Goal: Task Accomplishment & Management: Manage account settings

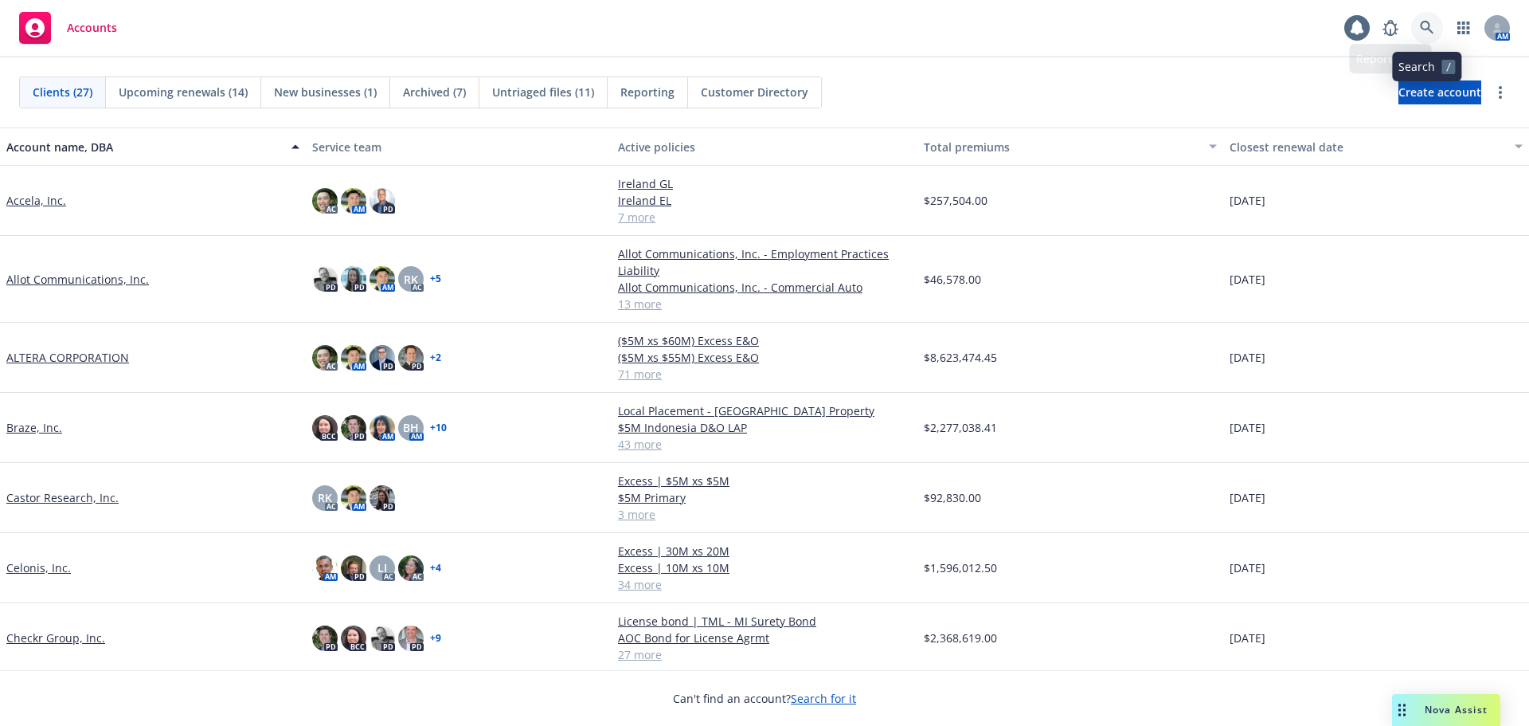
click at [1430, 25] on icon at bounding box center [1427, 28] width 14 height 14
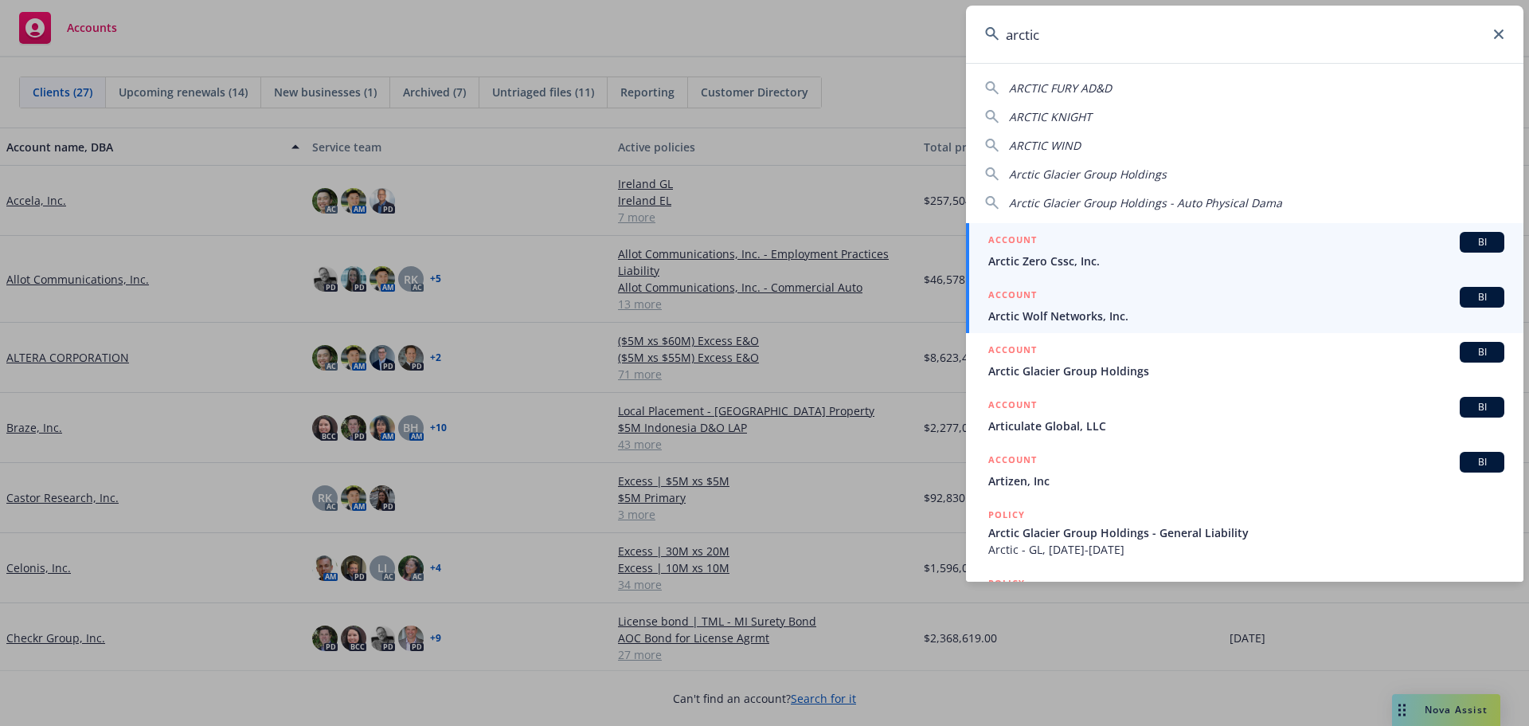
type input "arctic"
drag, startPoint x: 1067, startPoint y: 307, endPoint x: 999, endPoint y: 257, distance: 84.5
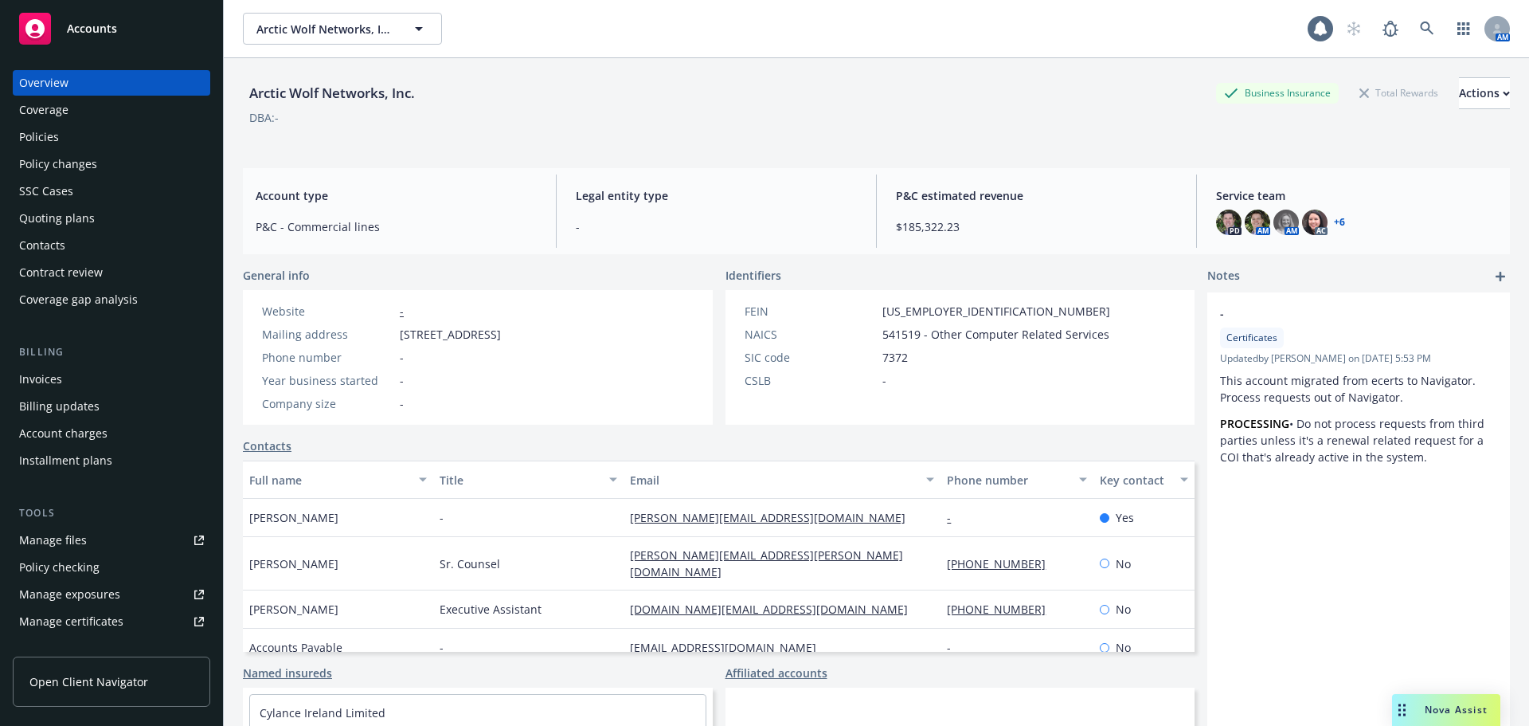
click at [60, 138] on div "Policies" at bounding box center [111, 136] width 185 height 25
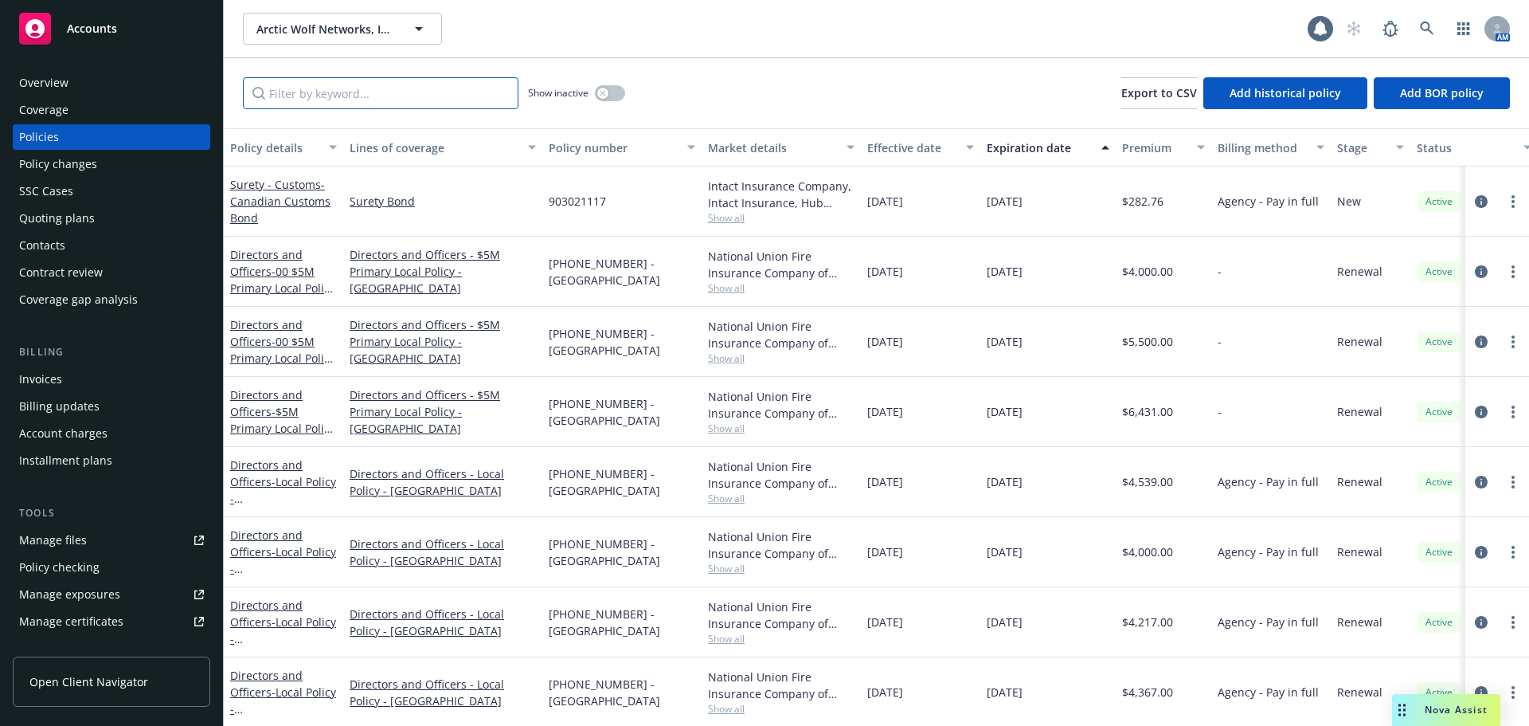
click at [397, 81] on input "Filter by keyword..." at bounding box center [381, 93] width 276 height 32
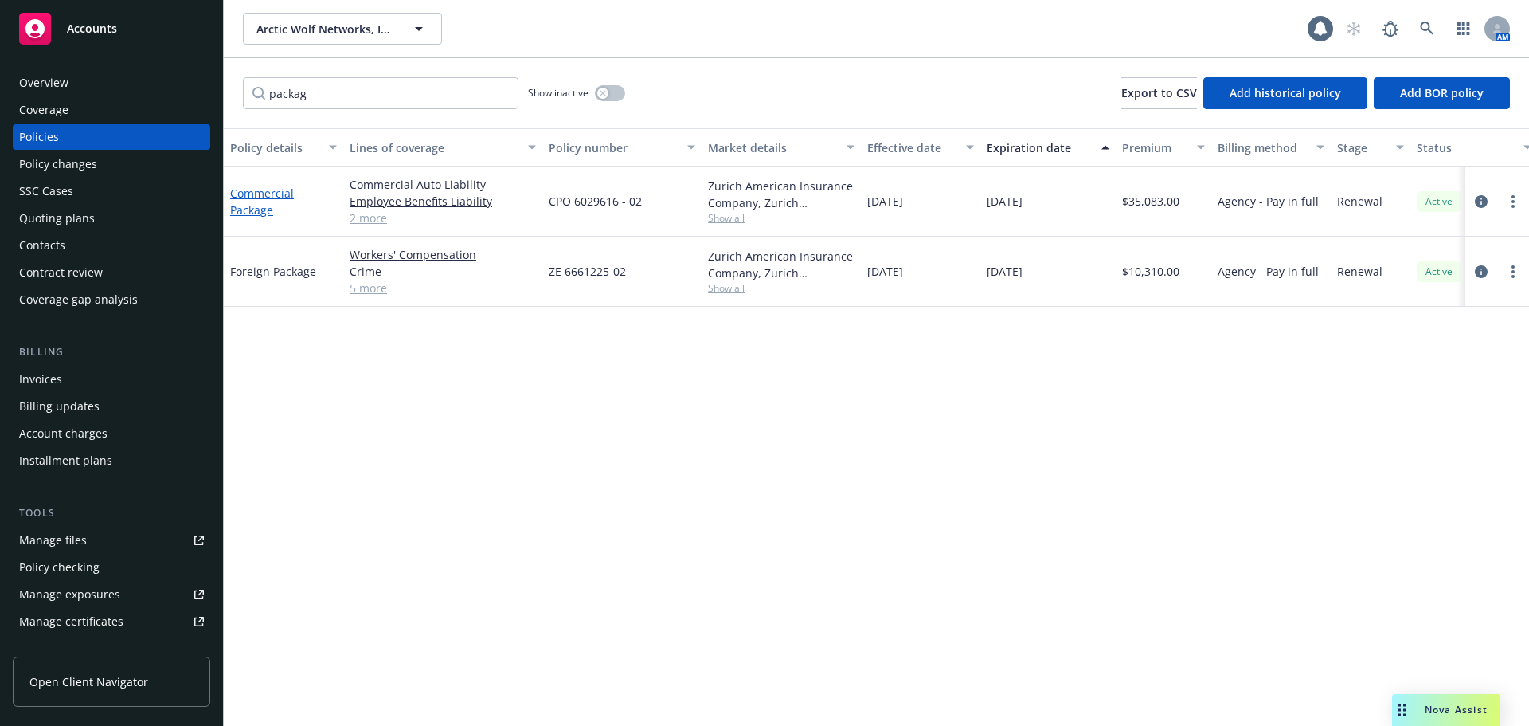
click at [273, 194] on link "Commercial Package" at bounding box center [262, 202] width 64 height 32
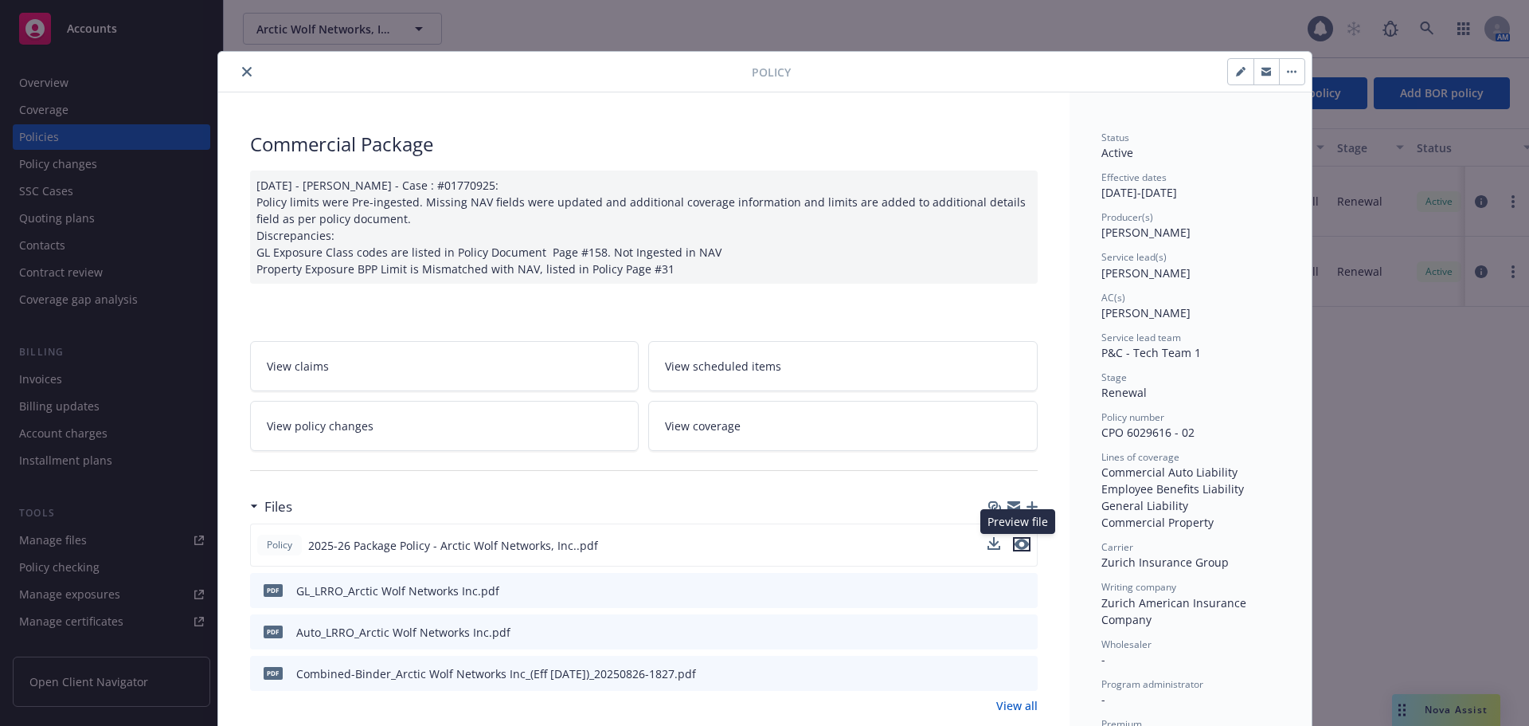
click at [1018, 546] on icon "preview file" at bounding box center [1022, 543] width 14 height 11
click at [237, 67] on button "close" at bounding box center [246, 71] width 19 height 19
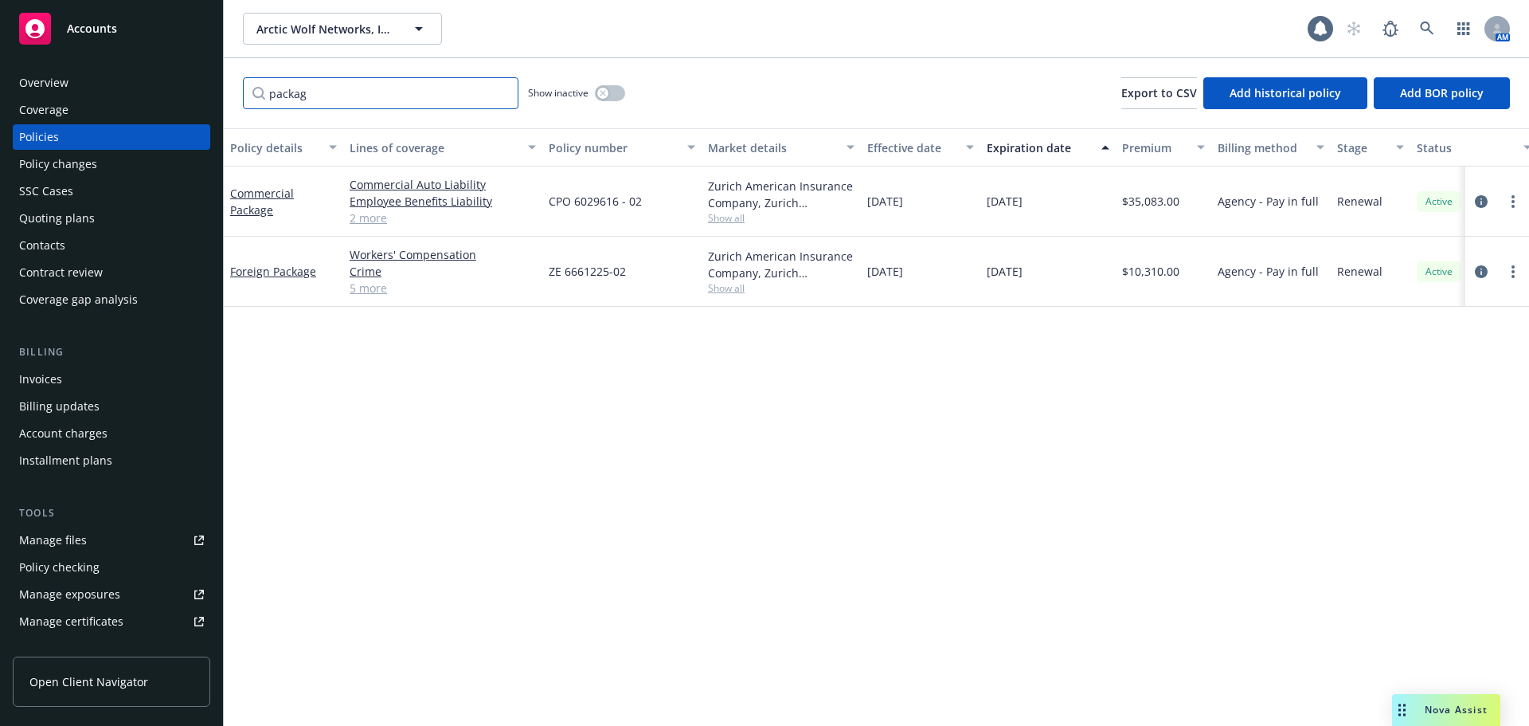
drag, startPoint x: 345, startPoint y: 97, endPoint x: 155, endPoint y: 85, distance: 190.8
click at [155, 86] on div "Accounts Overview Coverage Policies Policy changes SSC Cases Quoting plans Cont…" at bounding box center [764, 363] width 1529 height 726
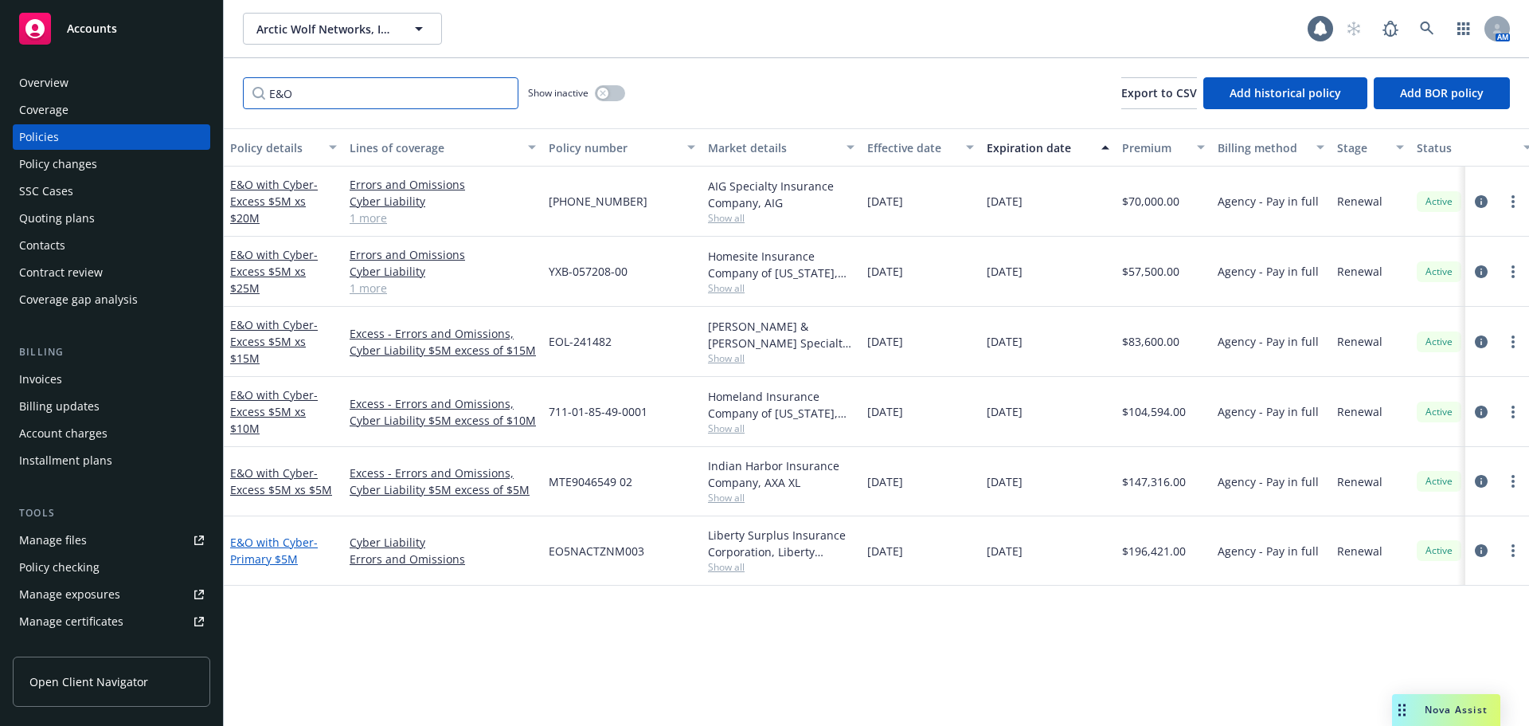
type input "E&O"
click at [288, 550] on span "- Primary $5M" at bounding box center [274, 550] width 88 height 32
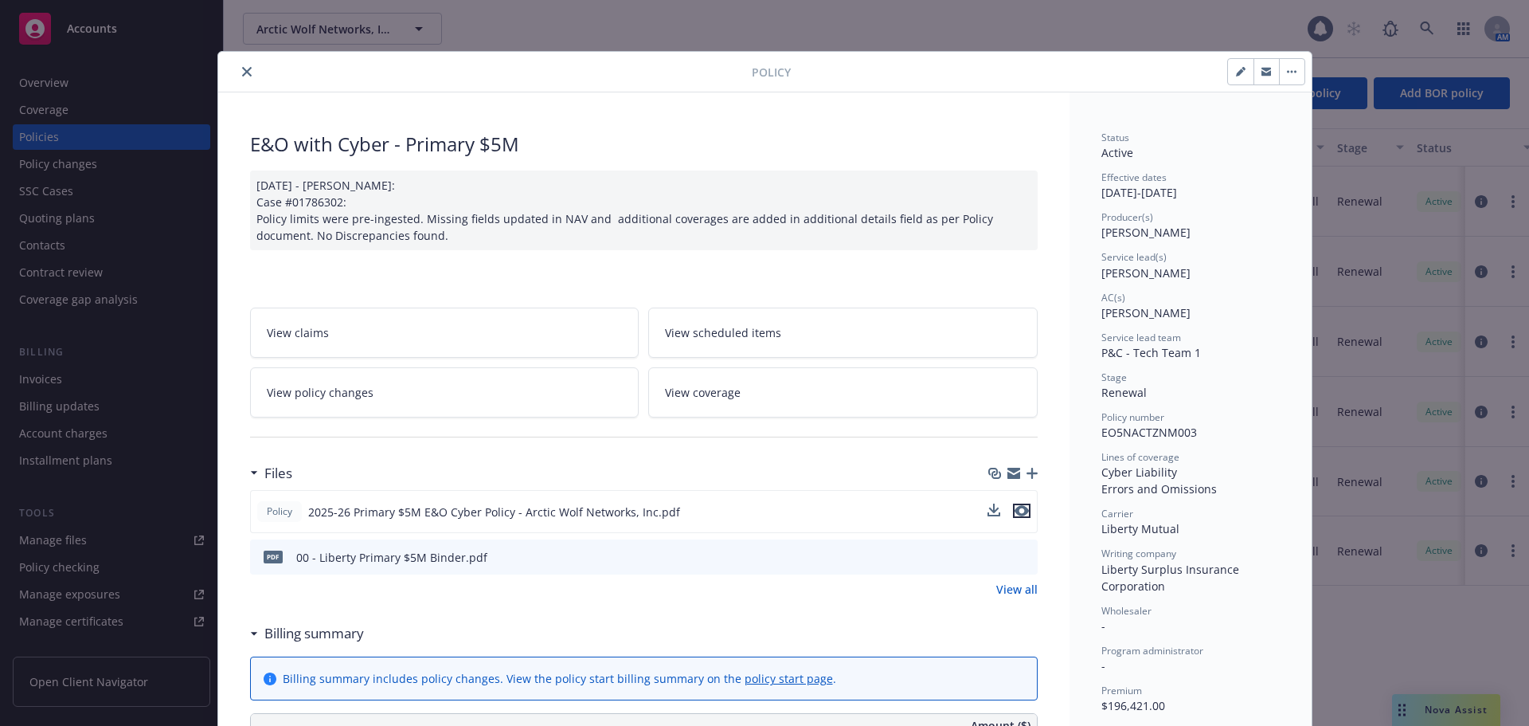
click at [1018, 508] on icon "preview file" at bounding box center [1022, 510] width 14 height 11
click at [241, 65] on button "close" at bounding box center [246, 71] width 19 height 19
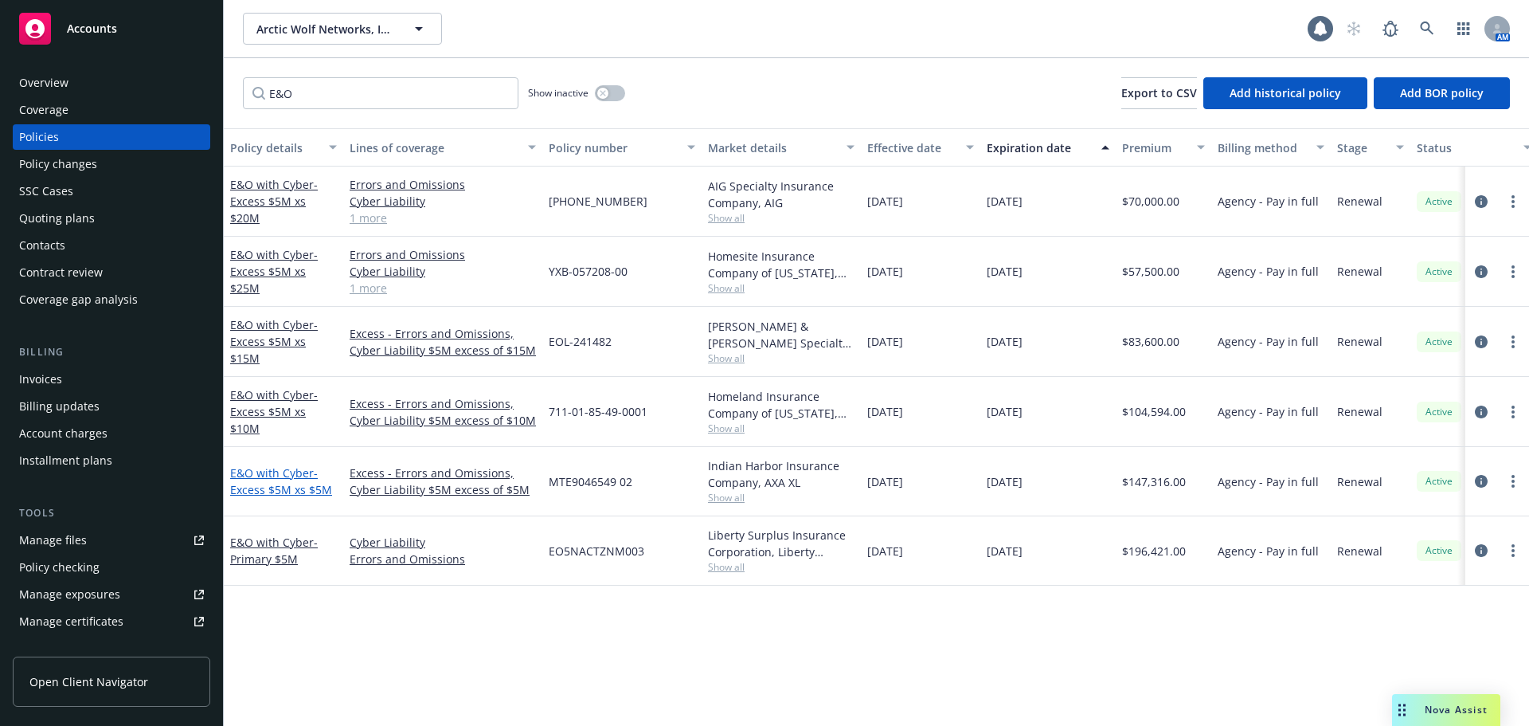
click at [284, 484] on span "- Excess $5M xs $5M" at bounding box center [281, 481] width 102 height 32
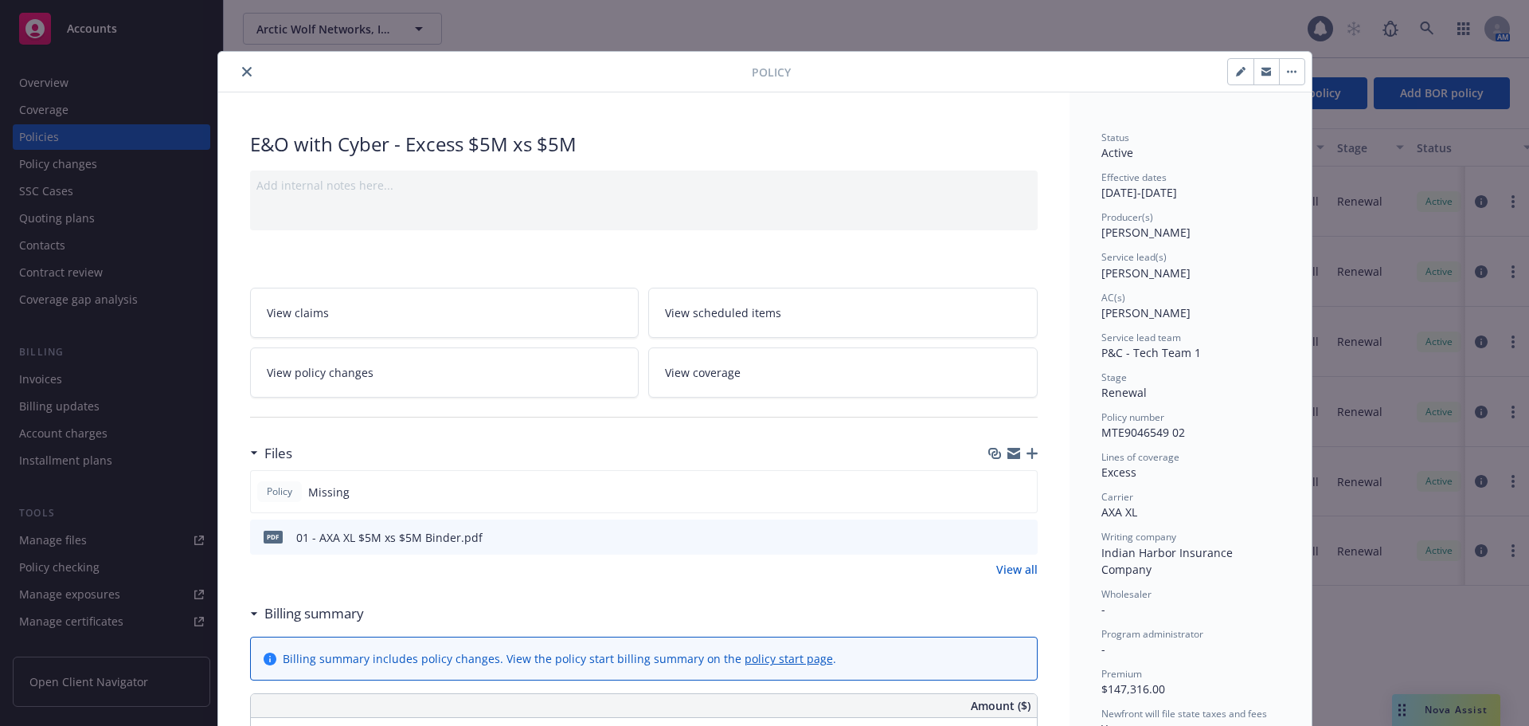
click at [1021, 536] on icon "preview file" at bounding box center [1023, 536] width 14 height 11
click at [242, 73] on icon "close" at bounding box center [247, 72] width 10 height 10
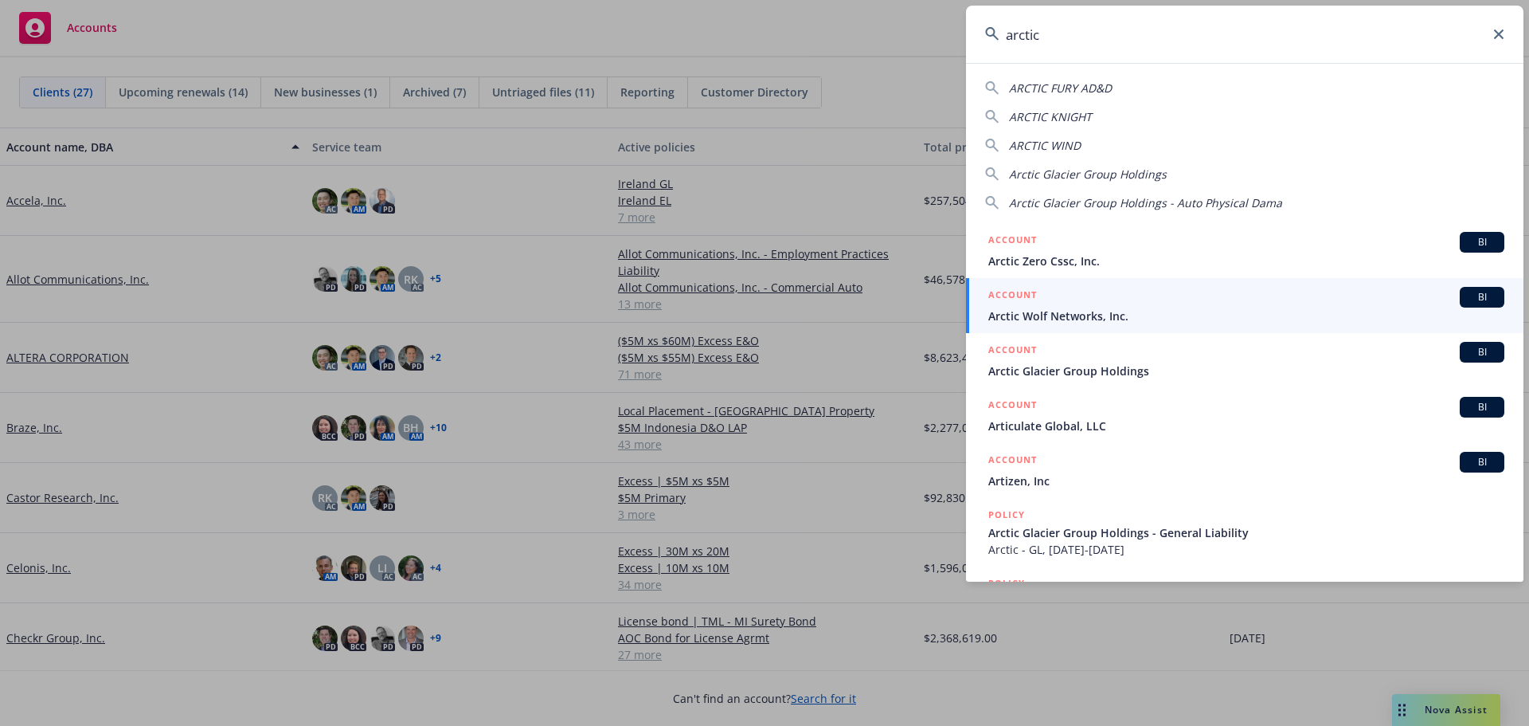
click at [1071, 35] on input "arctic" at bounding box center [1245, 34] width 558 height 57
click at [1502, 38] on icon at bounding box center [1499, 34] width 10 height 10
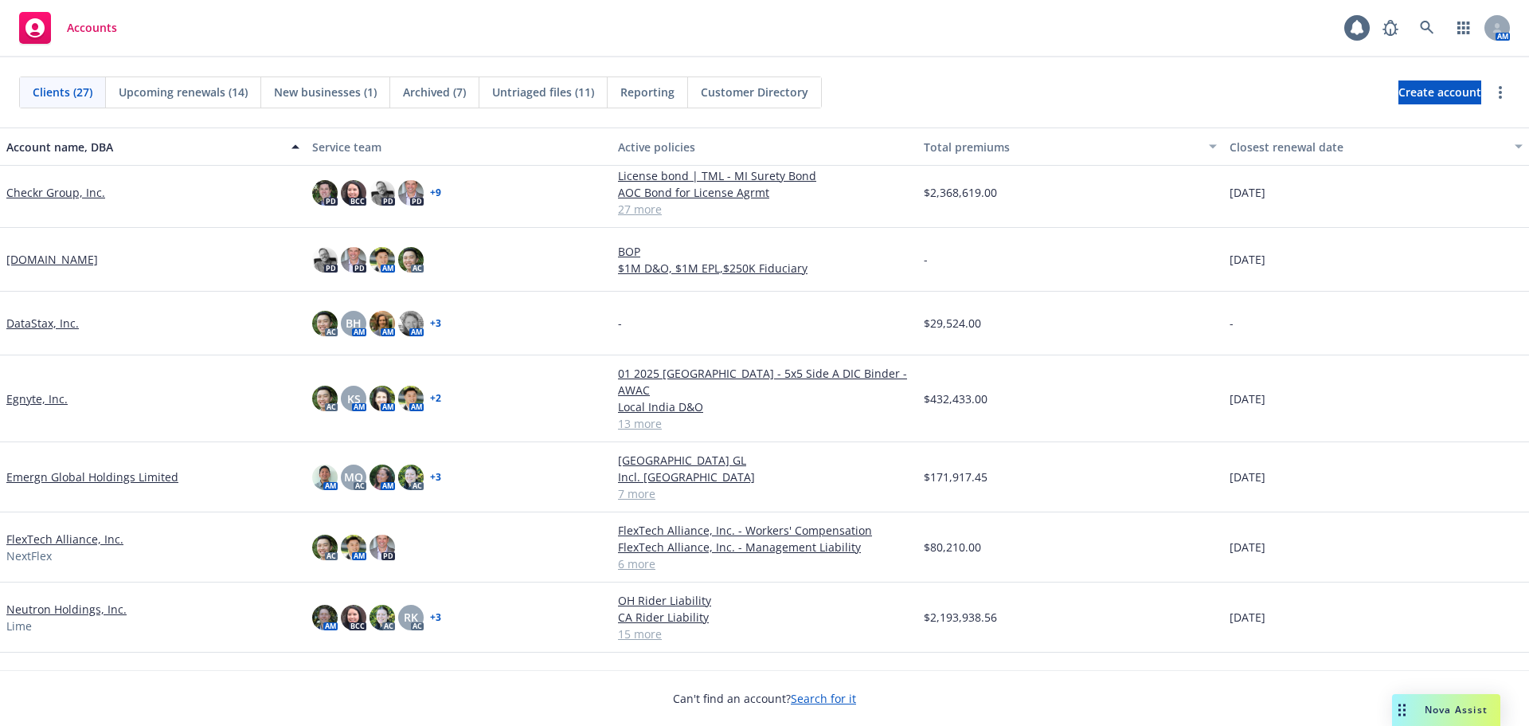
scroll to position [398, 0]
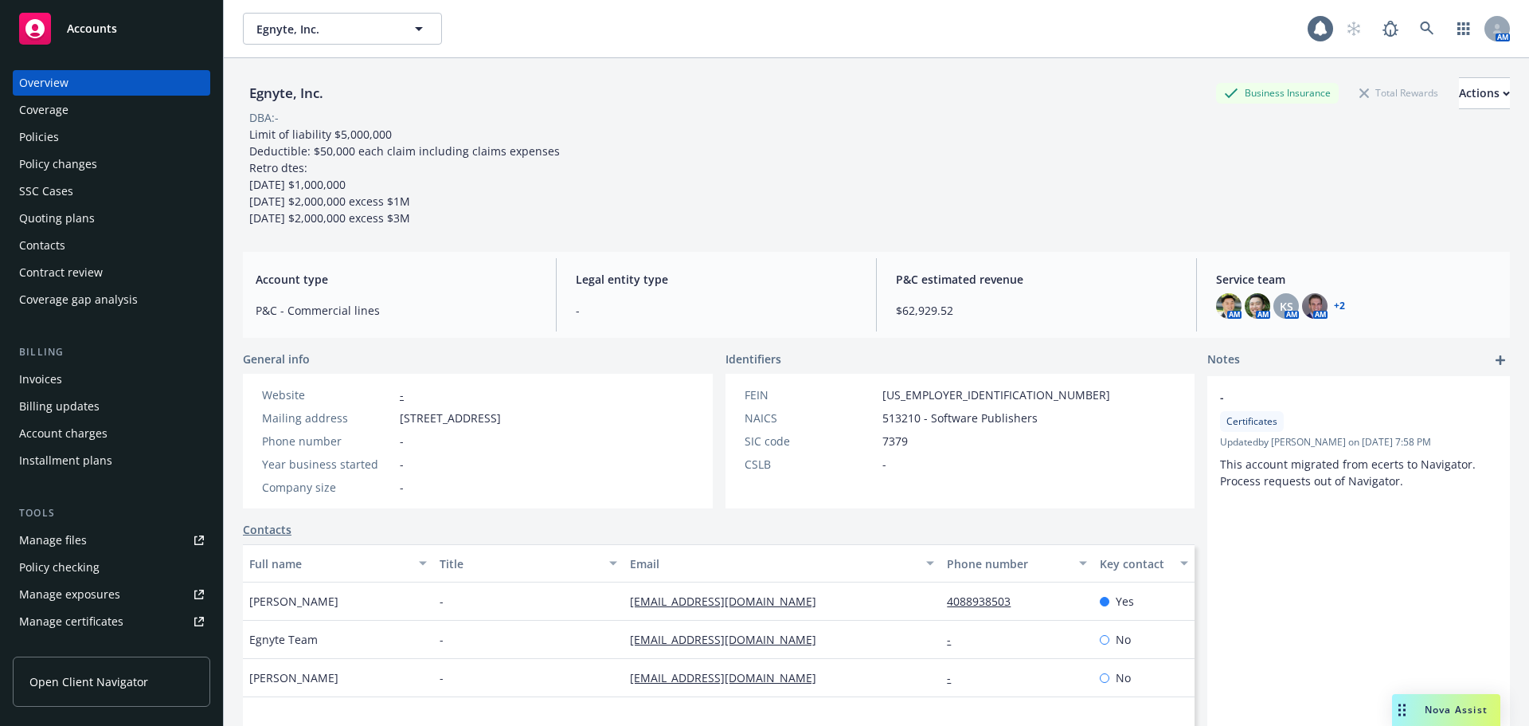
click at [63, 127] on div "Policies" at bounding box center [111, 136] width 185 height 25
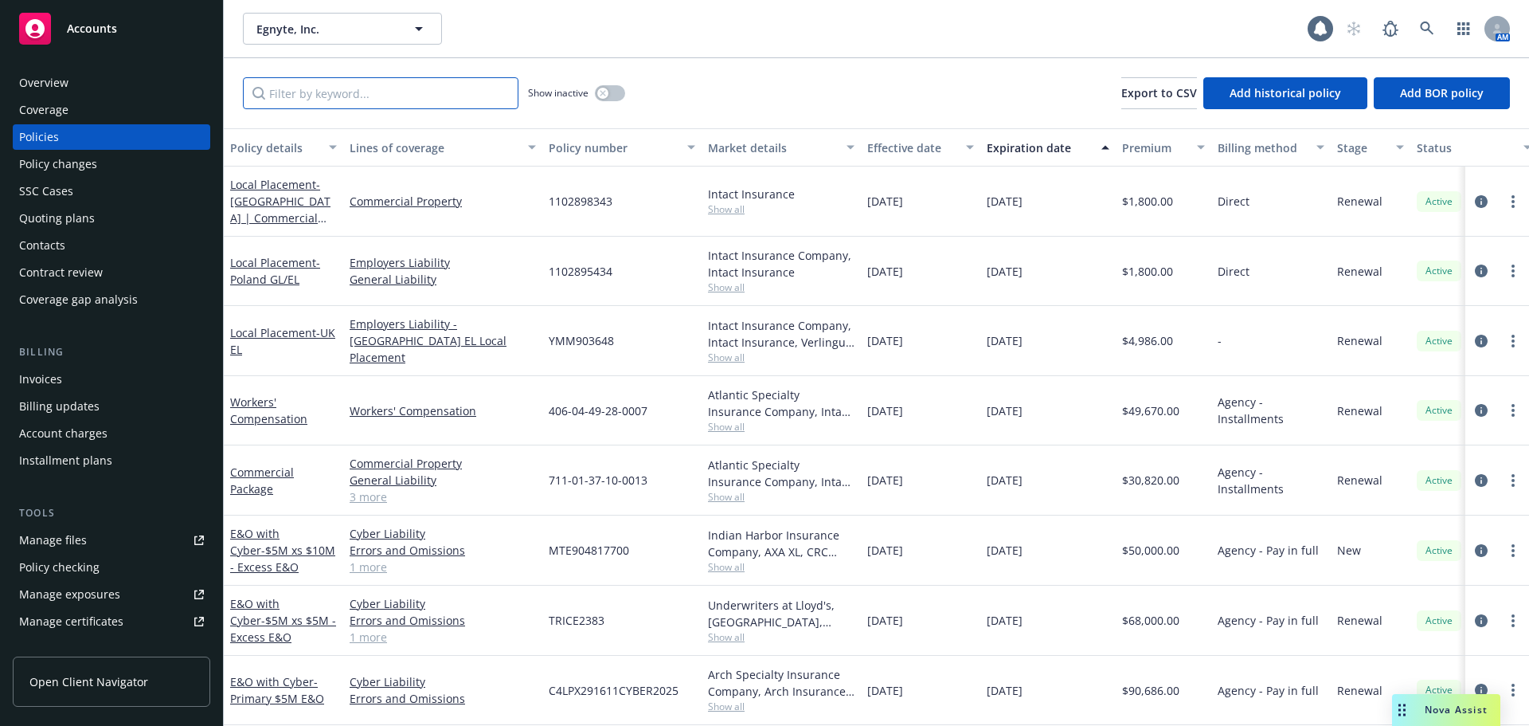
click at [391, 102] on input "Filter by keyword..." at bounding box center [381, 93] width 276 height 32
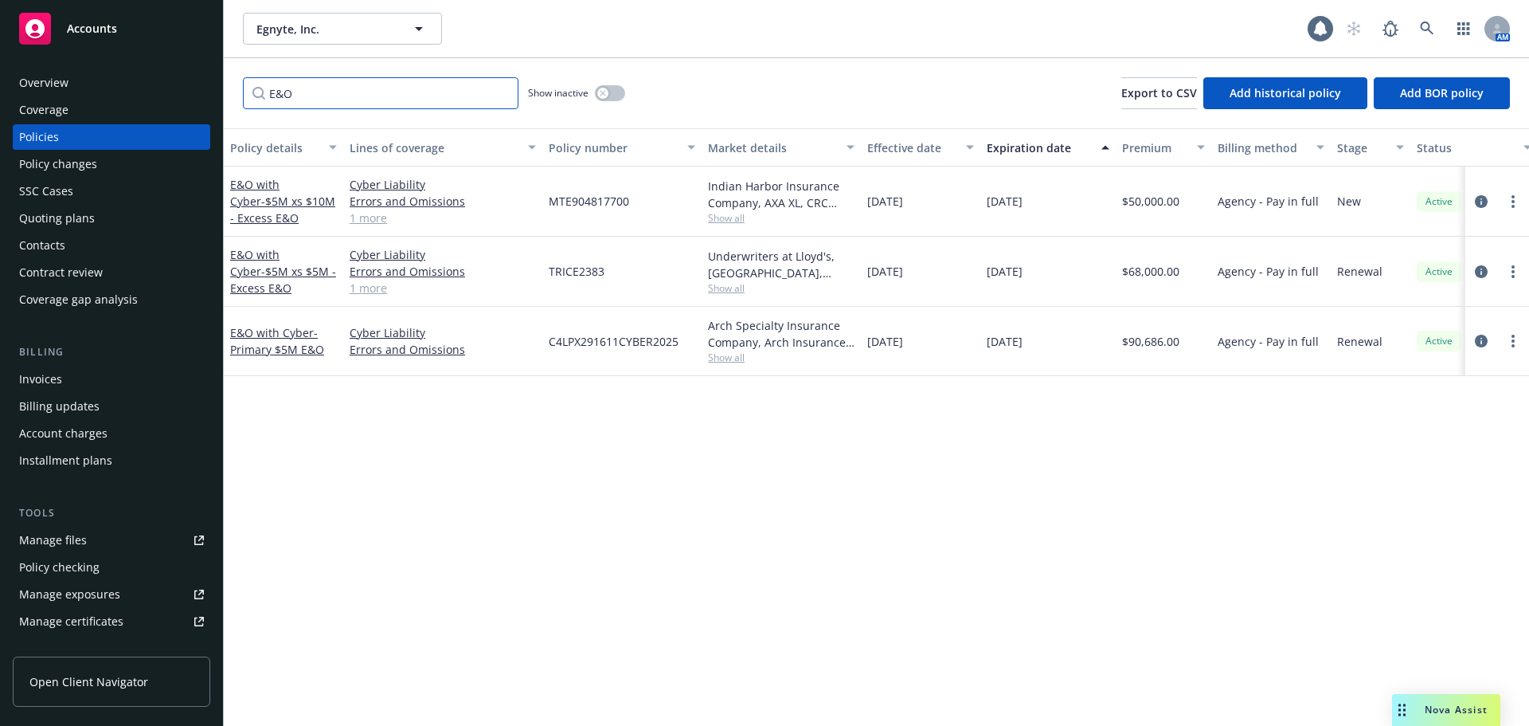
type input "E&O"
click at [1479, 201] on icon "circleInformation" at bounding box center [1481, 201] width 13 height 13
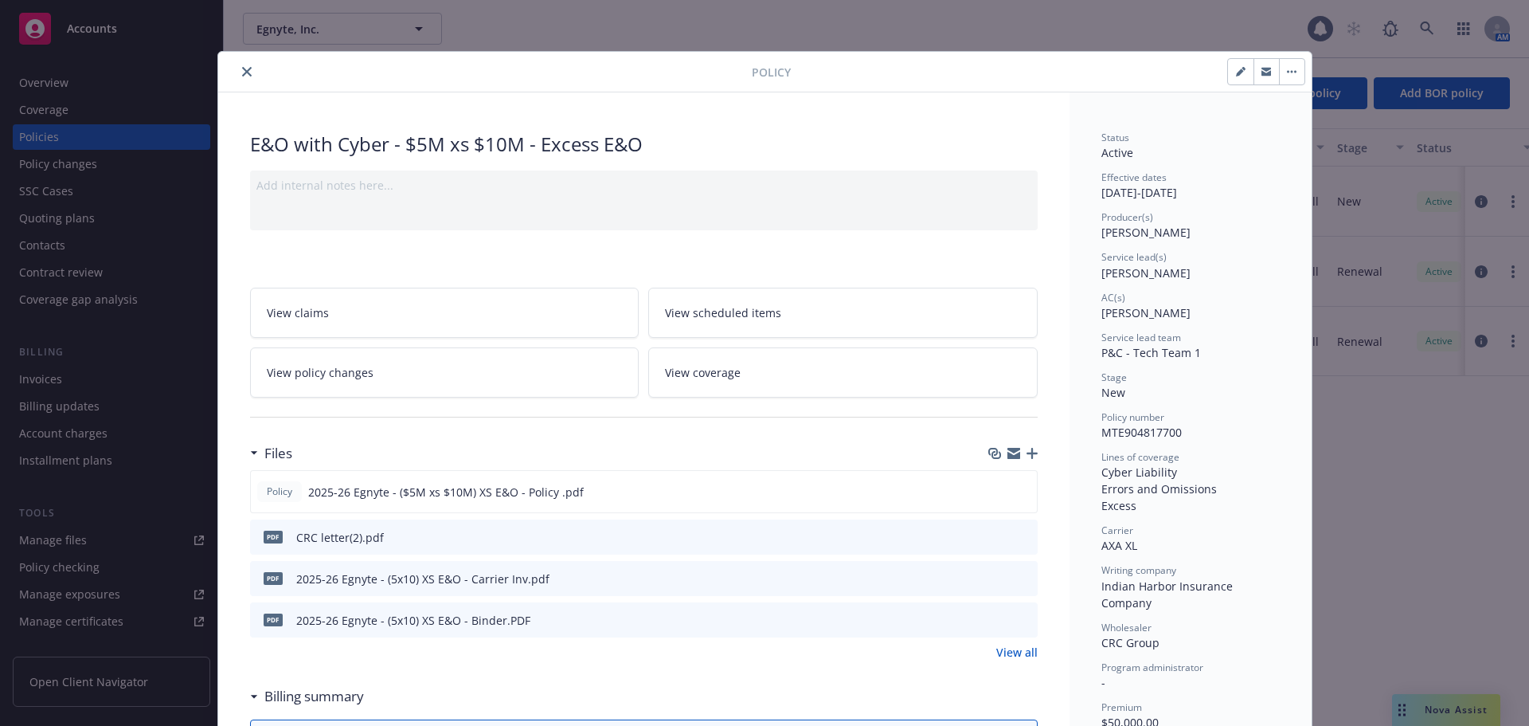
click at [242, 74] on icon "close" at bounding box center [247, 72] width 10 height 10
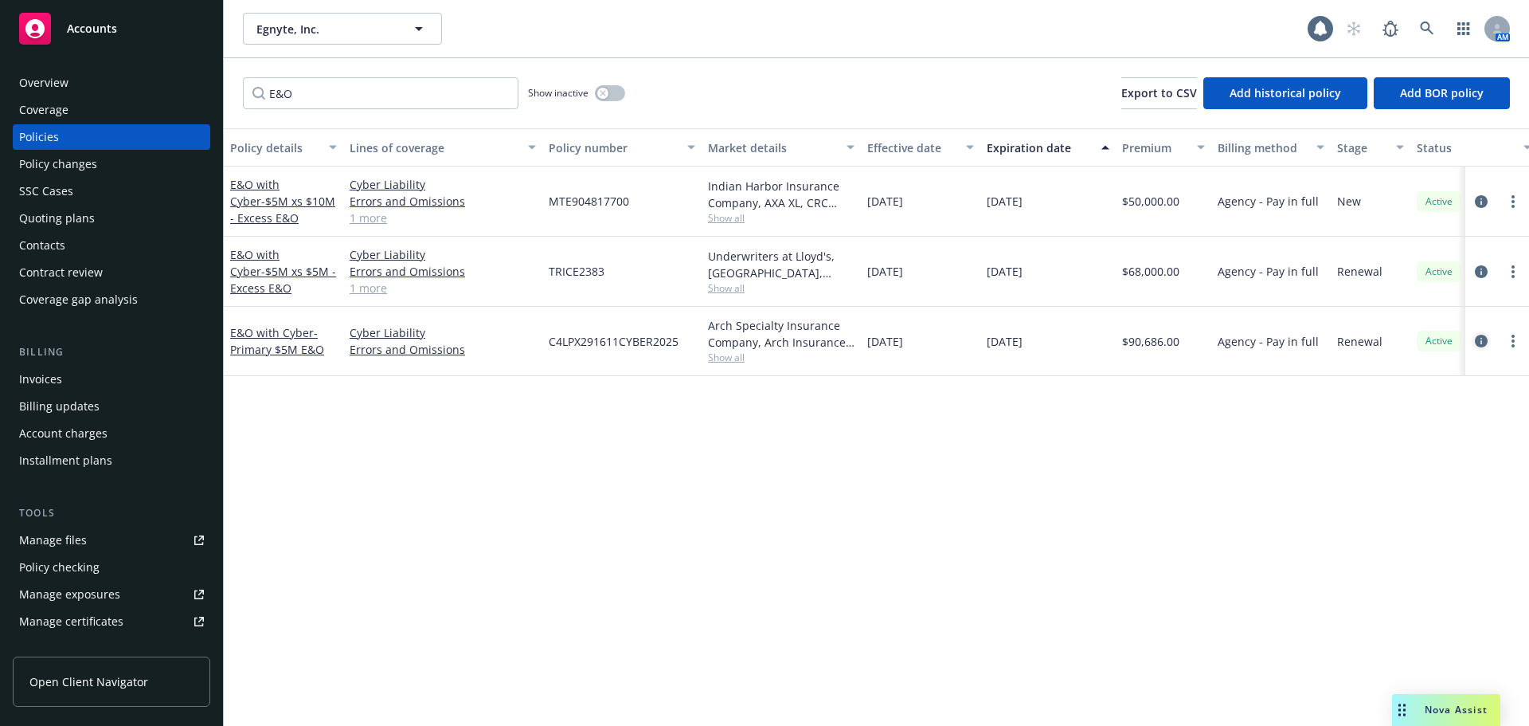
click at [1480, 345] on icon "circleInformation" at bounding box center [1481, 341] width 13 height 13
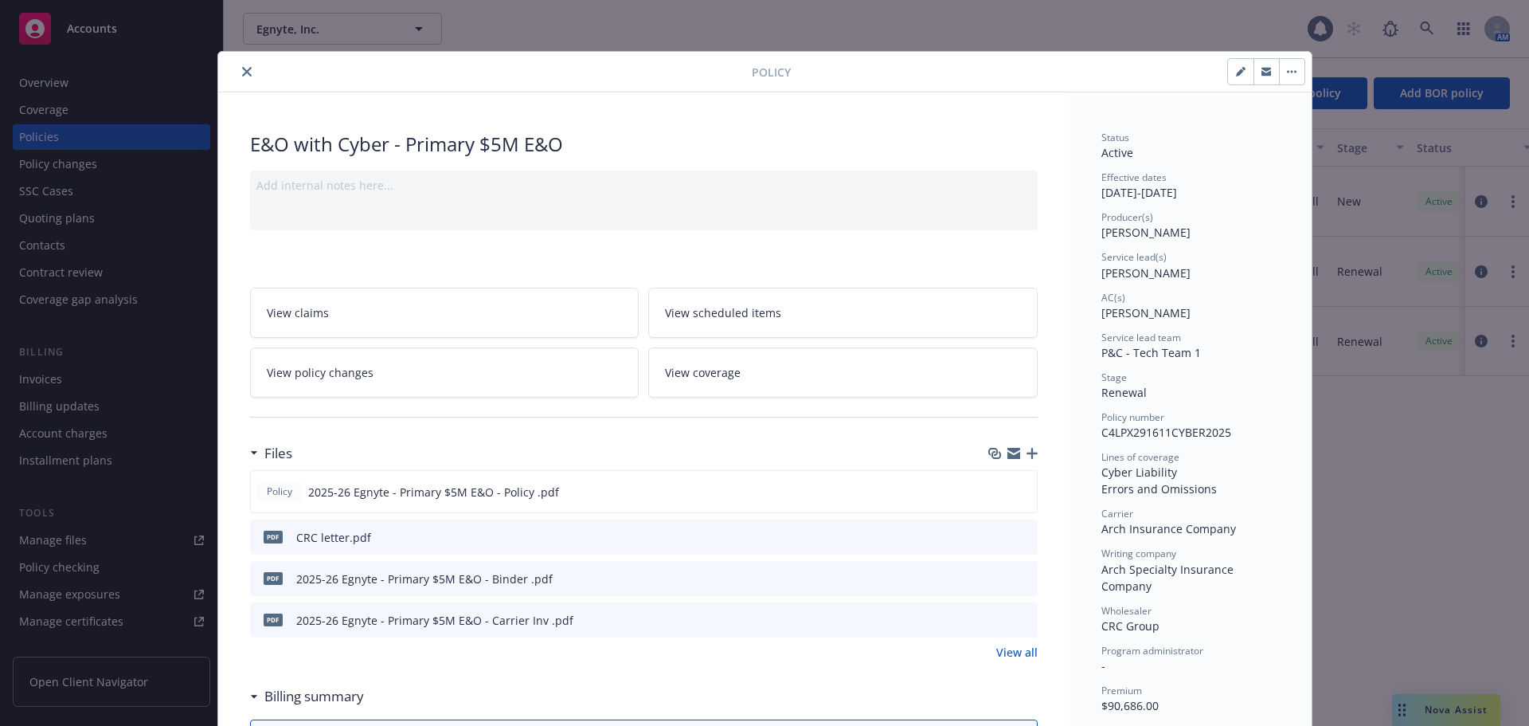
click at [1279, 72] on button "button" at bounding box center [1291, 71] width 25 height 25
click at [1229, 76] on button "button" at bounding box center [1240, 71] width 25 height 25
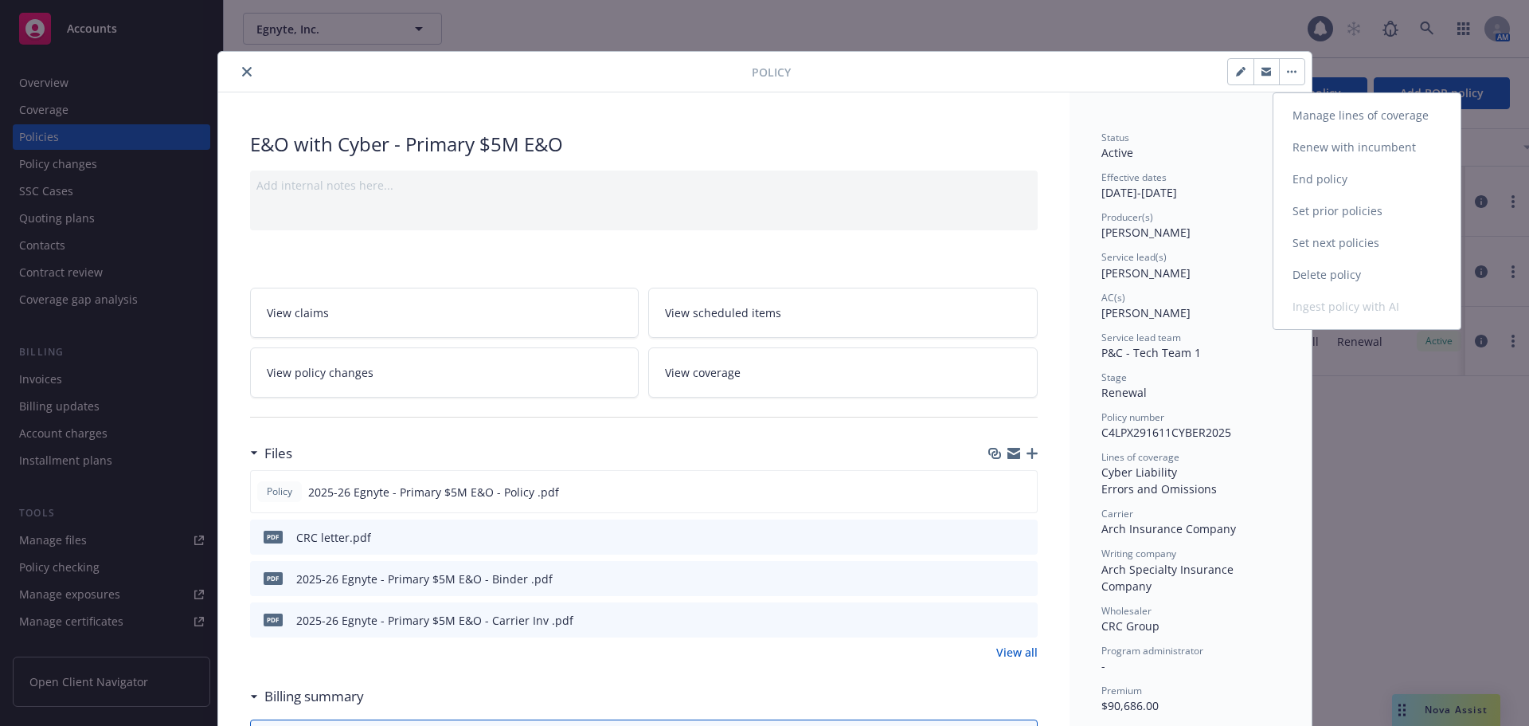
select select "RENEWAL"
select select "12"
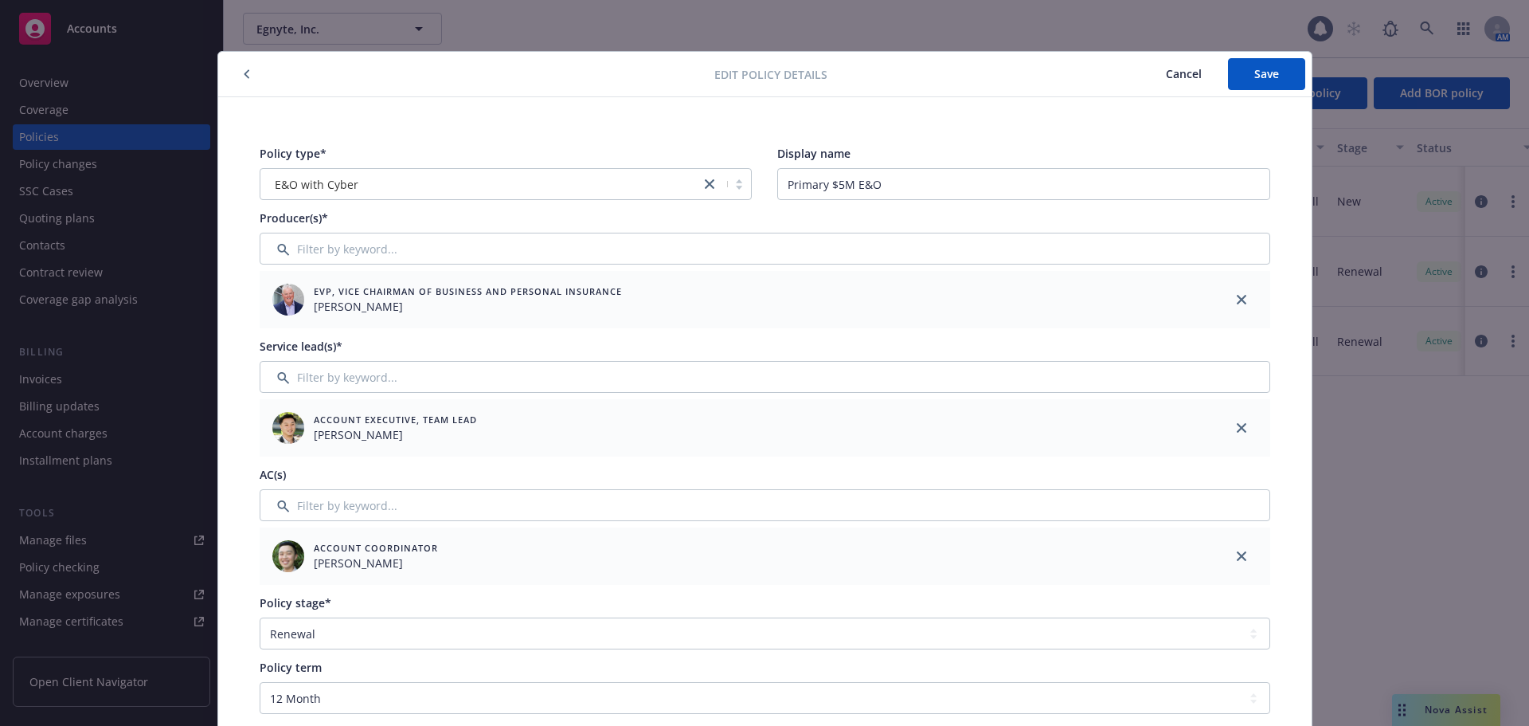
click at [237, 72] on button "button" at bounding box center [246, 74] width 19 height 19
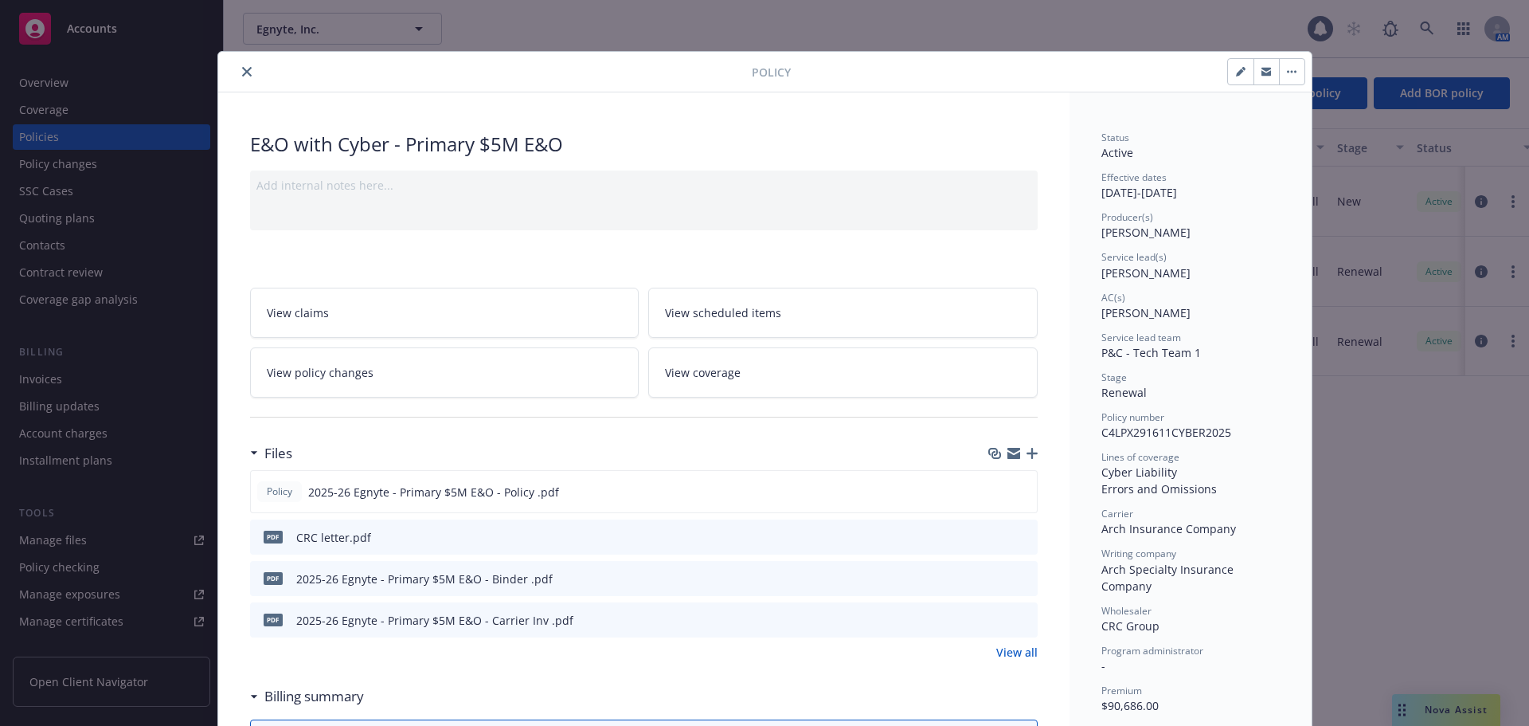
click at [1286, 73] on button "button" at bounding box center [1291, 71] width 25 height 25
click at [1196, 27] on div "Policy Manage lines of coverage Renew with incumbent End policy Set prior polic…" at bounding box center [764, 363] width 1529 height 726
click at [1284, 74] on button "button" at bounding box center [1291, 71] width 25 height 25
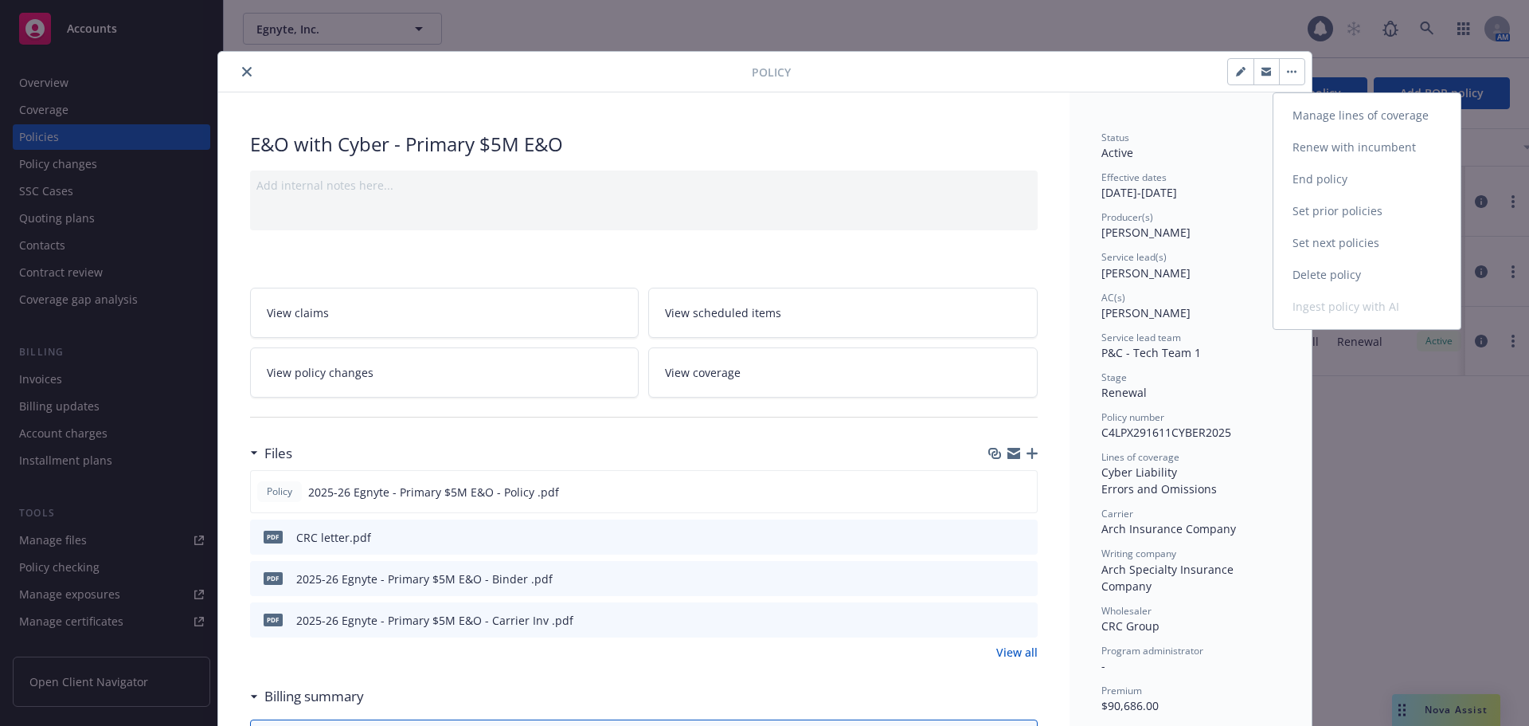
click at [1326, 181] on link "End policy" at bounding box center [1367, 179] width 187 height 32
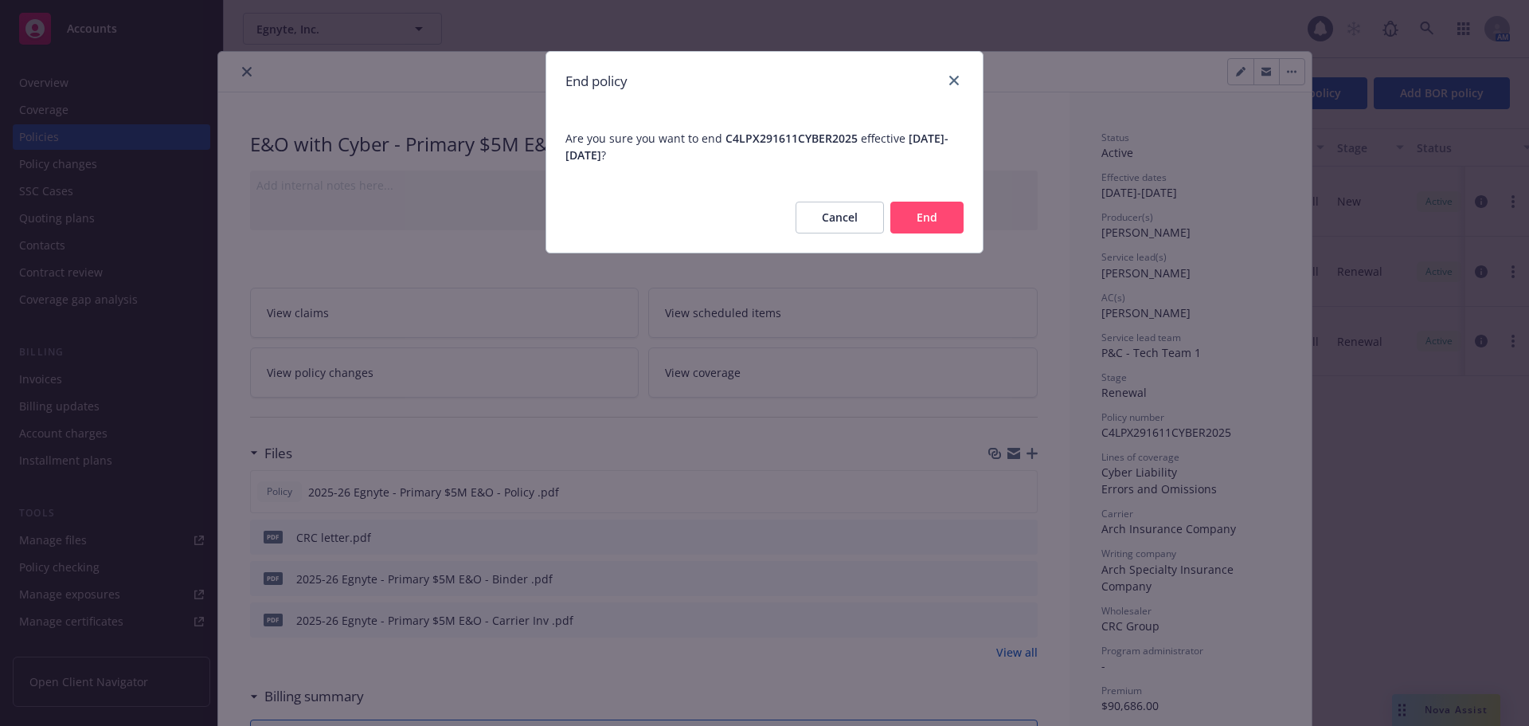
click at [840, 227] on button "Cancel" at bounding box center [840, 218] width 88 height 32
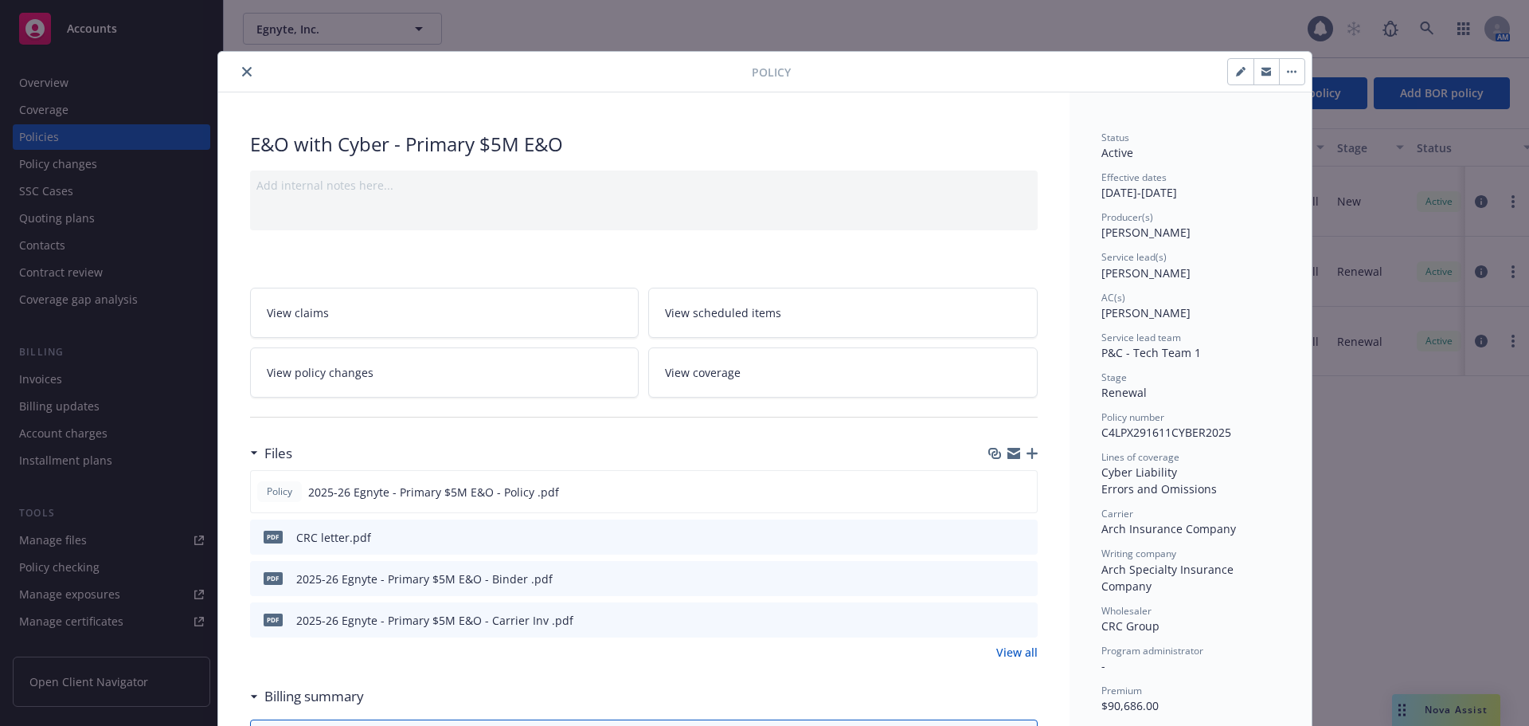
click at [237, 76] on button "close" at bounding box center [246, 71] width 19 height 19
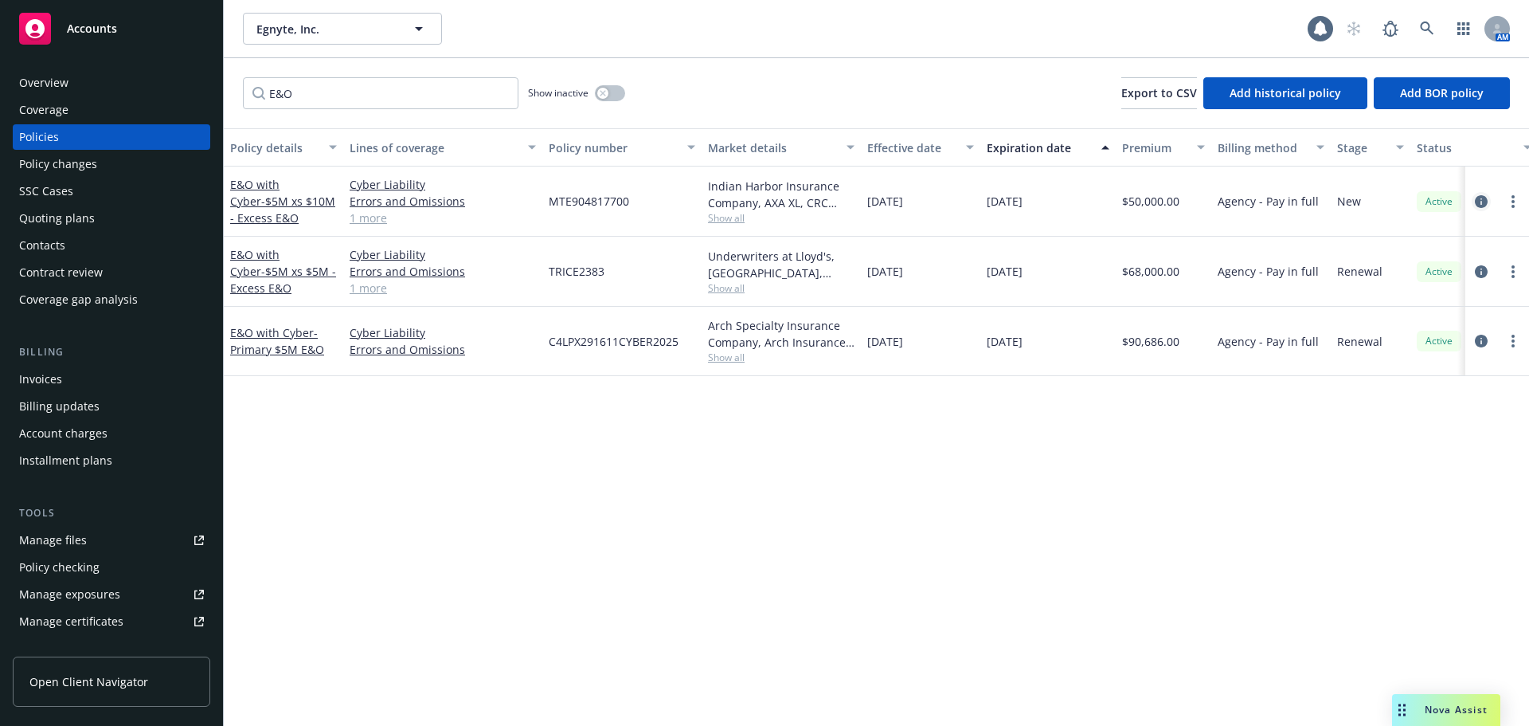
click at [1484, 202] on icon "circleInformation" at bounding box center [1481, 201] width 13 height 13
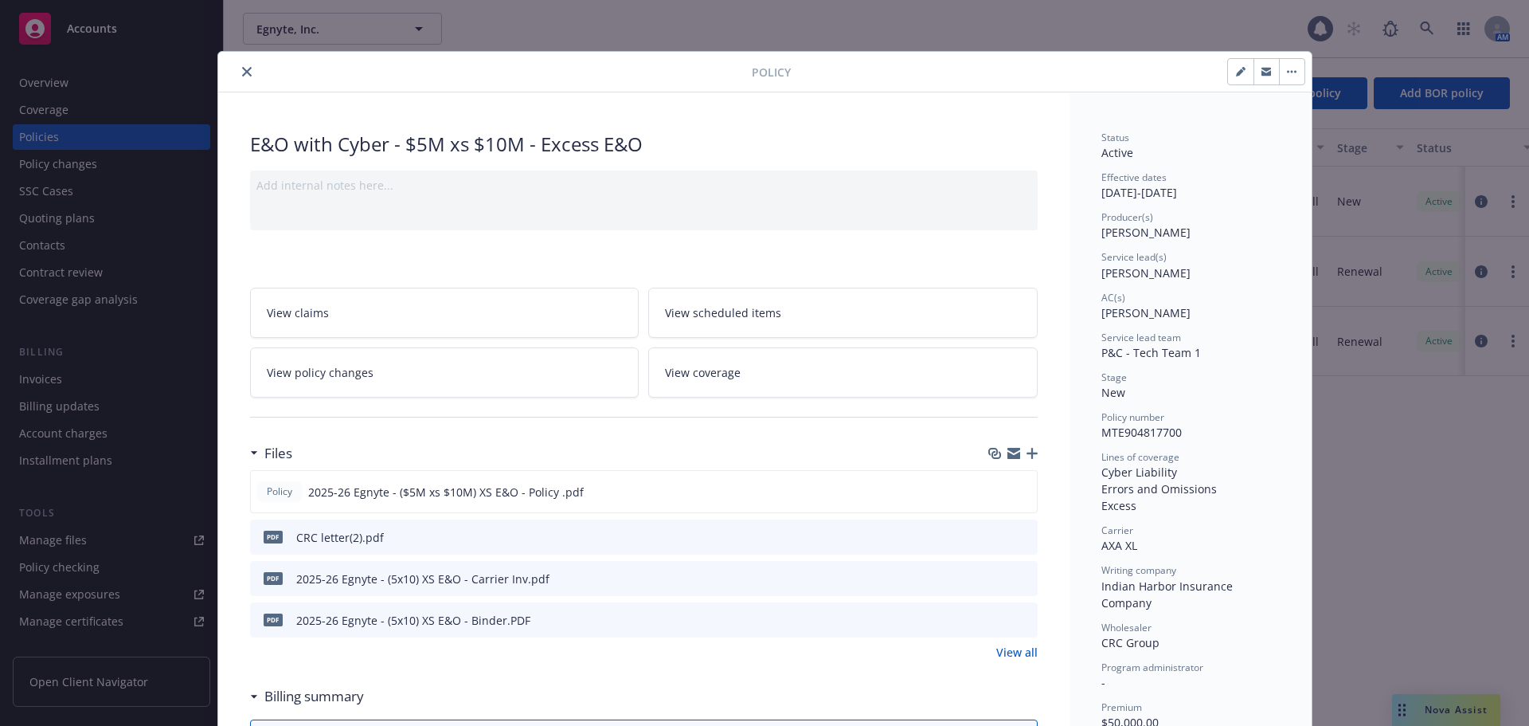
scroll to position [48, 0]
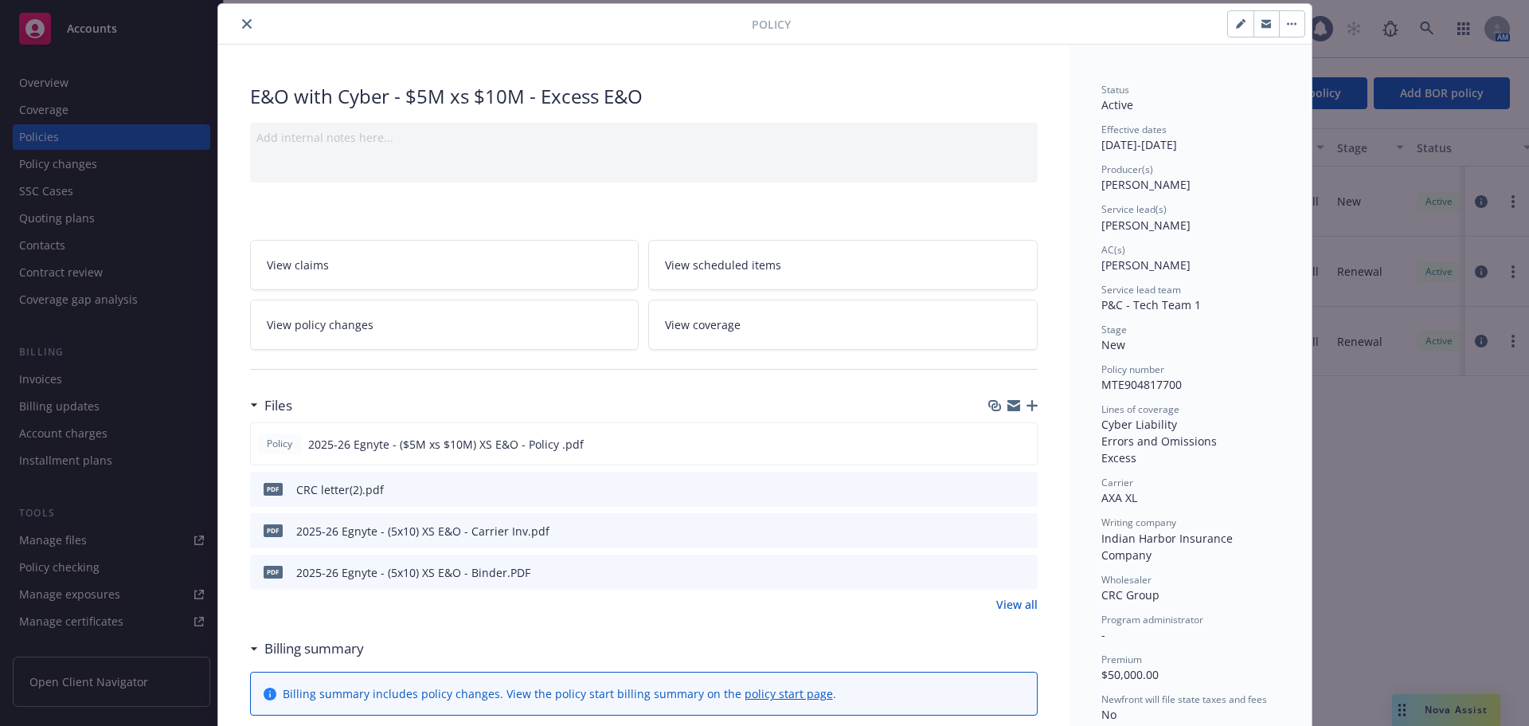
click at [243, 27] on icon "close" at bounding box center [247, 24] width 10 height 10
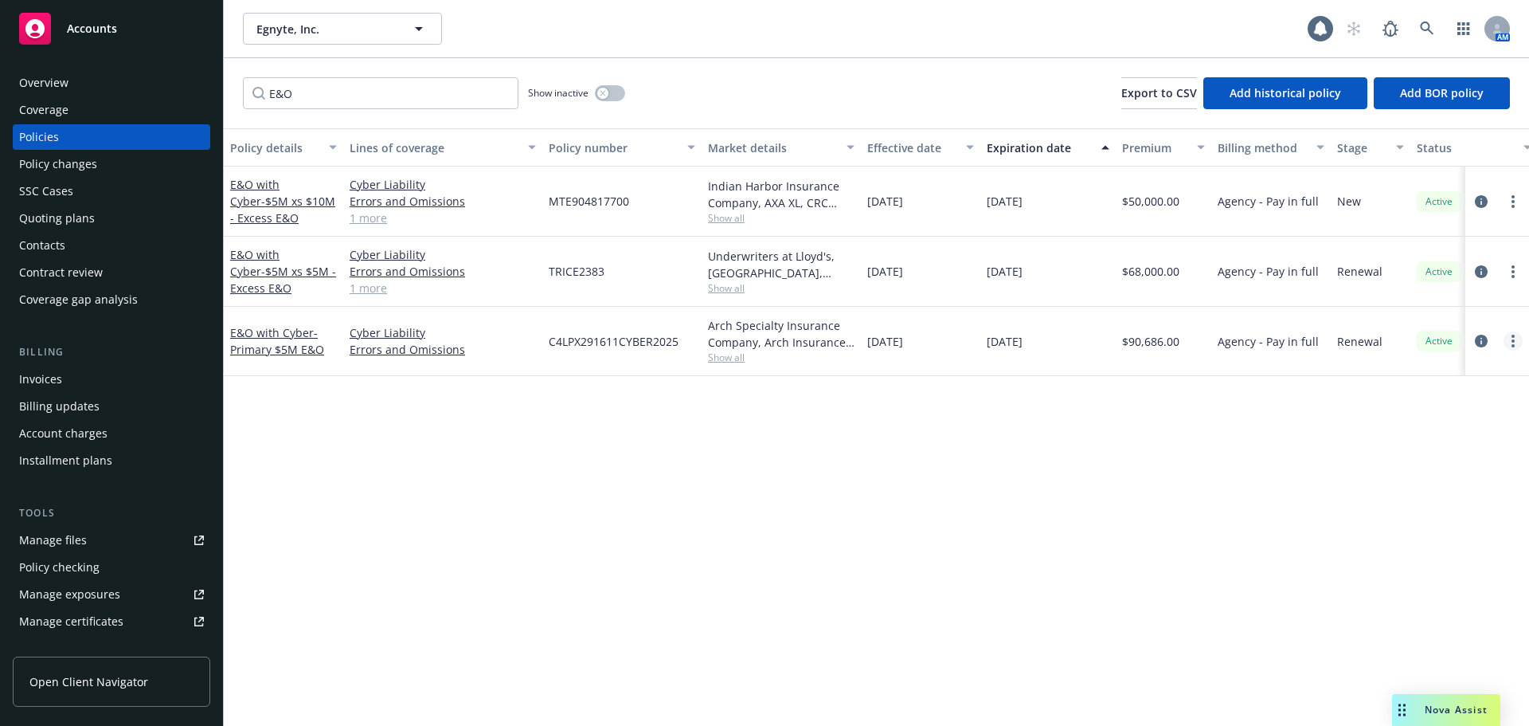
click at [1510, 340] on link "more" at bounding box center [1513, 340] width 19 height 19
click at [1415, 437] on link "End policy" at bounding box center [1428, 437] width 187 height 32
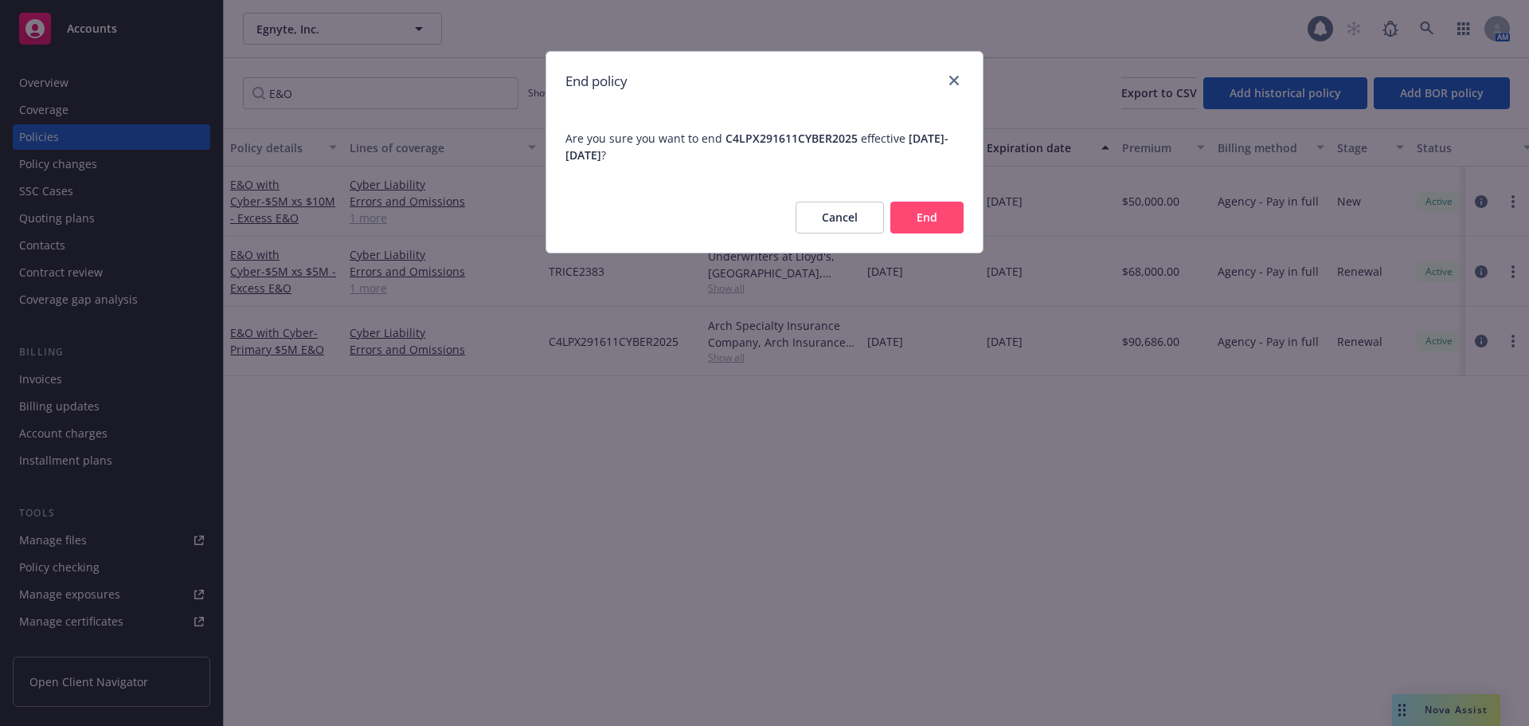
click at [899, 228] on button "End" at bounding box center [927, 218] width 73 height 32
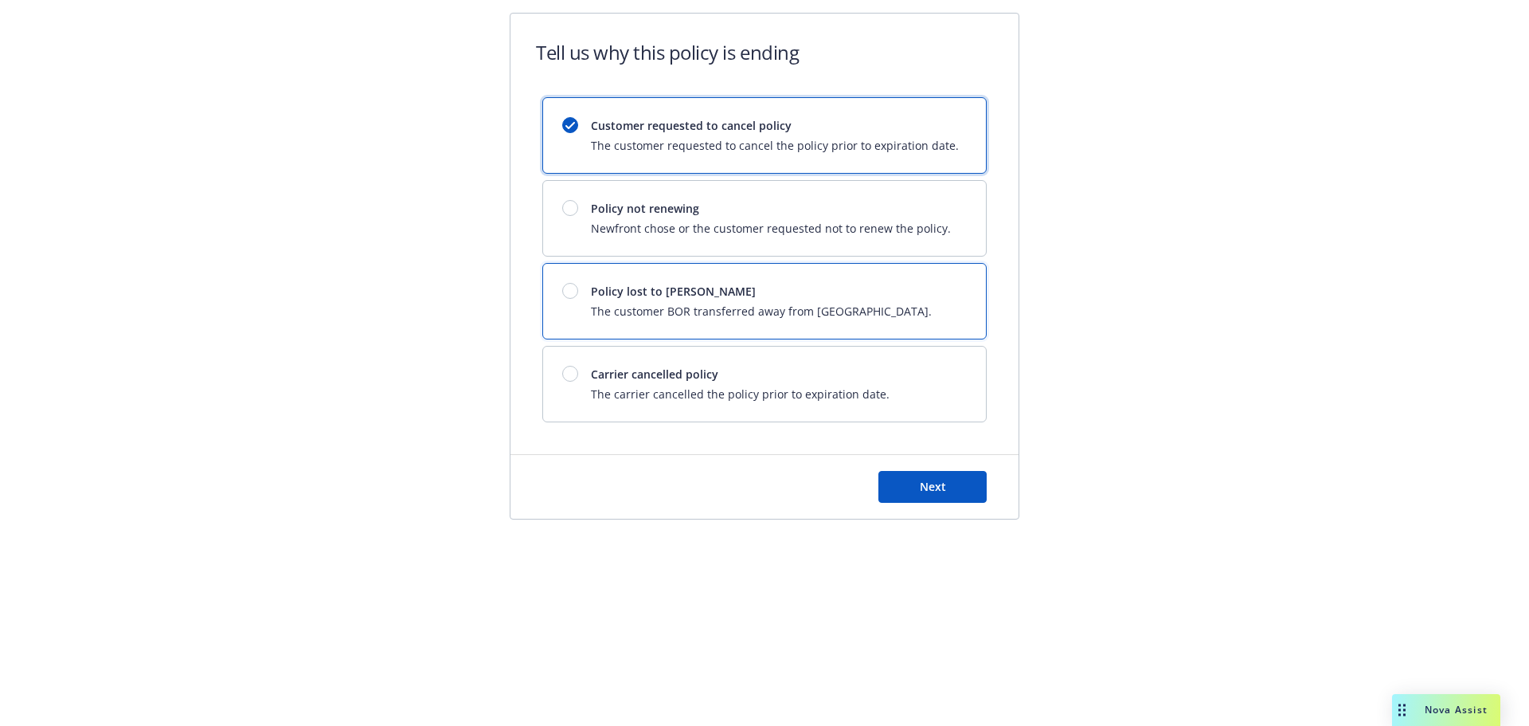
click at [739, 286] on span "Policy lost to BOR" at bounding box center [761, 291] width 341 height 17
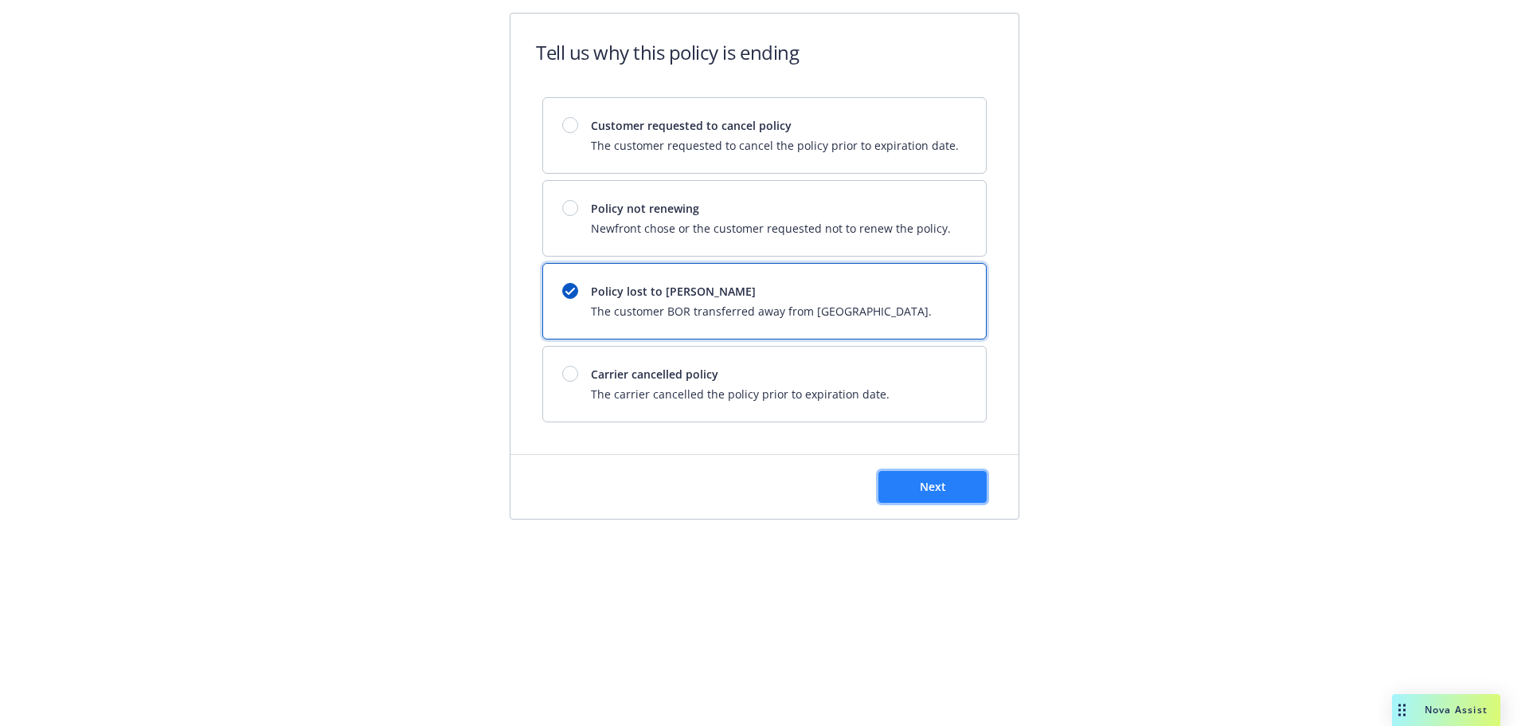
click at [942, 484] on span "Next" at bounding box center [933, 486] width 26 height 15
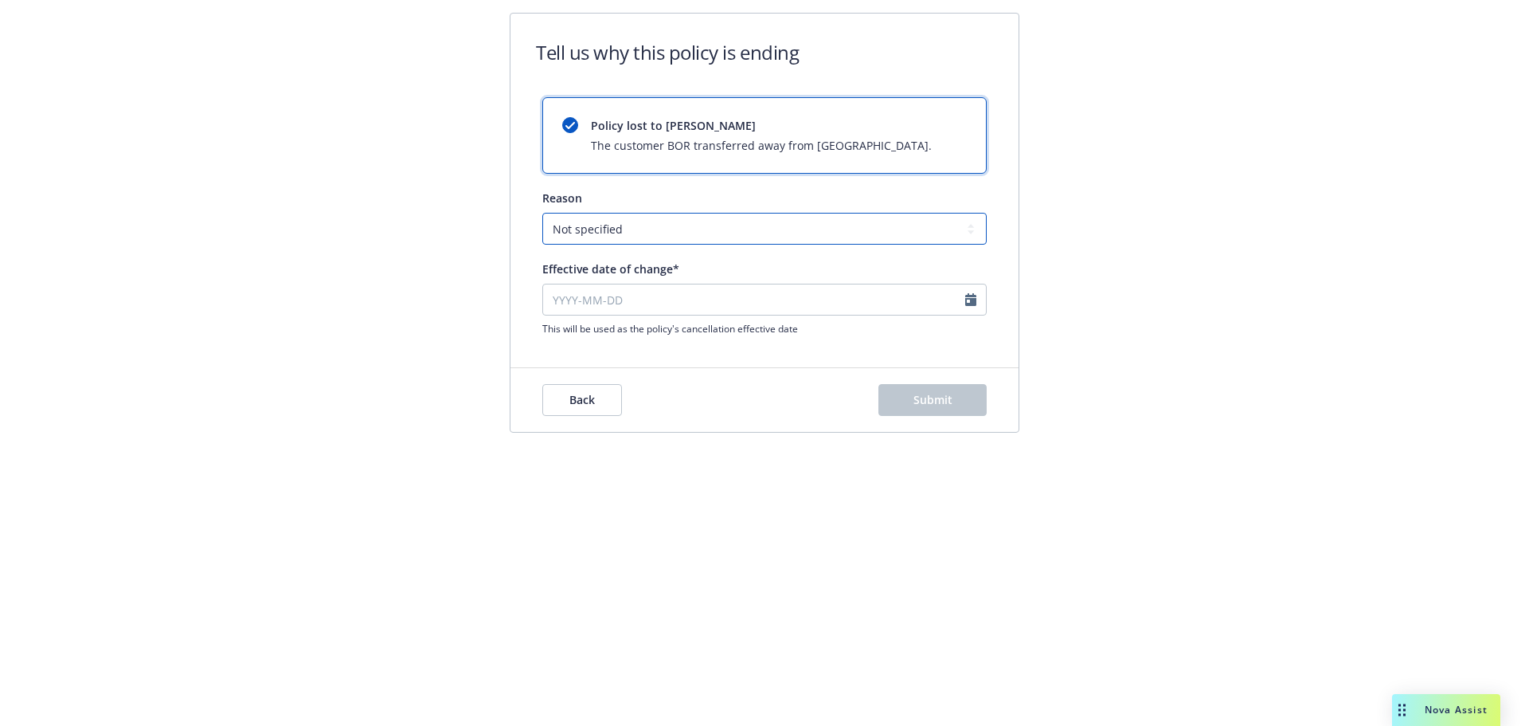
click at [597, 233] on select "Not specified Service Pricing Buyer change M&A, Bankruptcy, or Out of business …" at bounding box center [764, 229] width 444 height 32
select select "M&A, Bankruptcy, or Out of business"
click at [542, 213] on select "Not specified Service Pricing Buyer change M&A, Bankruptcy, or Out of business …" at bounding box center [764, 229] width 444 height 32
select select "October"
select select "2025"
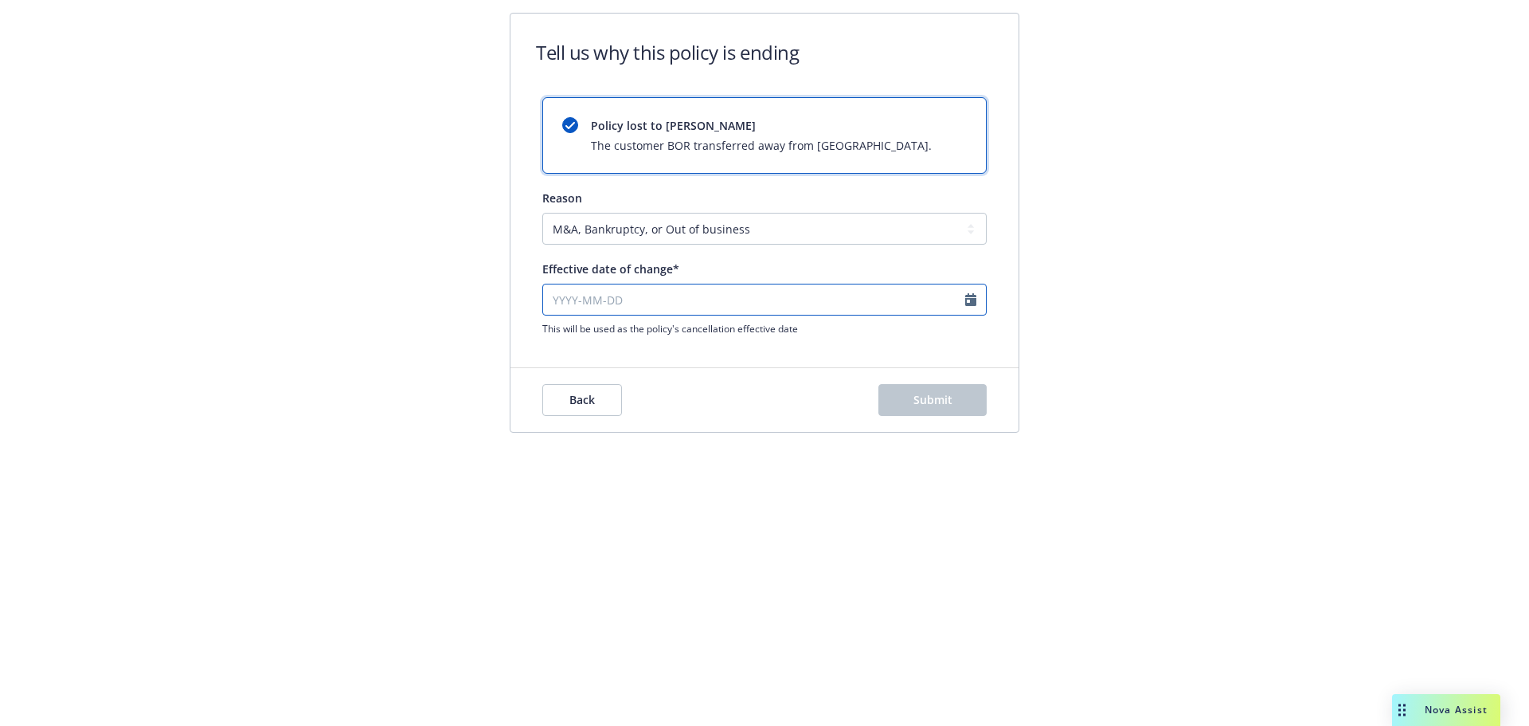
click at [611, 306] on input "Effective date of change*" at bounding box center [764, 300] width 444 height 32
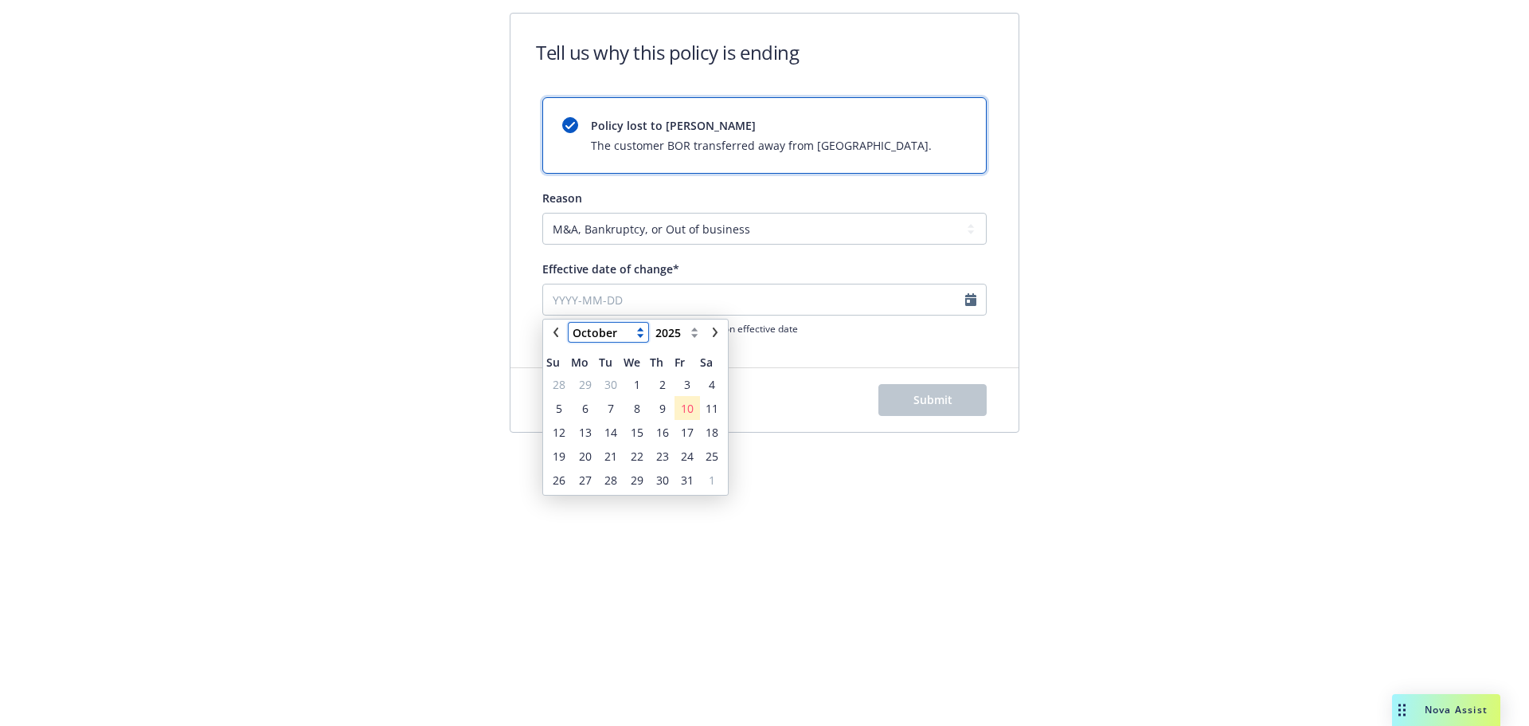
click at [573, 335] on select "January February March April May June July August September October November De…" at bounding box center [609, 332] width 80 height 19
select select "March"
click at [569, 323] on select "January February March April May June July August September October November De…" at bounding box center [609, 332] width 80 height 19
click at [694, 455] on span "21" at bounding box center [687, 456] width 22 height 20
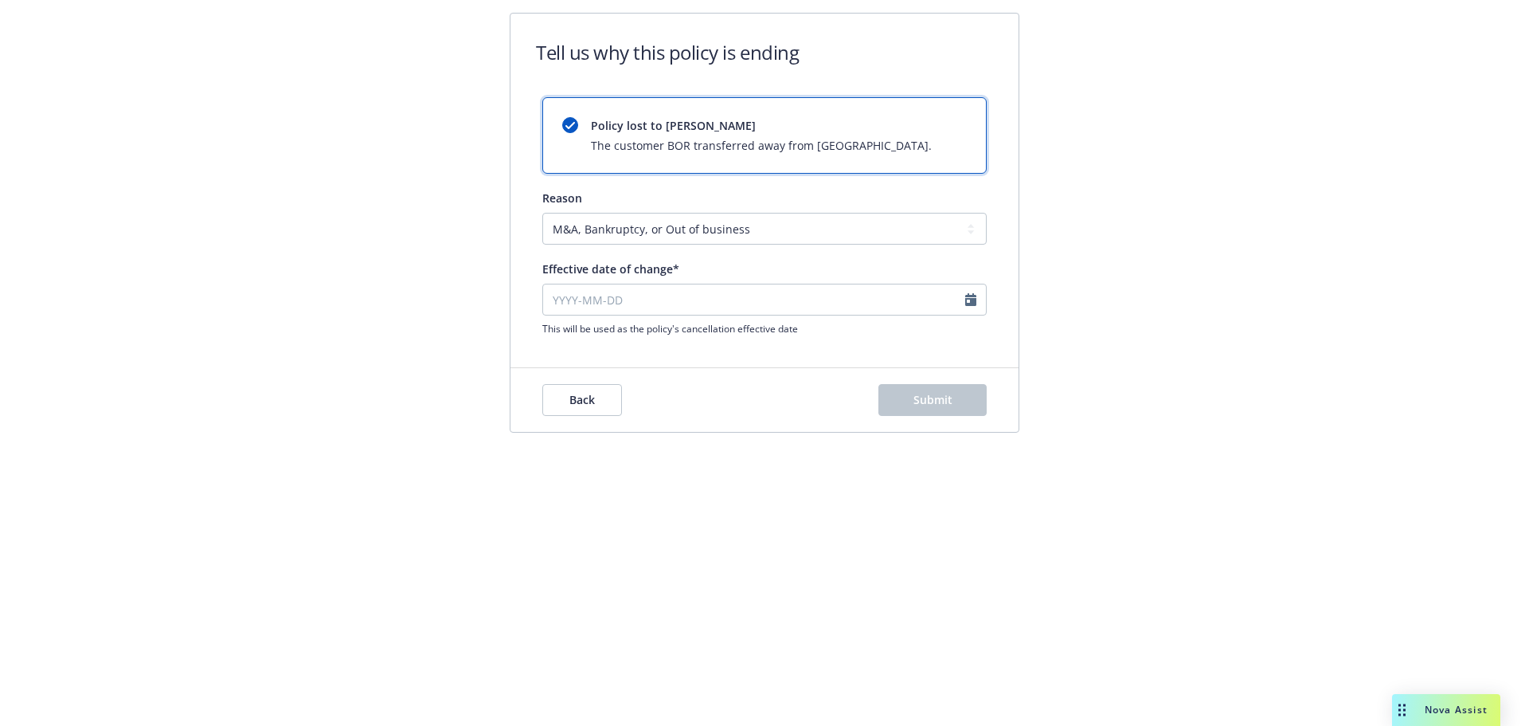
type input "2025-03-21"
click at [942, 405] on span "Submit" at bounding box center [933, 399] width 39 height 15
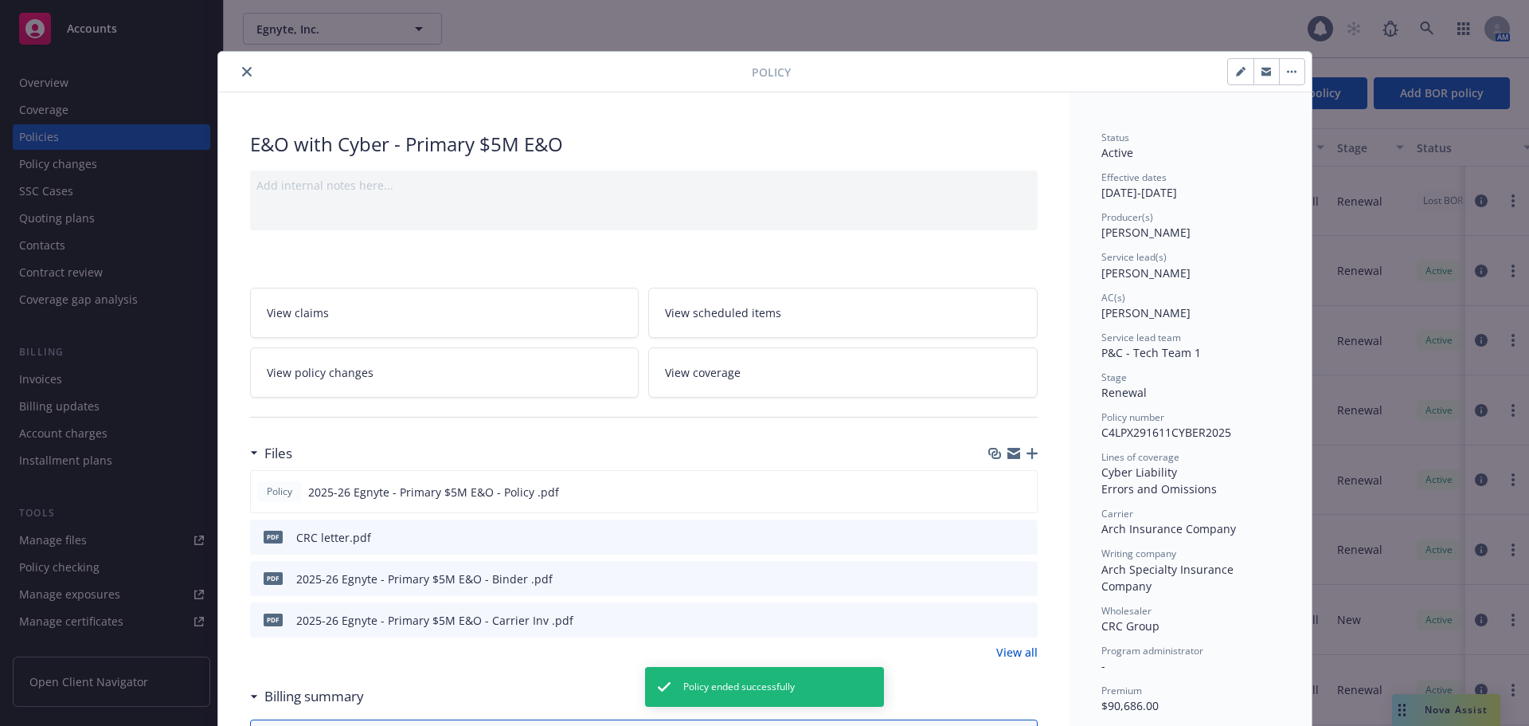
scroll to position [48, 0]
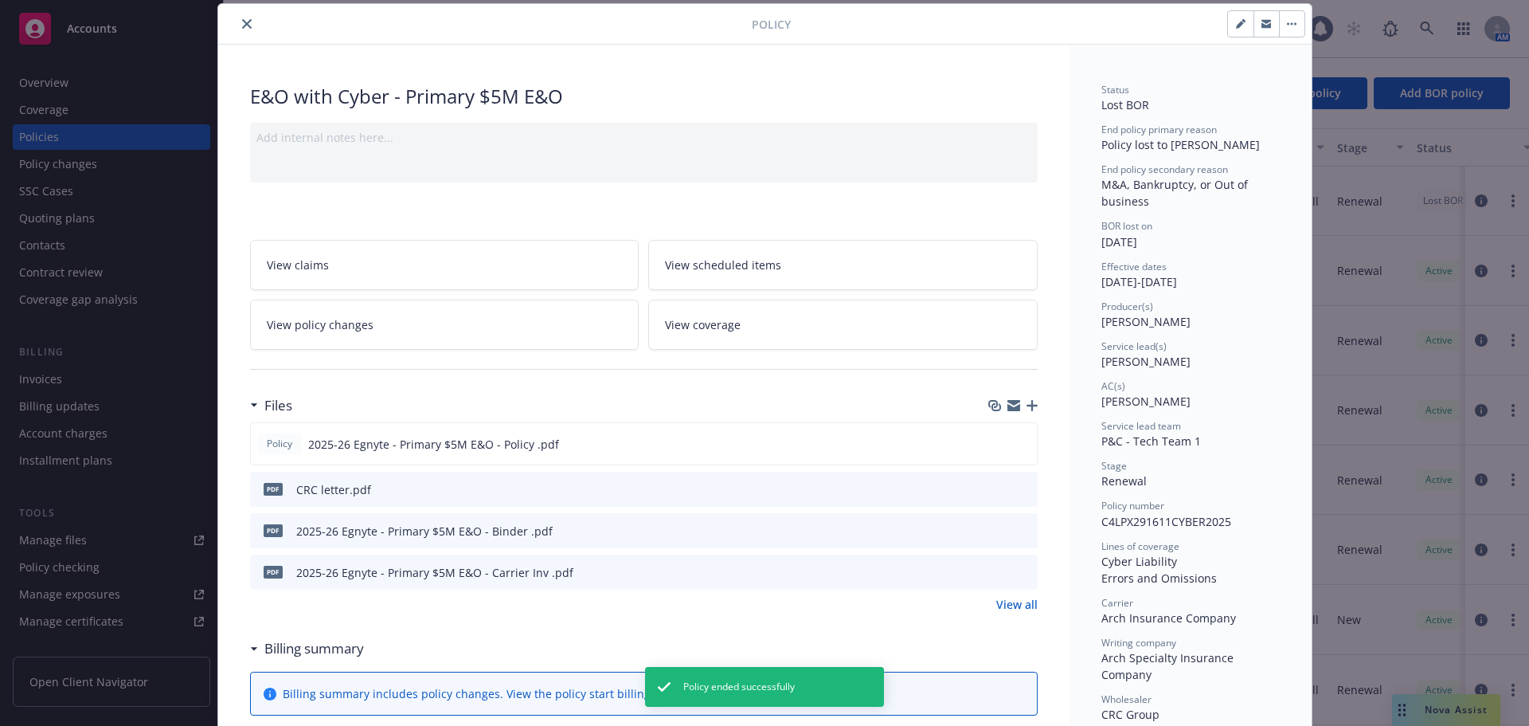
click at [242, 22] on icon "close" at bounding box center [247, 24] width 10 height 10
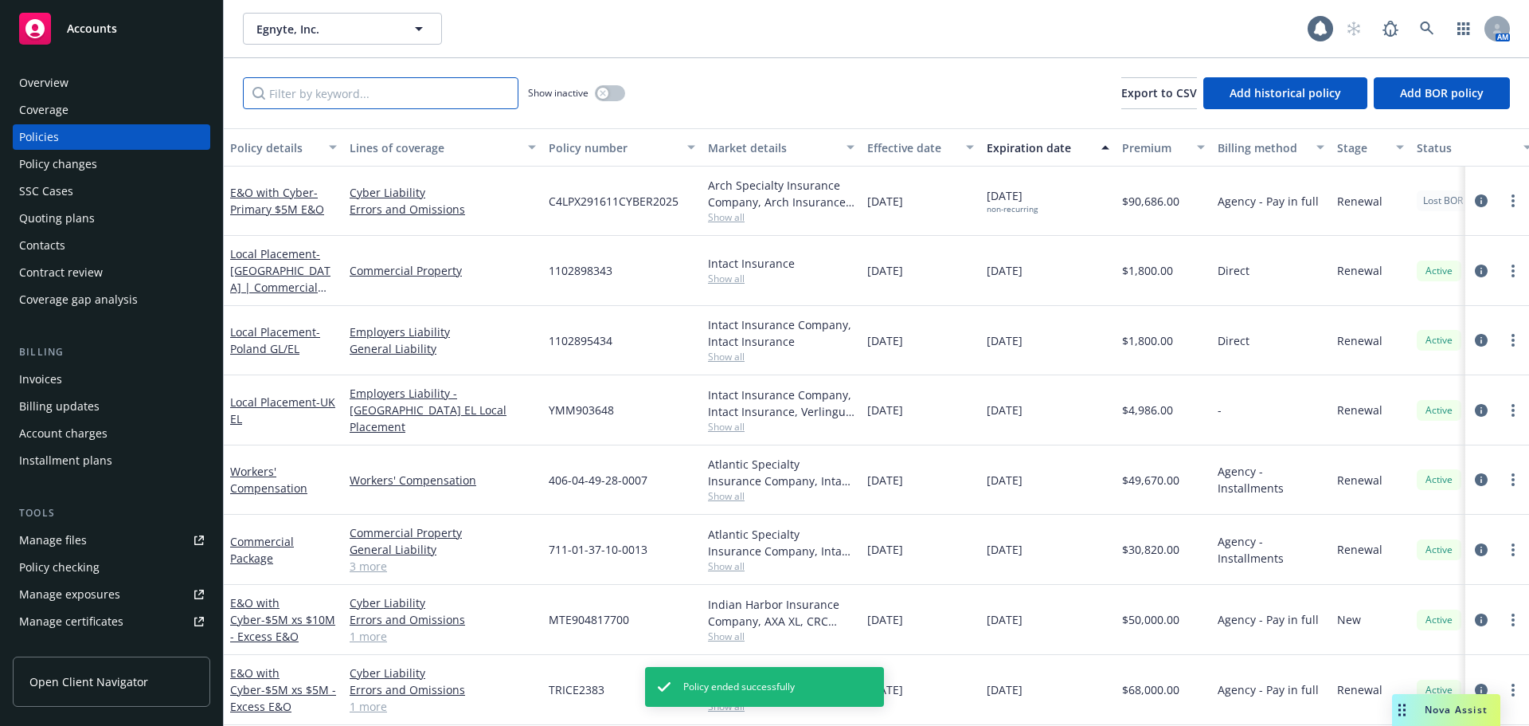
click at [387, 96] on input "Filter by keyword..." at bounding box center [381, 93] width 276 height 32
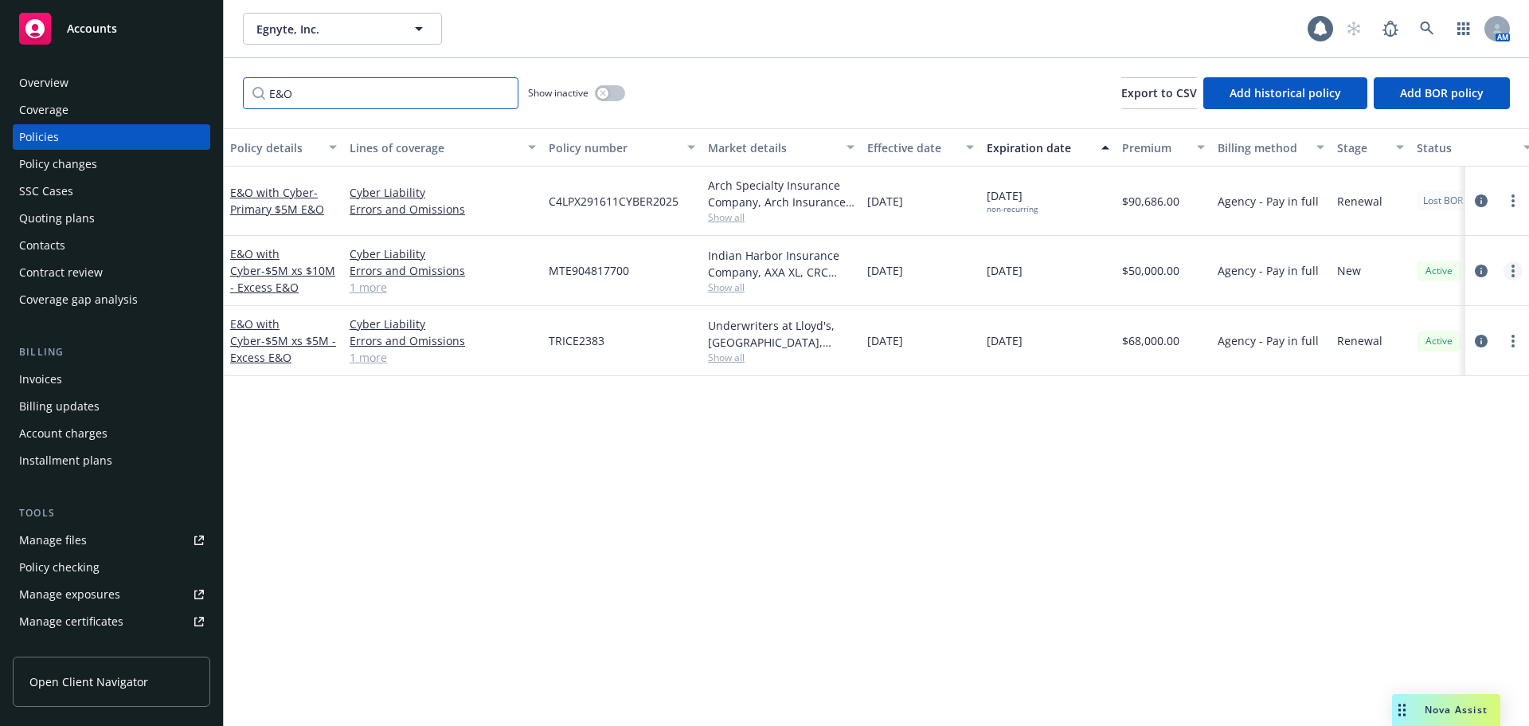
type input "E&O"
click at [1515, 268] on link "more" at bounding box center [1513, 270] width 19 height 19
drag, startPoint x: 1281, startPoint y: 425, endPoint x: 1323, endPoint y: 402, distance: 47.7
click at [1281, 424] on div "Policy details Lines of coverage Policy number Market details Effective date Ex…" at bounding box center [877, 426] width 1306 height 597
click at [1512, 335] on icon "more" at bounding box center [1513, 341] width 3 height 13
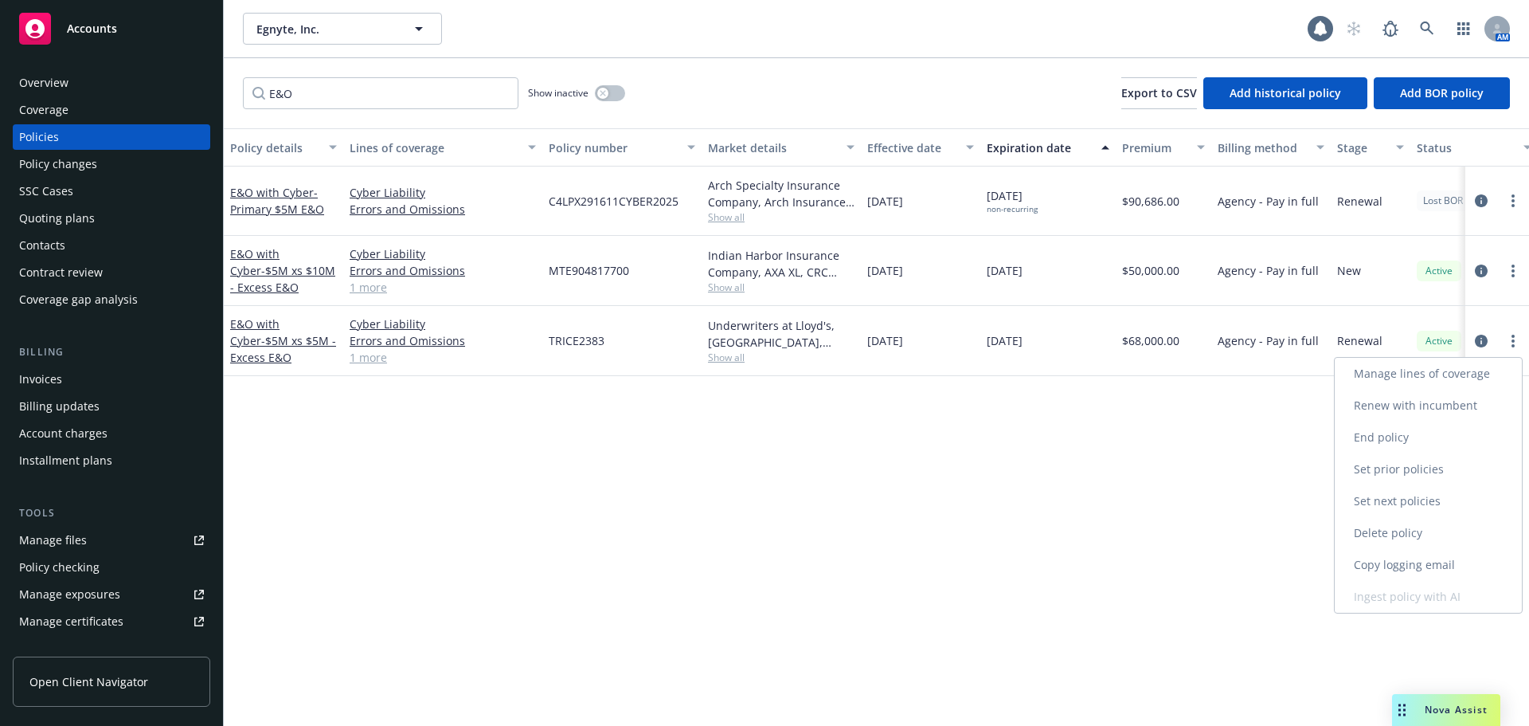
click at [1384, 437] on link "End policy" at bounding box center [1428, 437] width 187 height 32
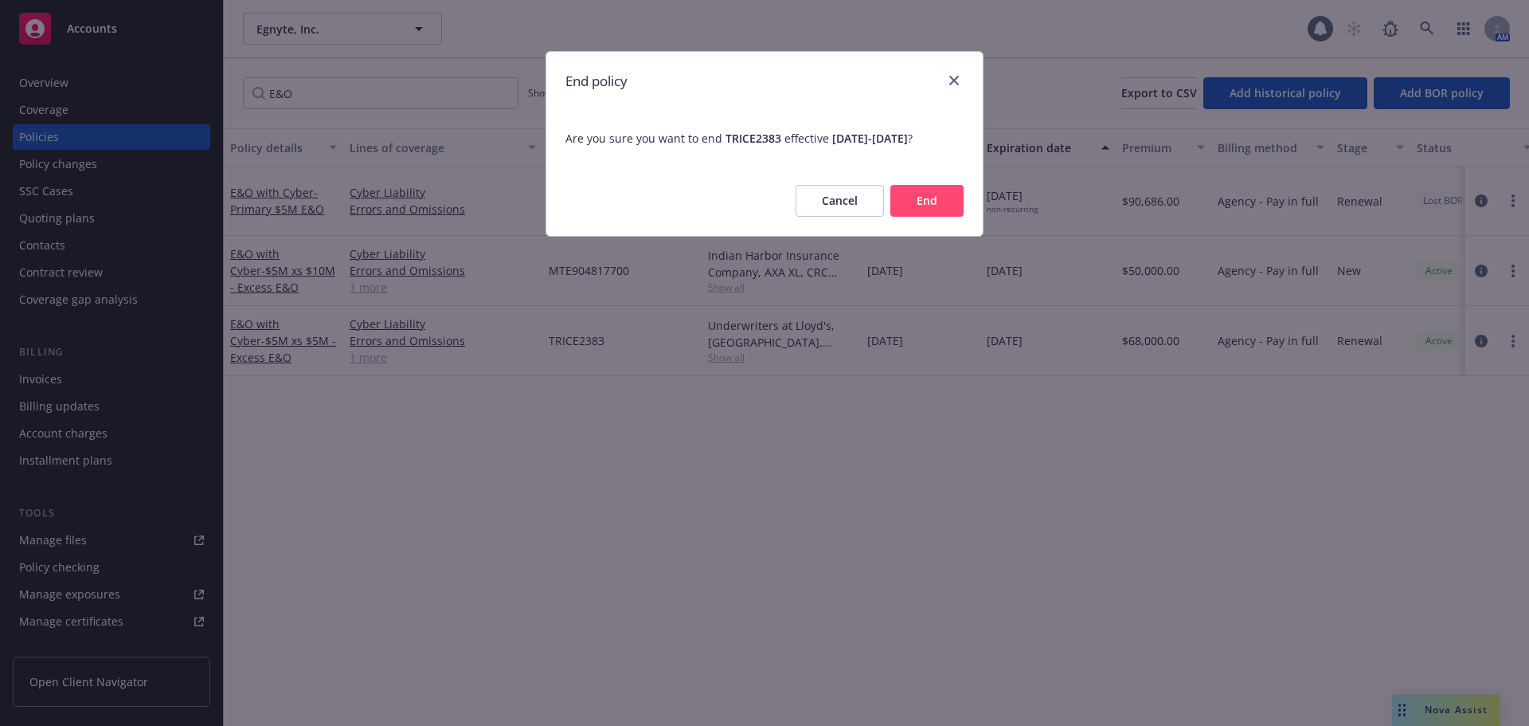
click at [933, 198] on button "End" at bounding box center [927, 201] width 73 height 32
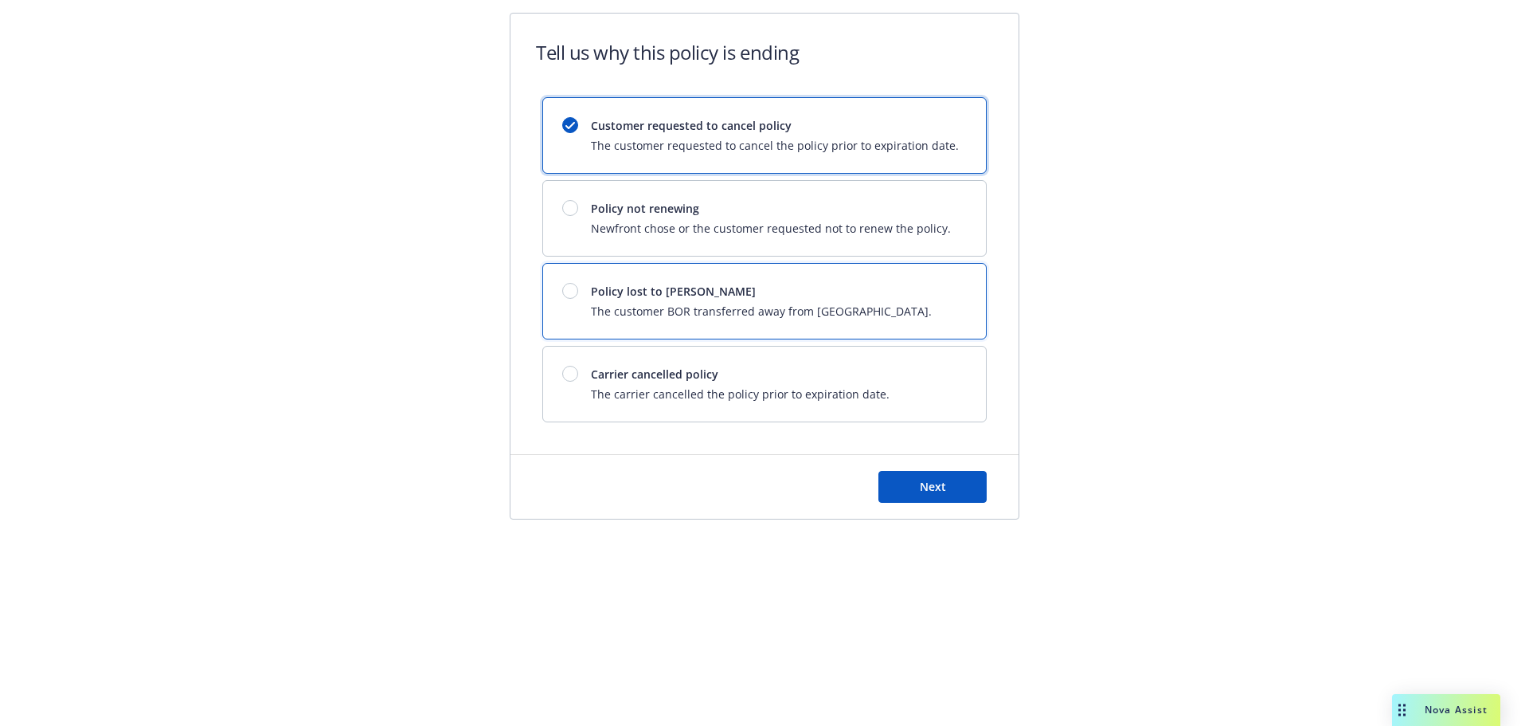
click at [678, 308] on span "The customer BOR transferred away from Newfront." at bounding box center [761, 311] width 341 height 17
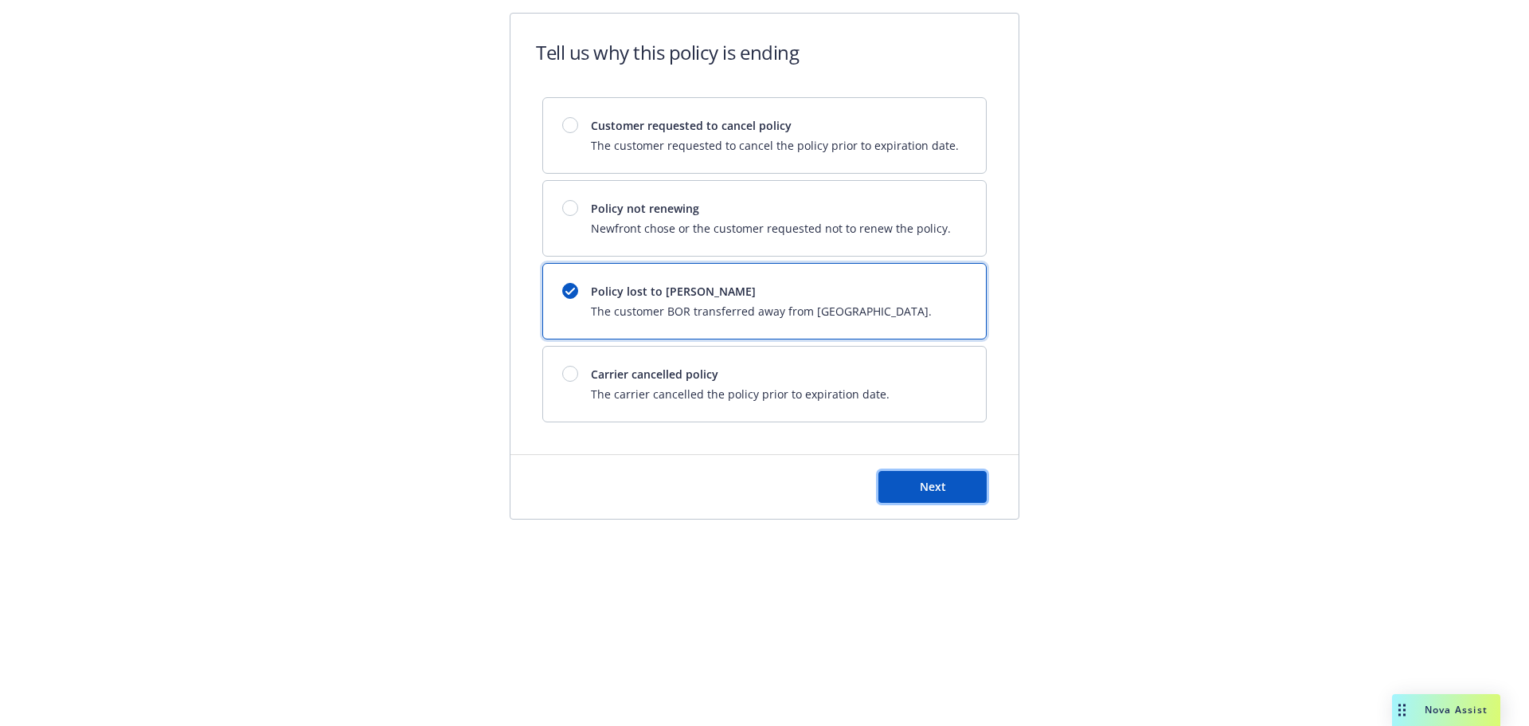
drag, startPoint x: 928, startPoint y: 479, endPoint x: 916, endPoint y: 474, distance: 12.9
click at [929, 479] on span "Next" at bounding box center [933, 486] width 26 height 15
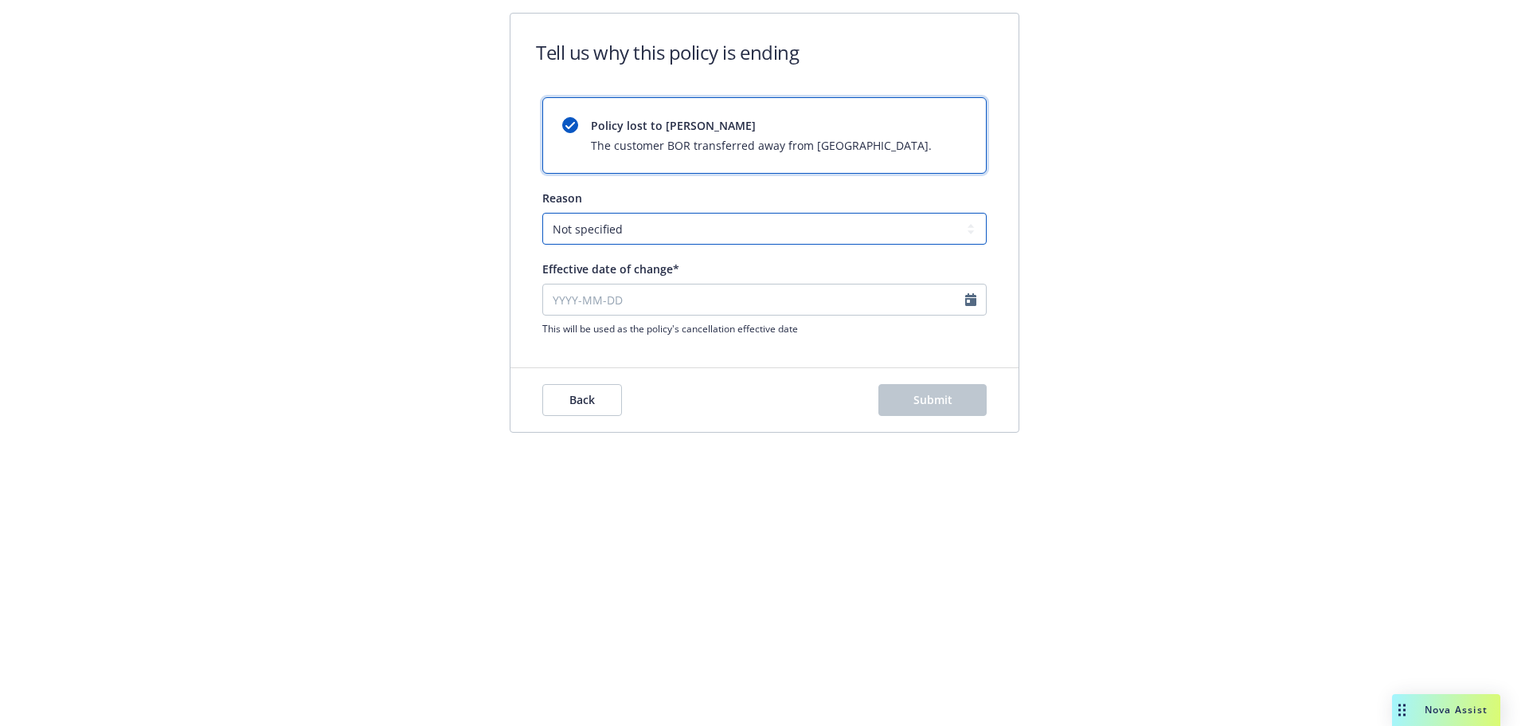
click at [631, 237] on select "Not specified Service Pricing Buyer change M&A, Bankruptcy, or Out of business …" at bounding box center [764, 229] width 444 height 32
select select "M&A, Bankruptcy, or Out of business"
click at [542, 213] on select "Not specified Service Pricing Buyer change M&A, Bankruptcy, or Out of business …" at bounding box center [764, 229] width 444 height 32
select select "October"
select select "2025"
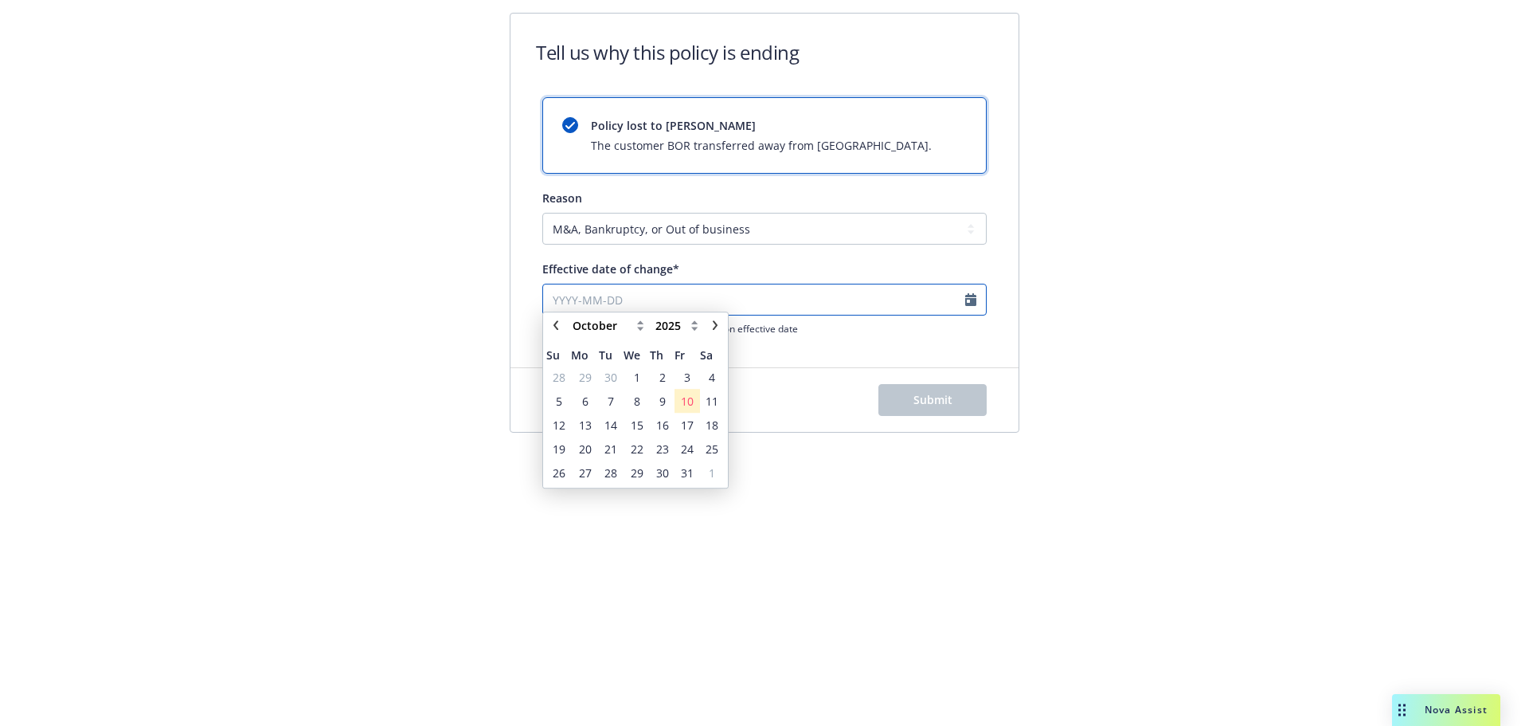
click at [623, 298] on input "Effective date of change*" at bounding box center [764, 300] width 444 height 32
click at [560, 330] on icon "chevronLeft" at bounding box center [556, 332] width 10 height 10
click at [585, 331] on select "January February March April May June July August September October November De…" at bounding box center [609, 332] width 80 height 19
select select "March"
click at [569, 323] on select "January February March April May June July August September October November De…" at bounding box center [609, 332] width 80 height 19
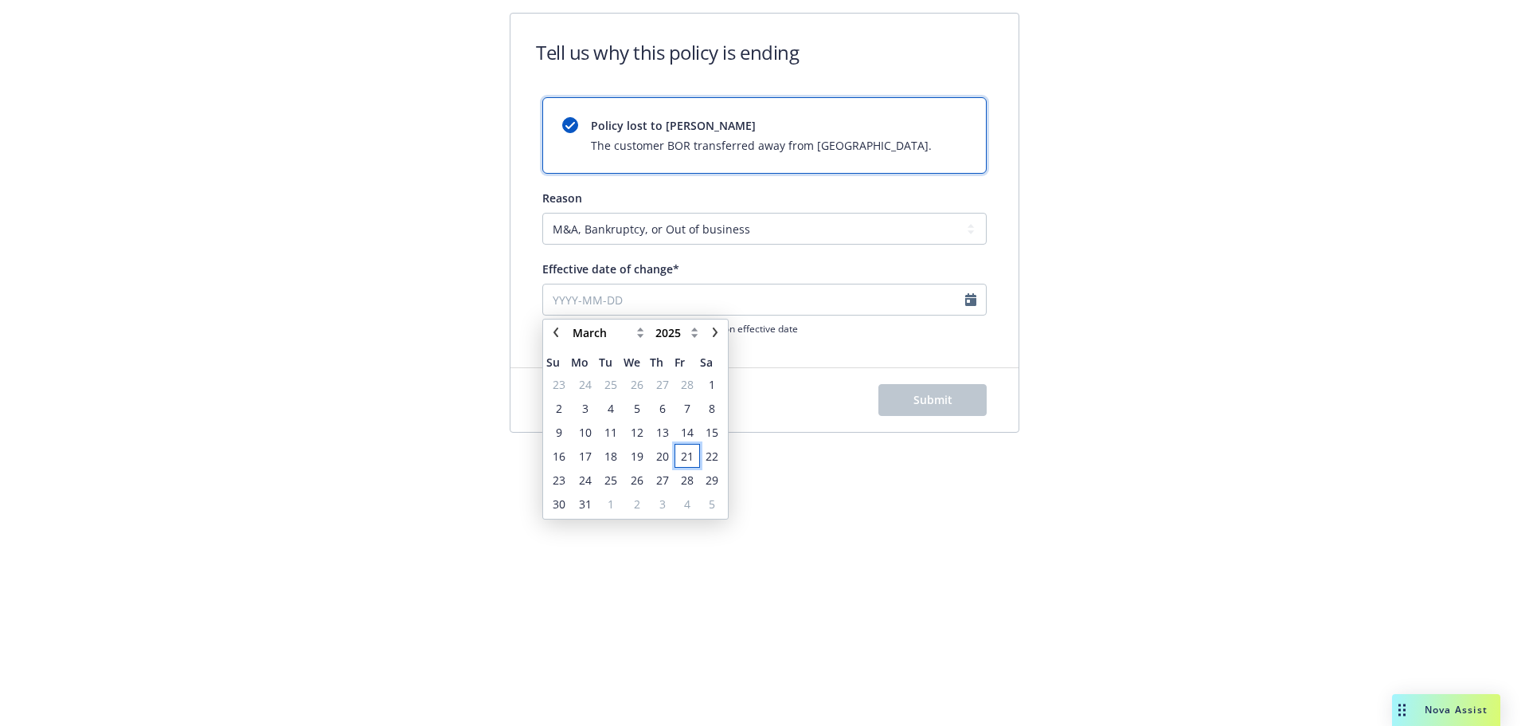
click at [691, 459] on span "21" at bounding box center [687, 456] width 13 height 17
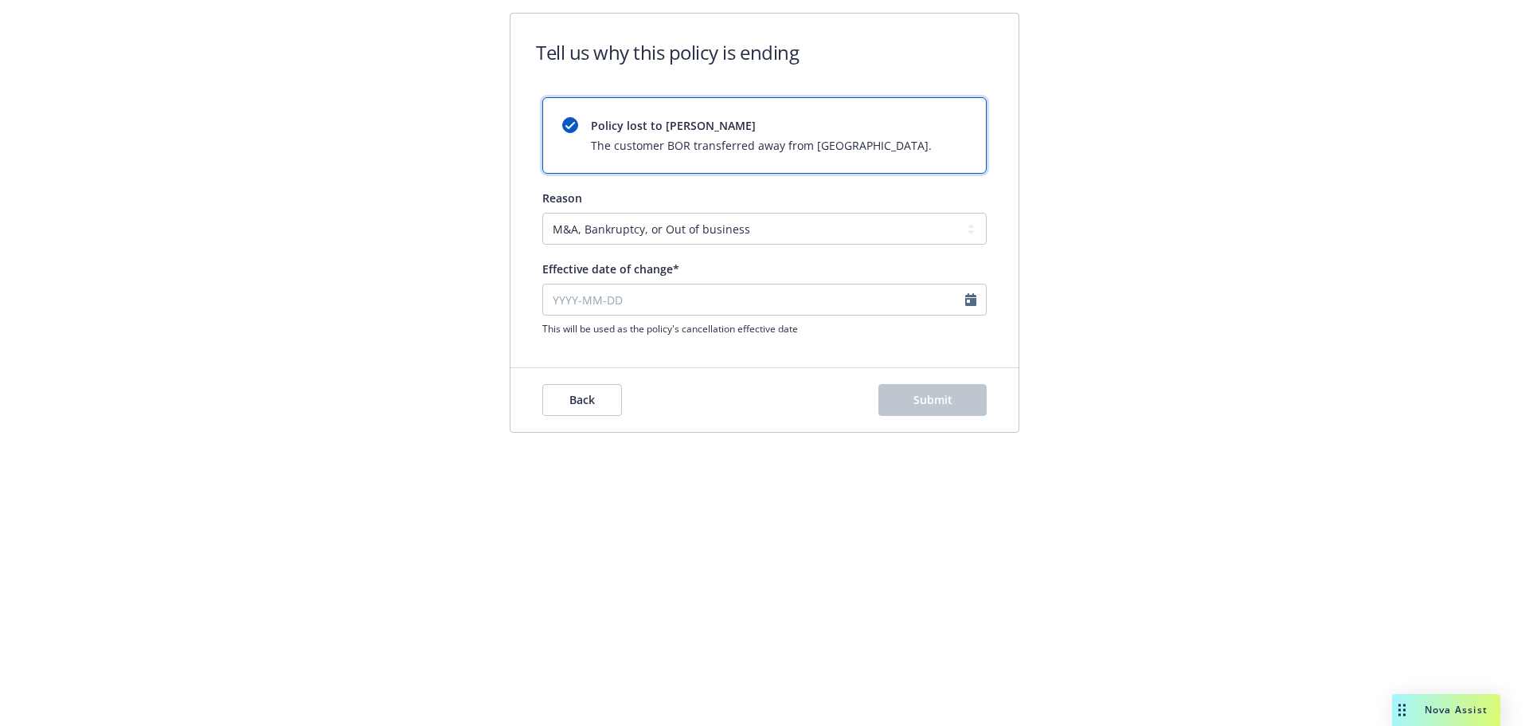
type input "2025-03-21"
click at [931, 412] on button "Submit" at bounding box center [933, 400] width 108 height 32
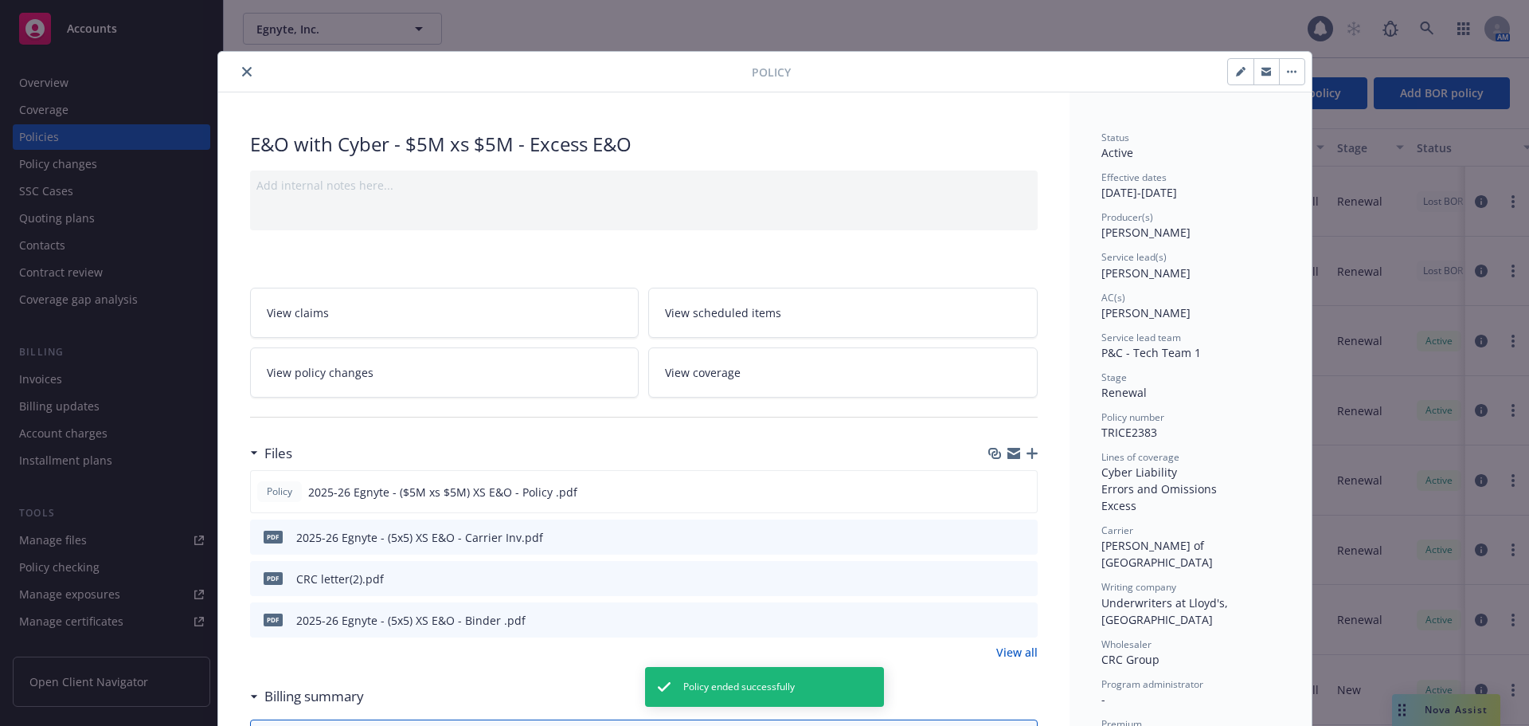
scroll to position [48, 0]
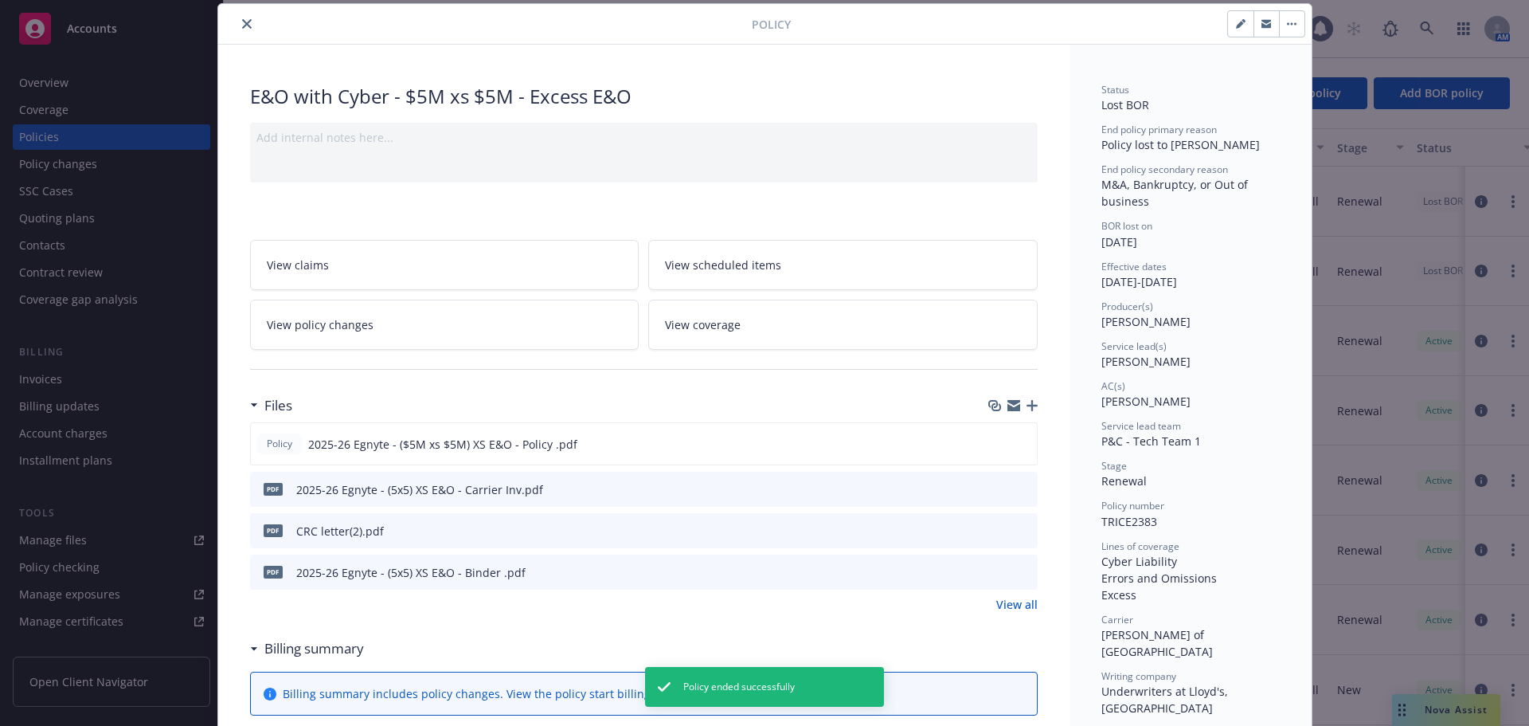
click at [244, 23] on icon "close" at bounding box center [247, 24] width 10 height 10
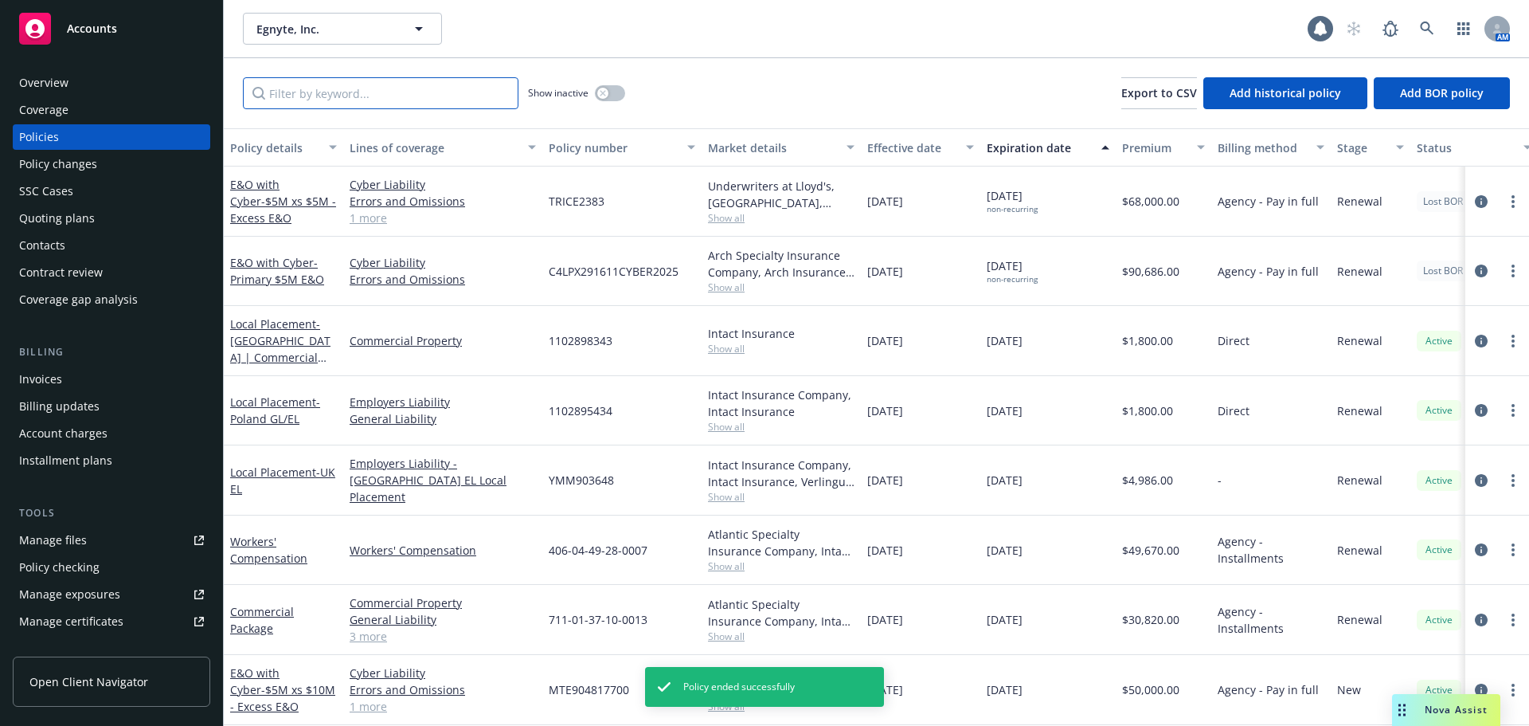
click at [325, 108] on input "Filter by keyword..." at bounding box center [381, 93] width 276 height 32
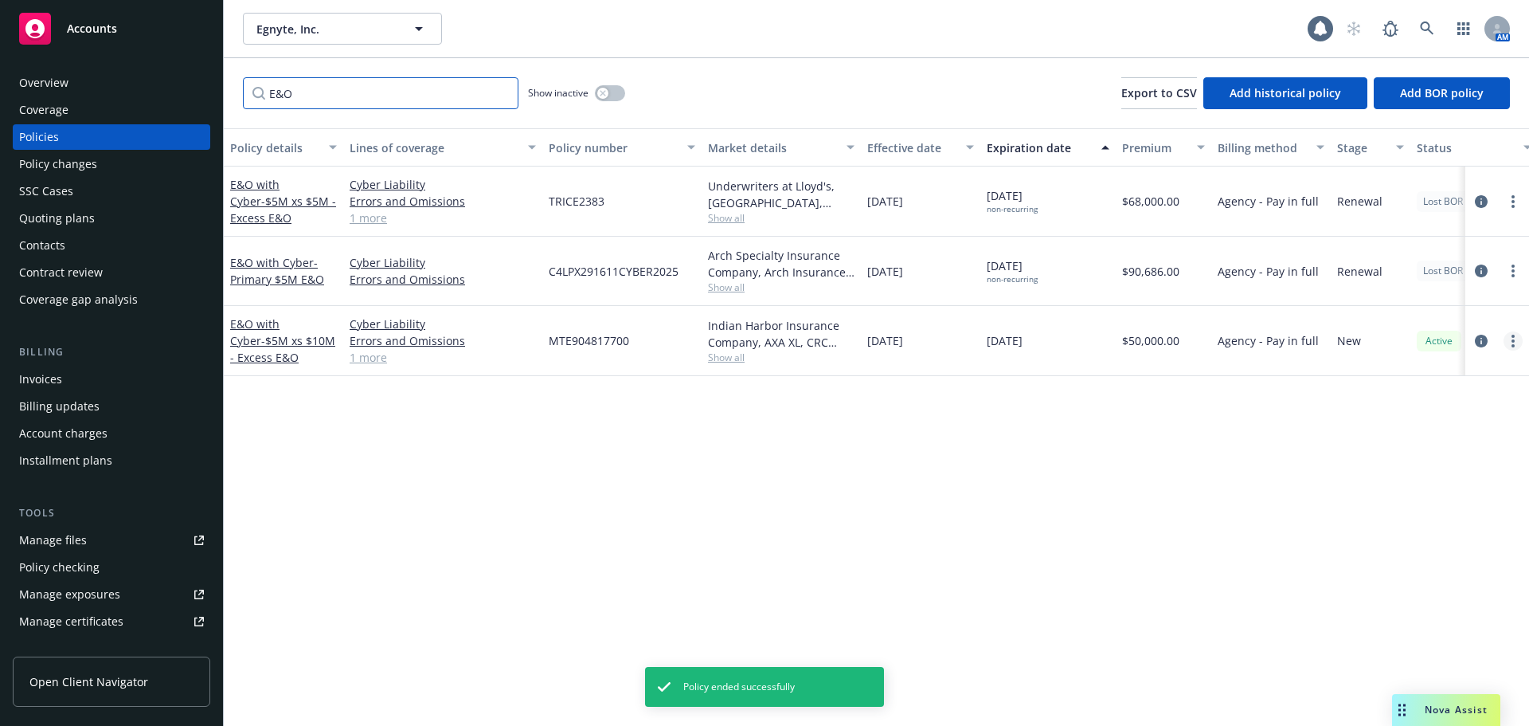
type input "E&O"
click at [1512, 341] on icon "more" at bounding box center [1513, 341] width 3 height 13
click at [1512, 342] on icon "more" at bounding box center [1513, 341] width 3 height 13
click at [1412, 437] on link "End policy" at bounding box center [1428, 437] width 187 height 32
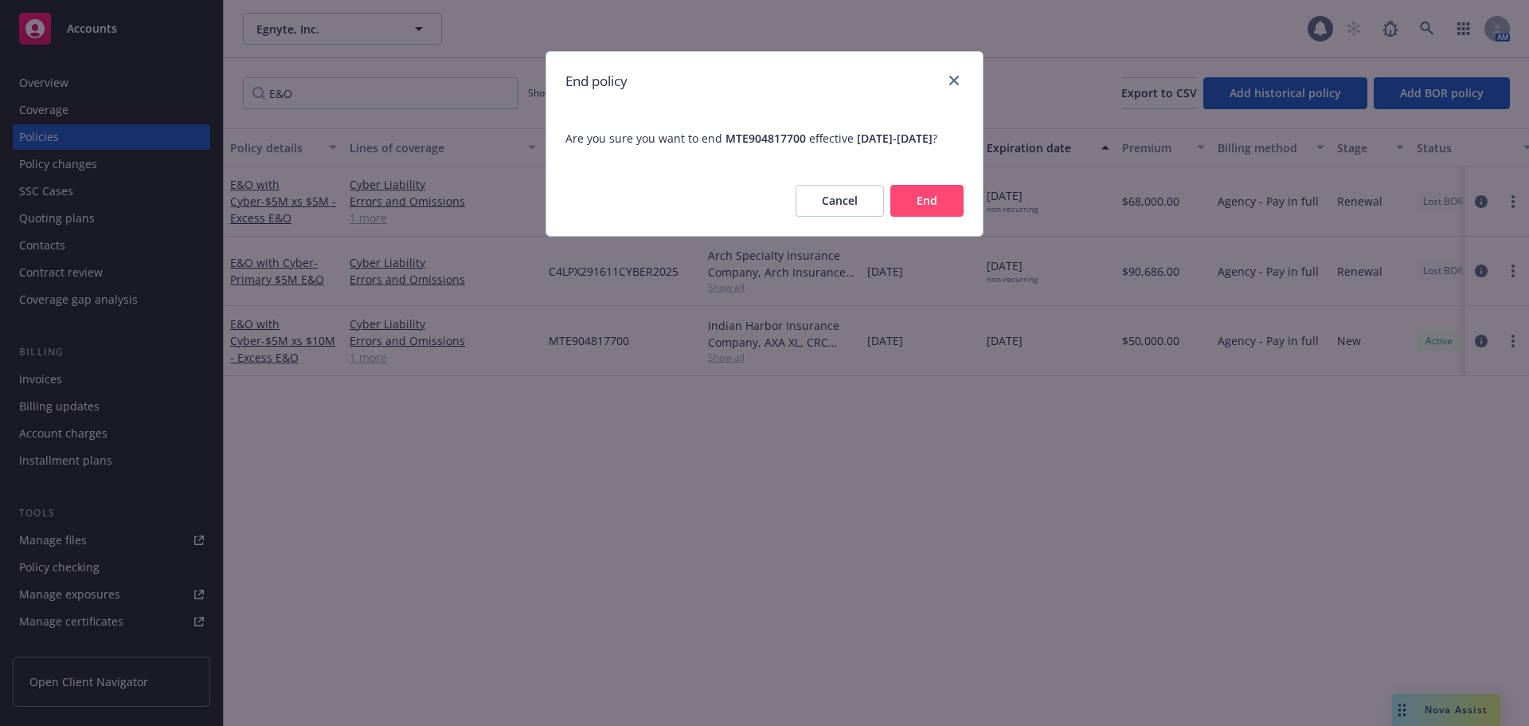
click at [926, 217] on button "End" at bounding box center [927, 201] width 73 height 32
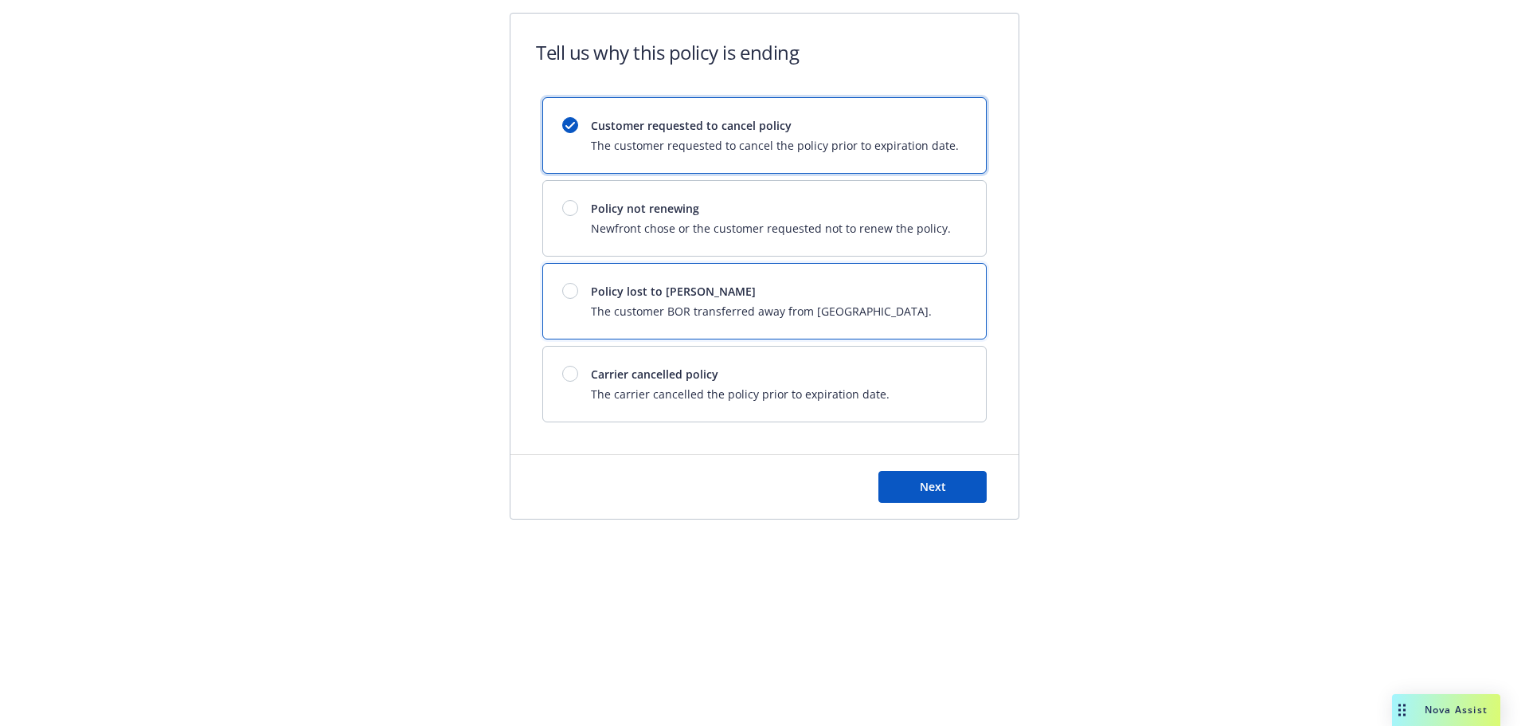
click at [634, 301] on div "Policy lost to BOR The customer BOR transferred away from Newfront." at bounding box center [761, 301] width 341 height 37
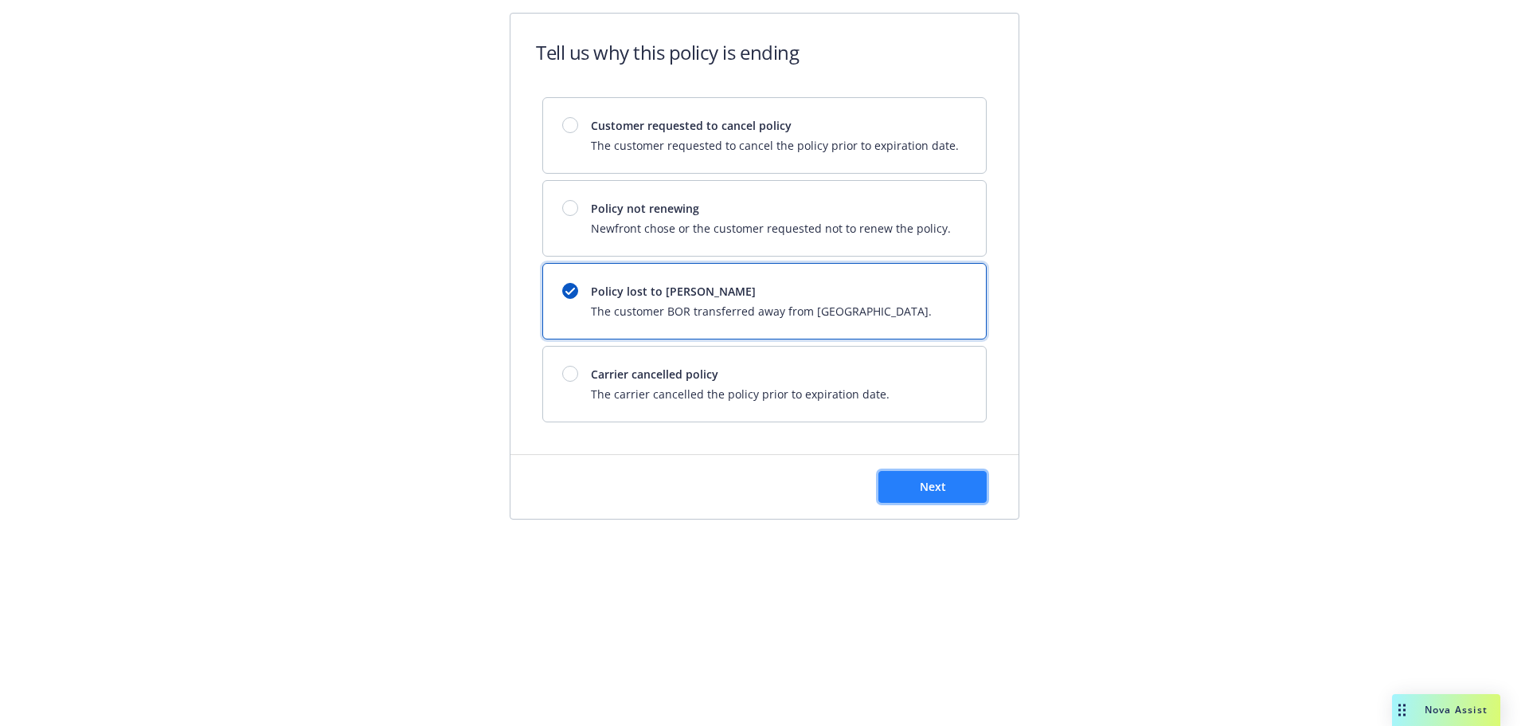
click at [913, 484] on button "Next" at bounding box center [933, 487] width 108 height 32
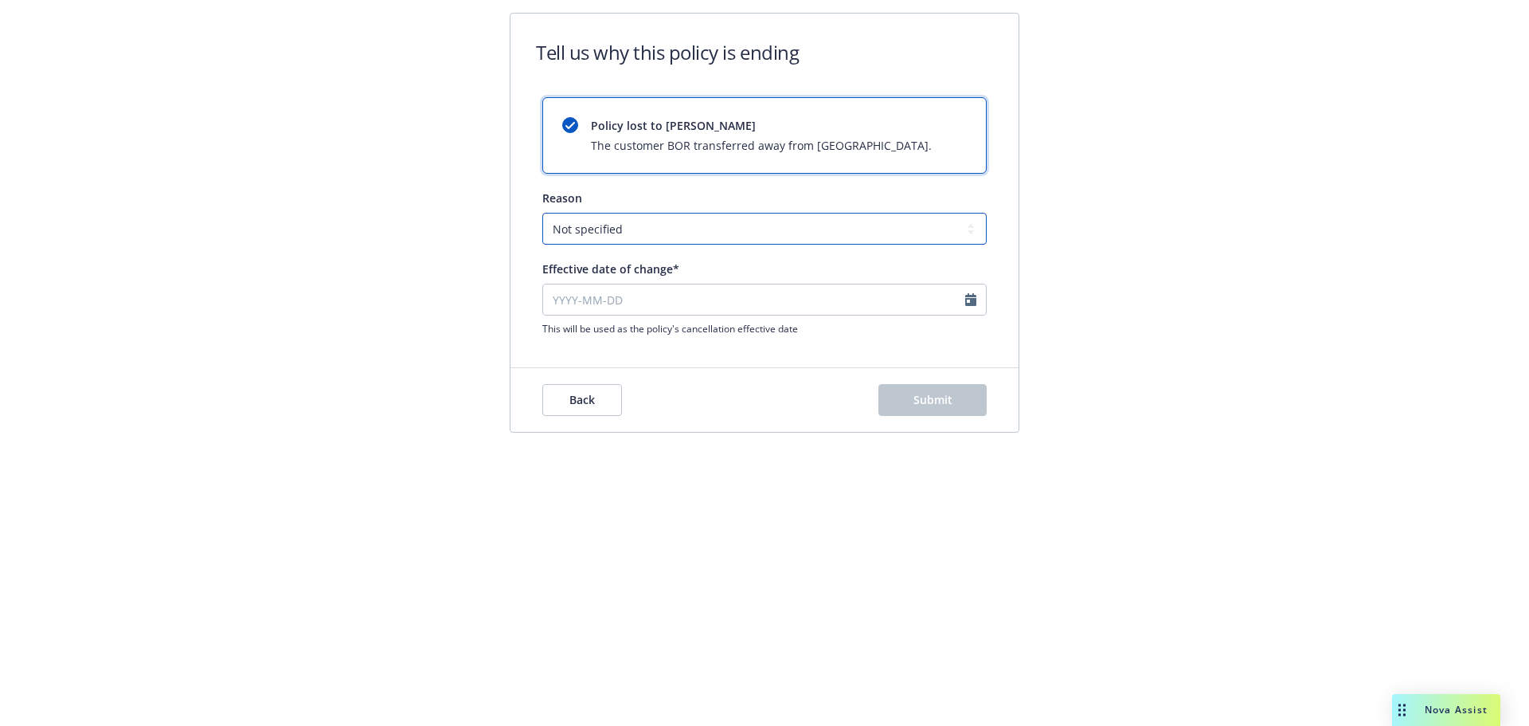
click at [613, 219] on select "Not specified Service Pricing Buyer change M&A, Bankruptcy, or Out of business …" at bounding box center [764, 229] width 444 height 32
select select "M&A, Bankruptcy, or Out of business"
click at [542, 213] on select "Not specified Service Pricing Buyer change M&A, Bankruptcy, or Out of business …" at bounding box center [764, 229] width 444 height 32
click at [605, 290] on input "Effective date of change*" at bounding box center [764, 300] width 444 height 32
select select "October"
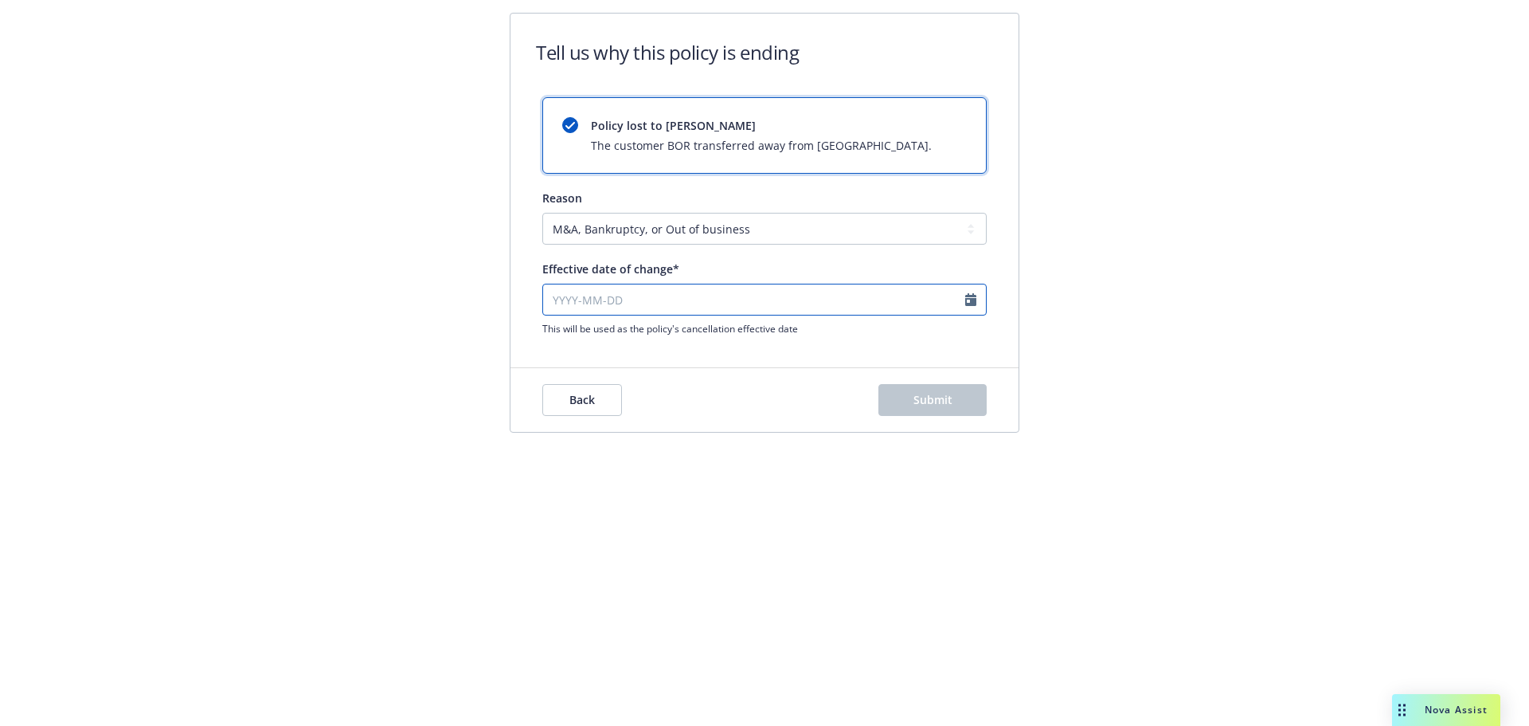
select select "2025"
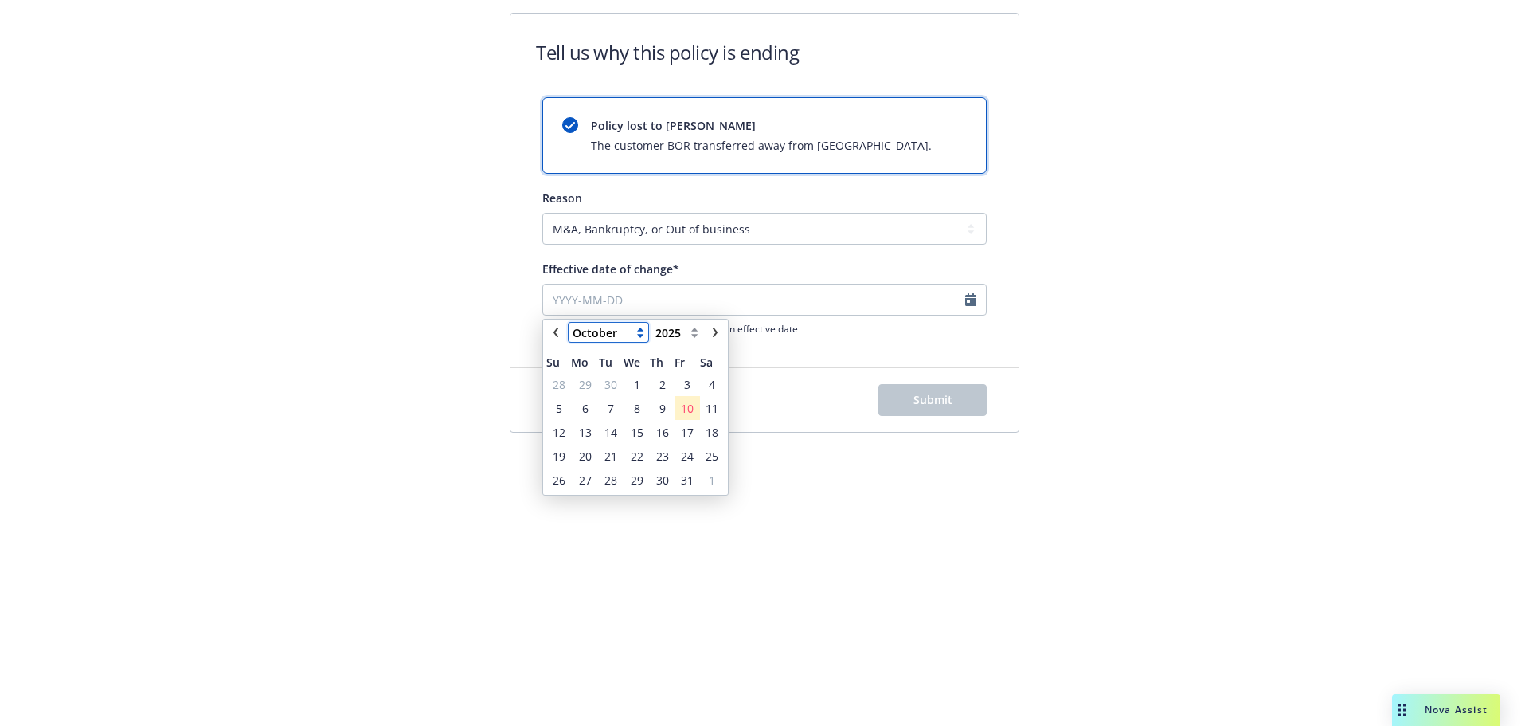
click at [601, 331] on select "January February March April May June July August September October November De…" at bounding box center [609, 332] width 80 height 19
select select "March"
click at [569, 323] on select "January February March April May June July August September October November De…" at bounding box center [609, 332] width 80 height 19
drag, startPoint x: 692, startPoint y: 456, endPoint x: 732, endPoint y: 454, distance: 39.9
click at [692, 455] on span "21" at bounding box center [687, 456] width 13 height 17
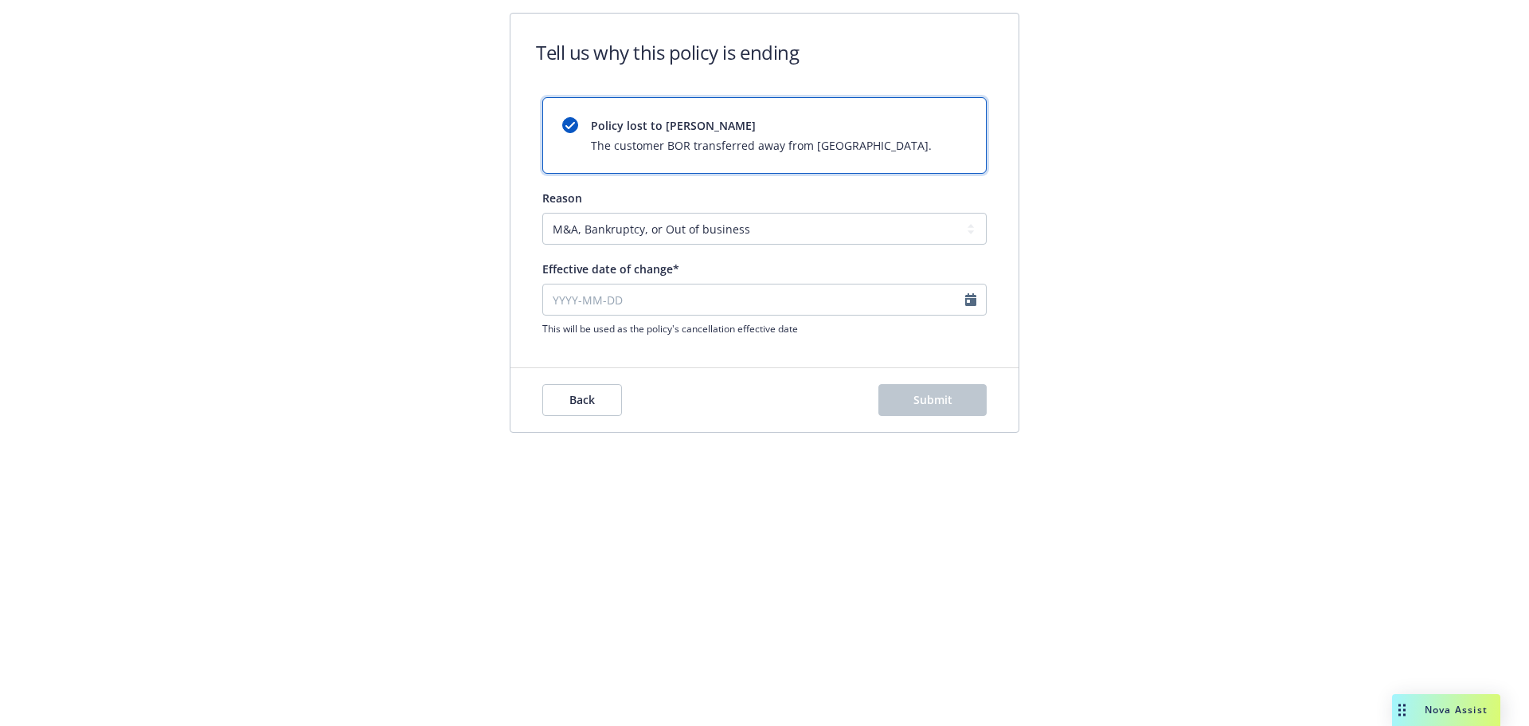
type input "2025-03-21"
click at [953, 407] on button "Submit" at bounding box center [933, 400] width 108 height 32
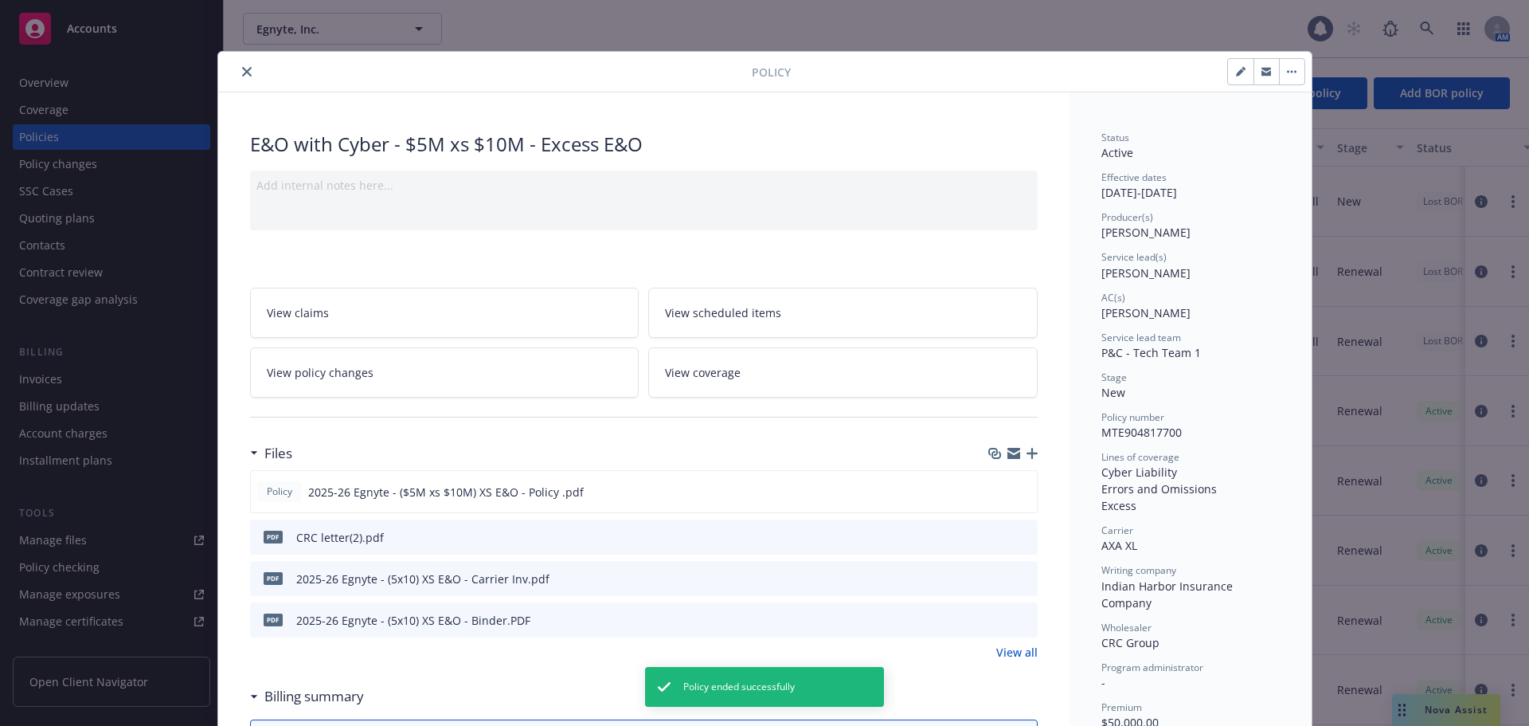
scroll to position [48, 0]
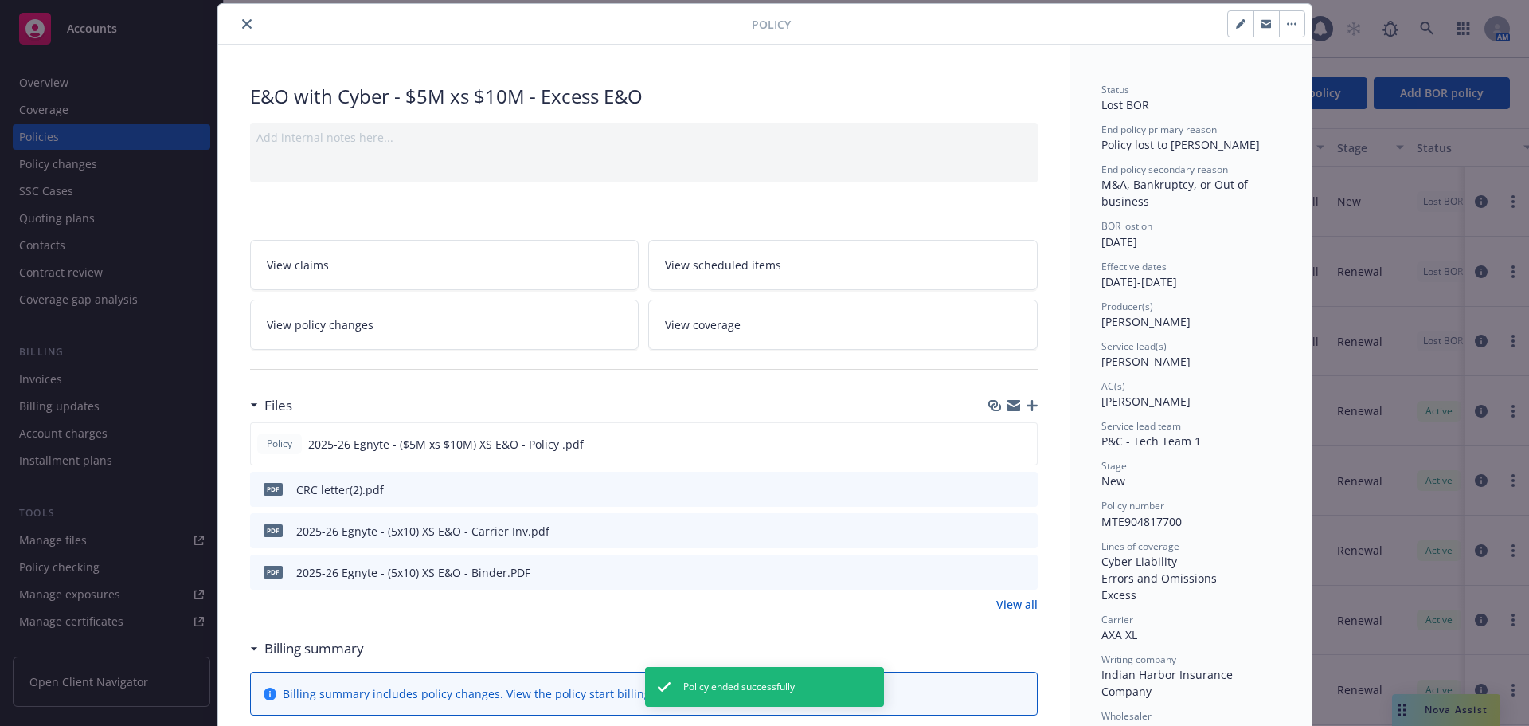
click at [242, 22] on icon "close" at bounding box center [247, 24] width 10 height 10
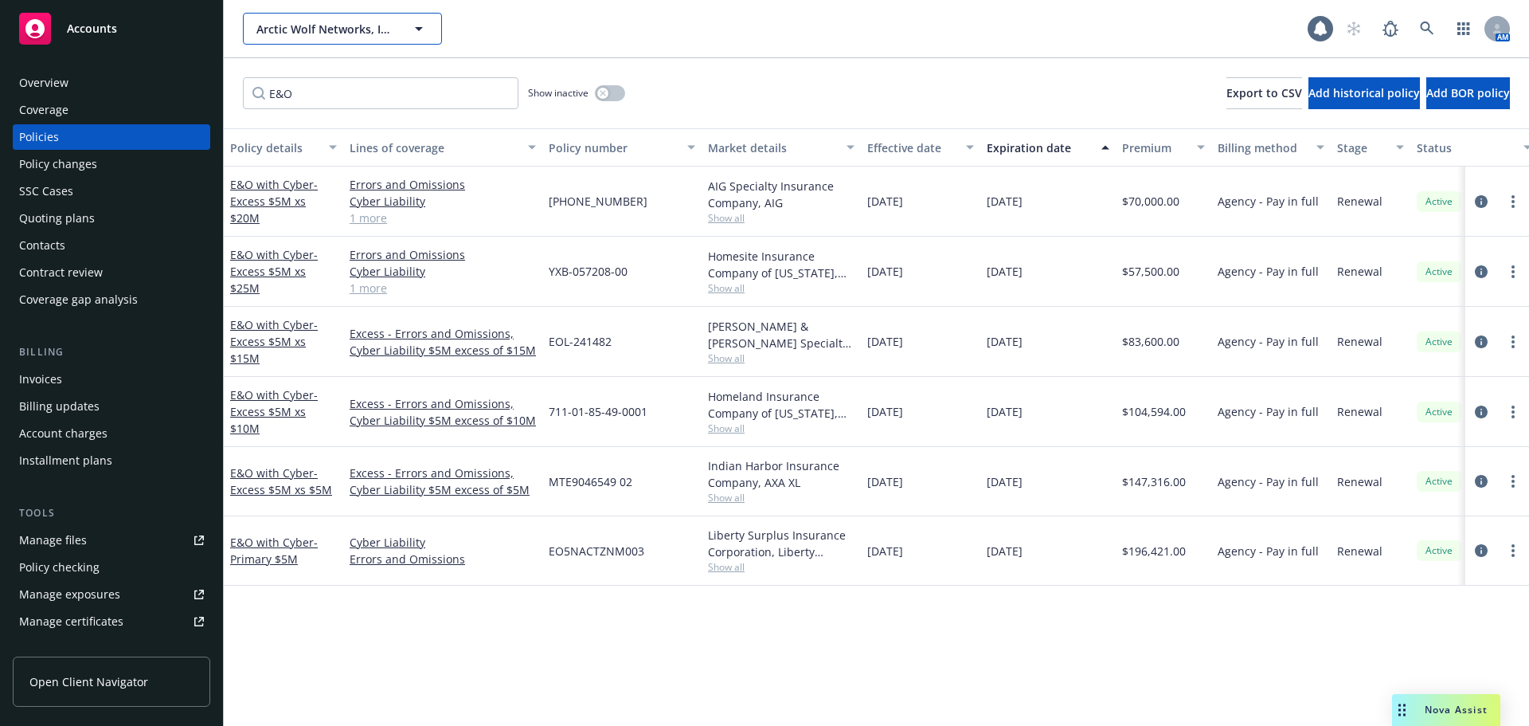
click at [326, 30] on span "Arctic Wolf Networks, Inc." at bounding box center [325, 29] width 138 height 17
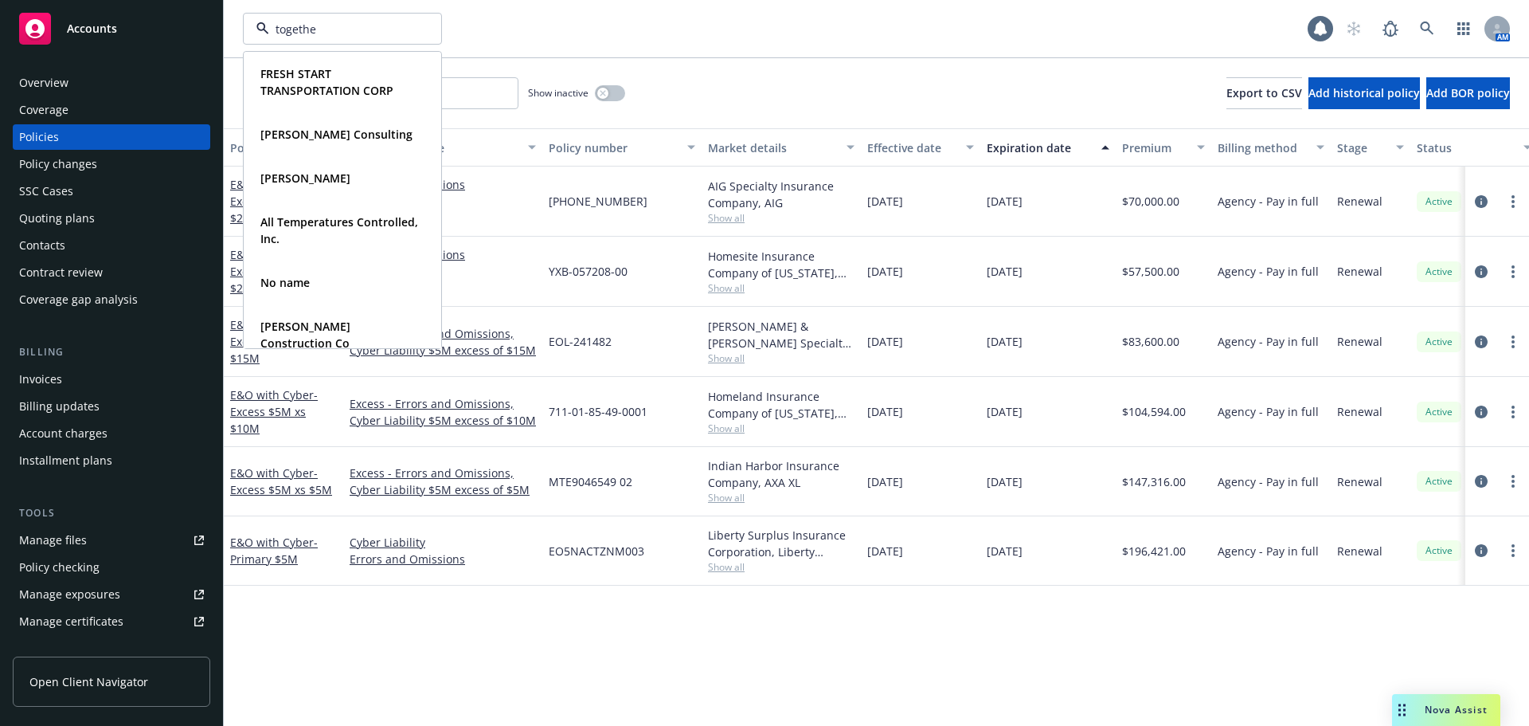
type input "together"
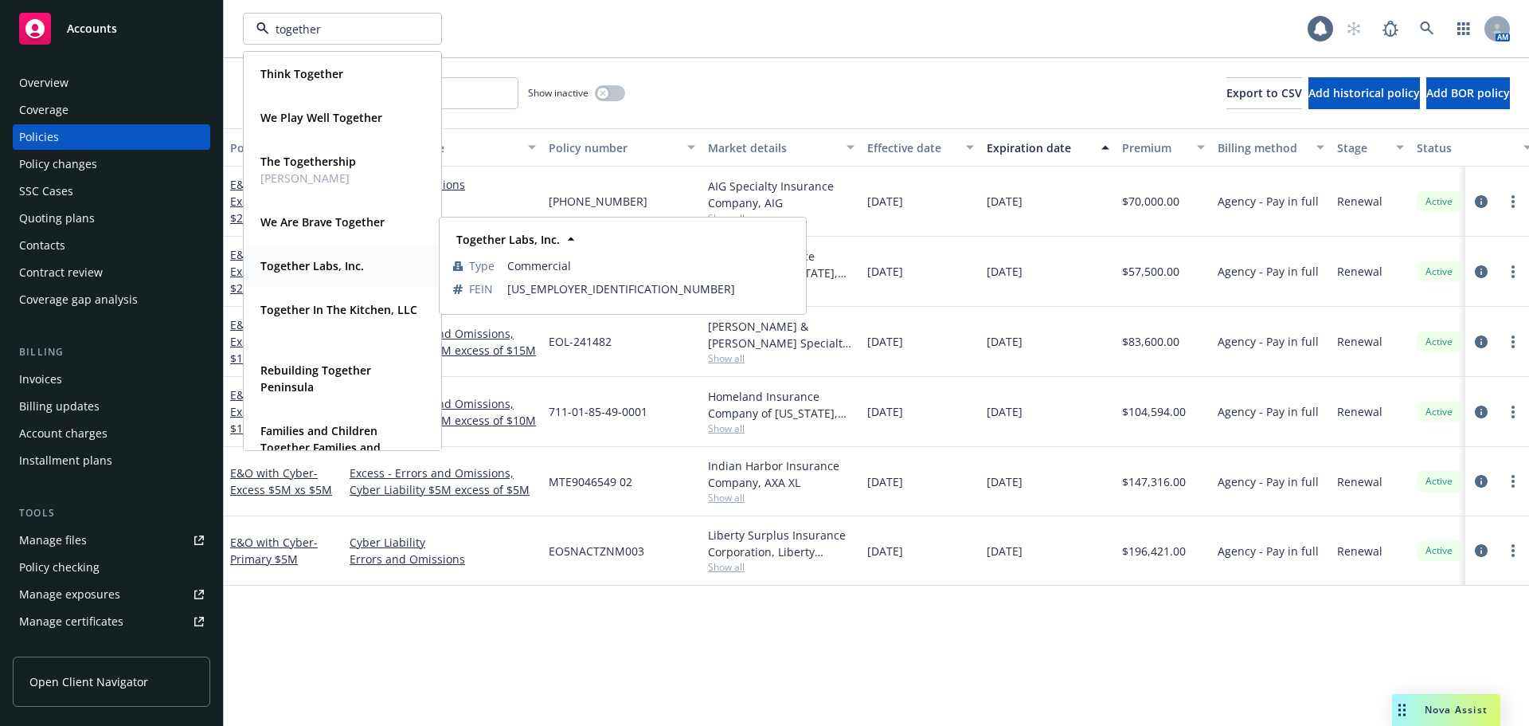
click at [346, 263] on strong "Together Labs, Inc." at bounding box center [312, 265] width 104 height 15
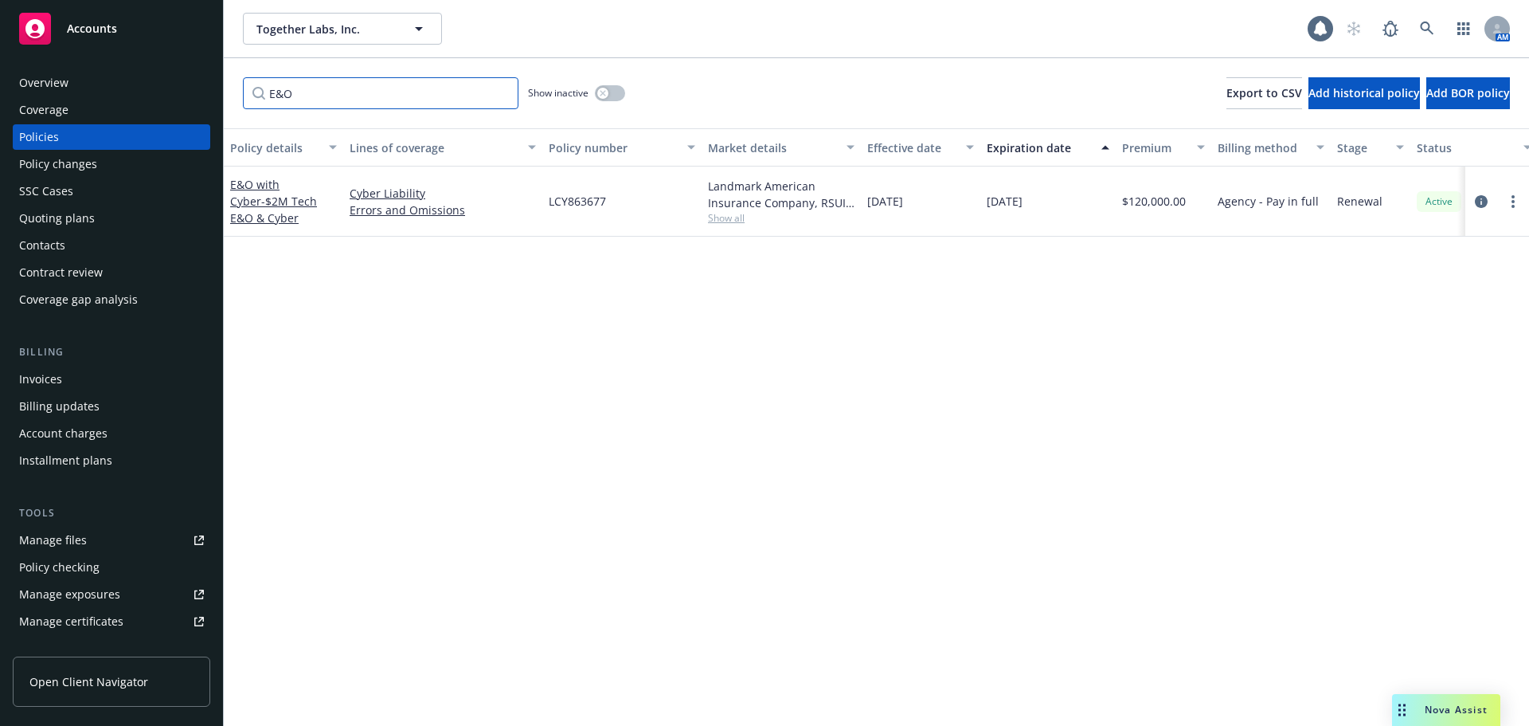
click at [503, 94] on input "E&O" at bounding box center [381, 93] width 276 height 32
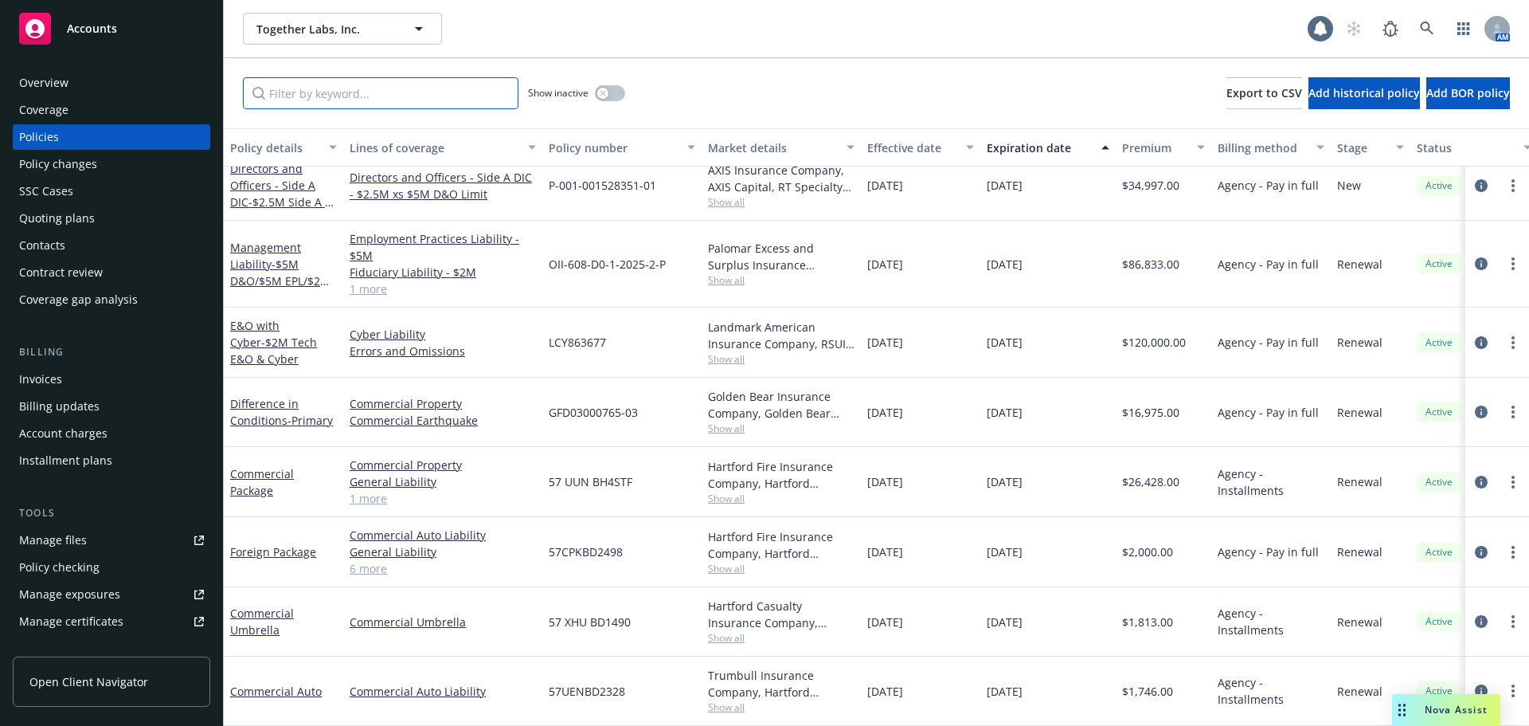
scroll to position [161, 0]
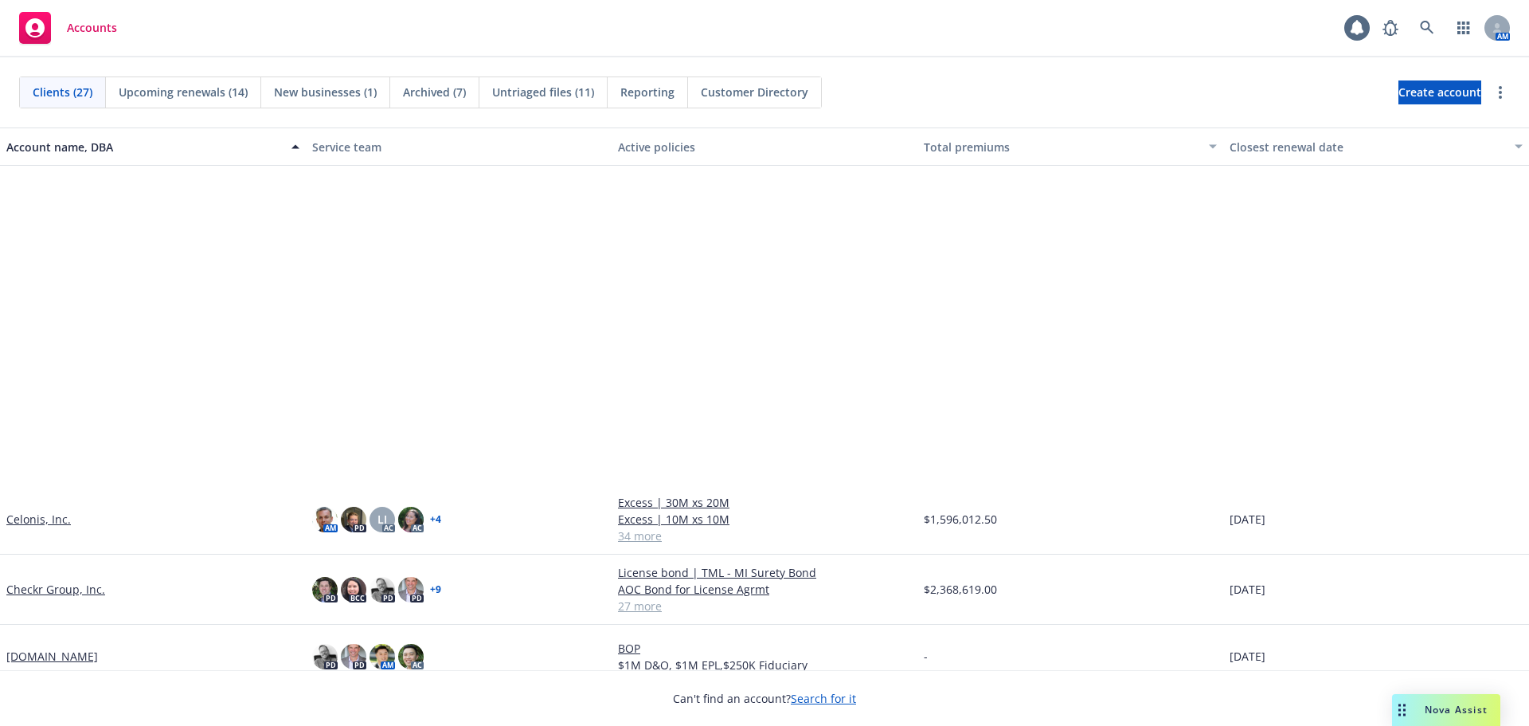
scroll to position [398, 0]
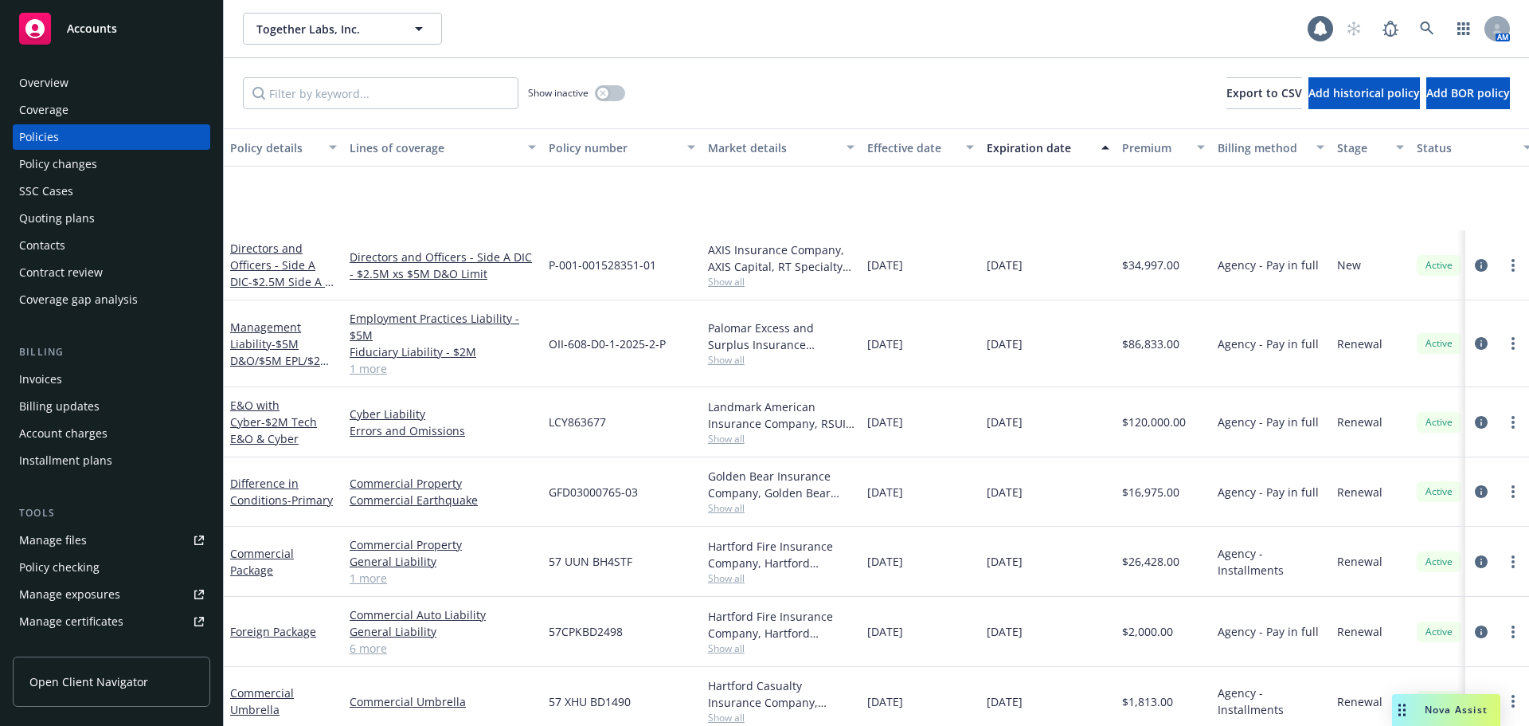
scroll to position [161, 0]
